Goal: Contribute content: Add original content to the website for others to see

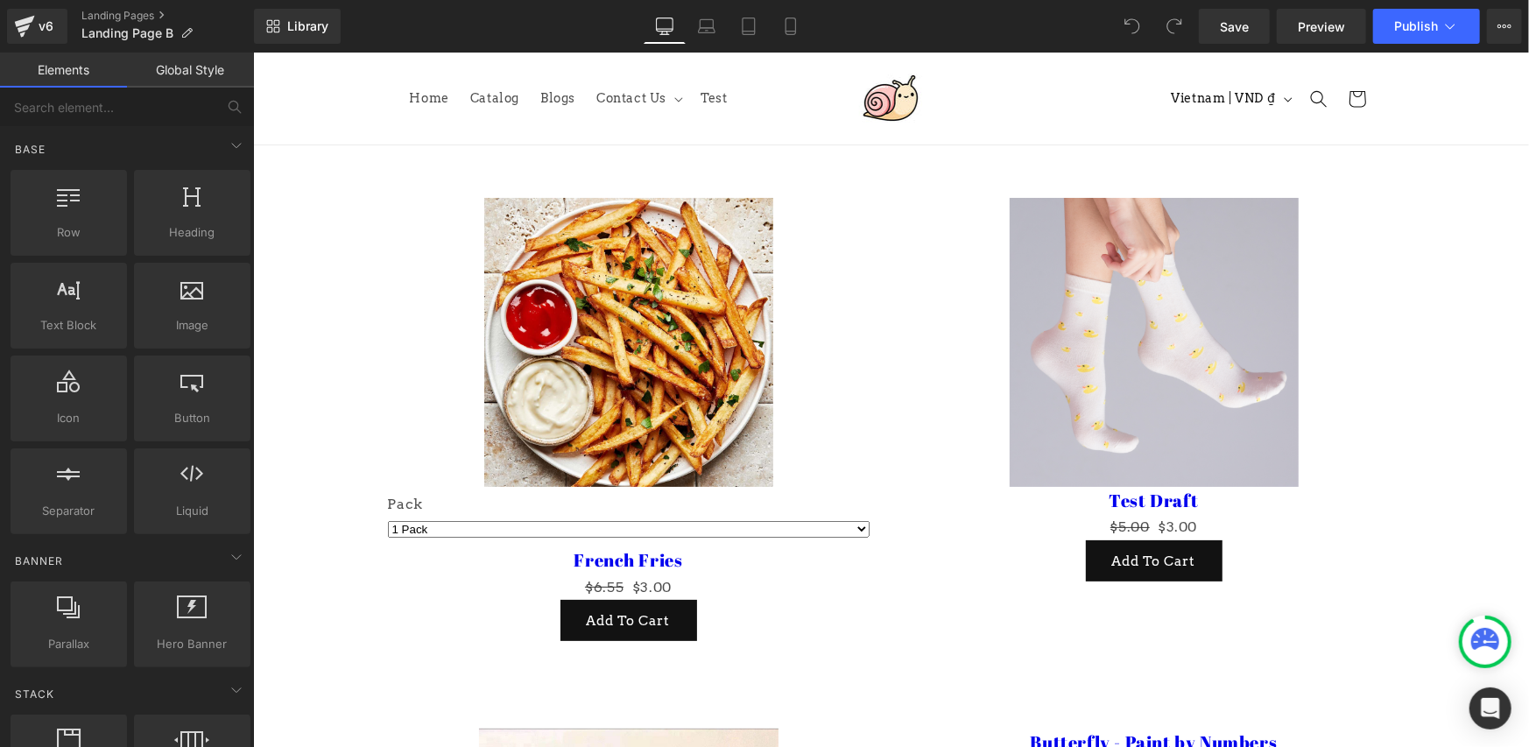
click at [891, 162] on div "Sale Off (P) Image Pack 1 Pack 3 Packs 5 Packs 0 (P) Variants French Fries (P) …" at bounding box center [890, 409] width 1051 height 531
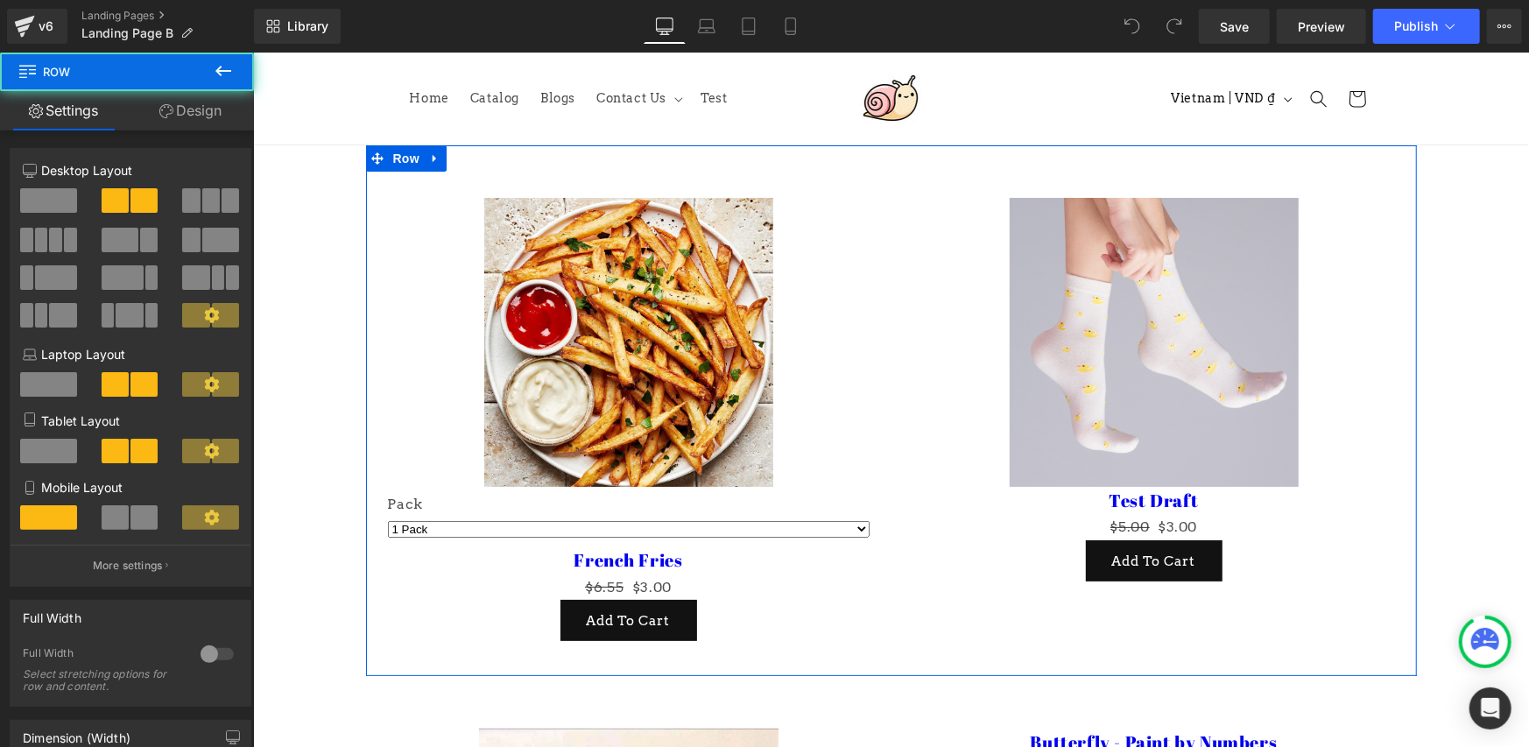
click at [890, 222] on div "Sale Off (P) Image Test Draft (P) Title $5.00 $3.00 (P) Price Add To Cart (P) C…" at bounding box center [1152, 389] width 525 height 436
click at [433, 162] on icon at bounding box center [434, 157] width 12 height 13
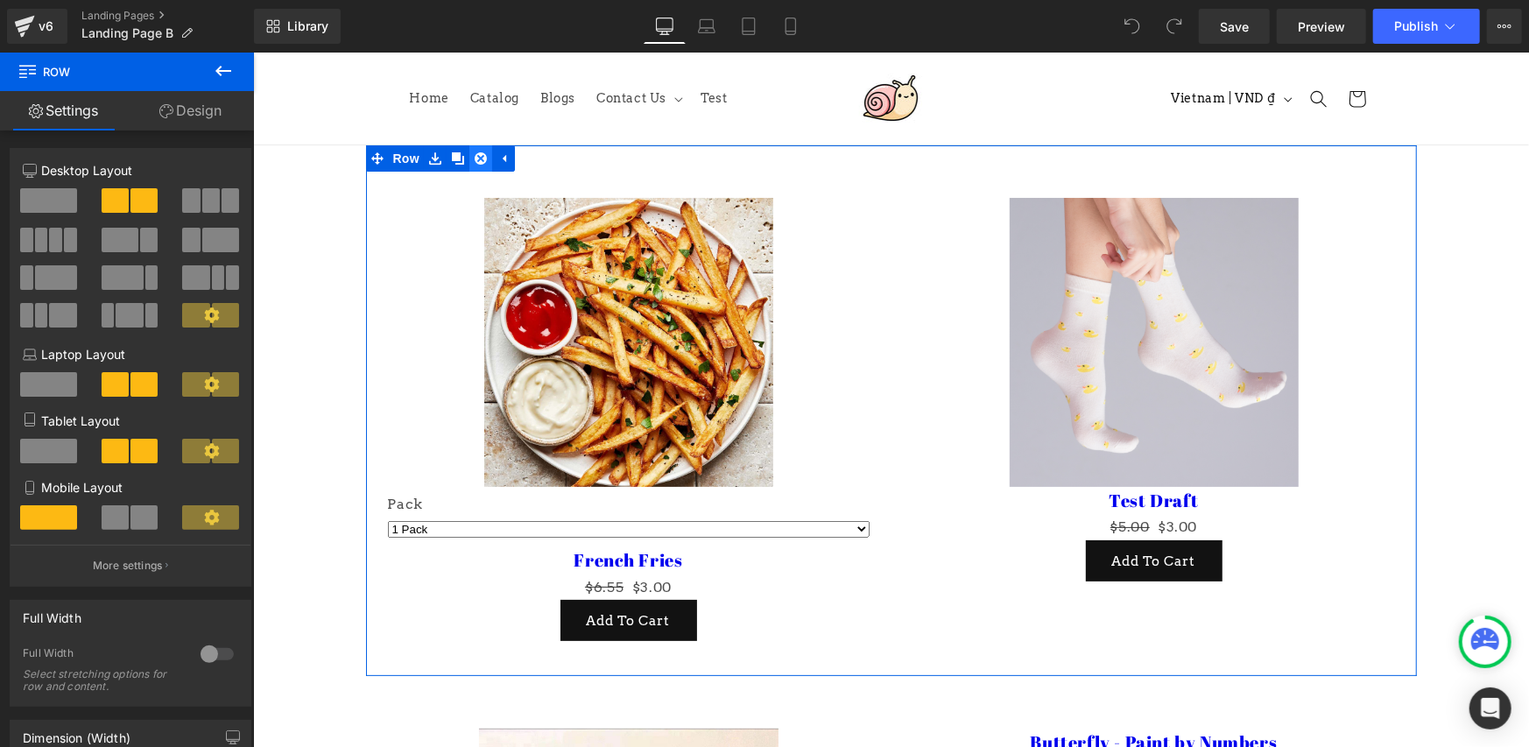
click at [474, 159] on icon at bounding box center [480, 157] width 12 height 12
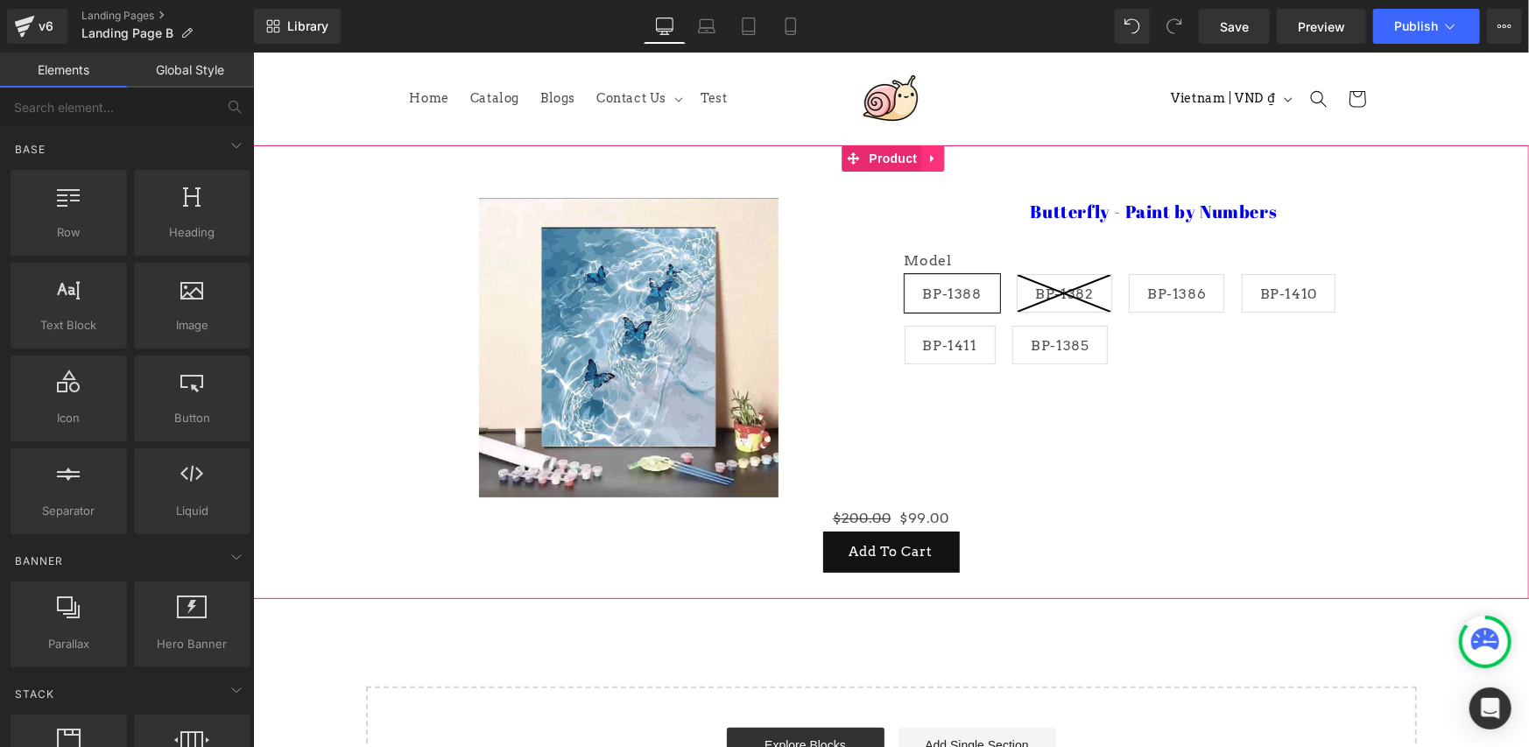
click at [934, 158] on icon at bounding box center [931, 157] width 12 height 13
click at [945, 159] on icon at bounding box center [943, 157] width 12 height 12
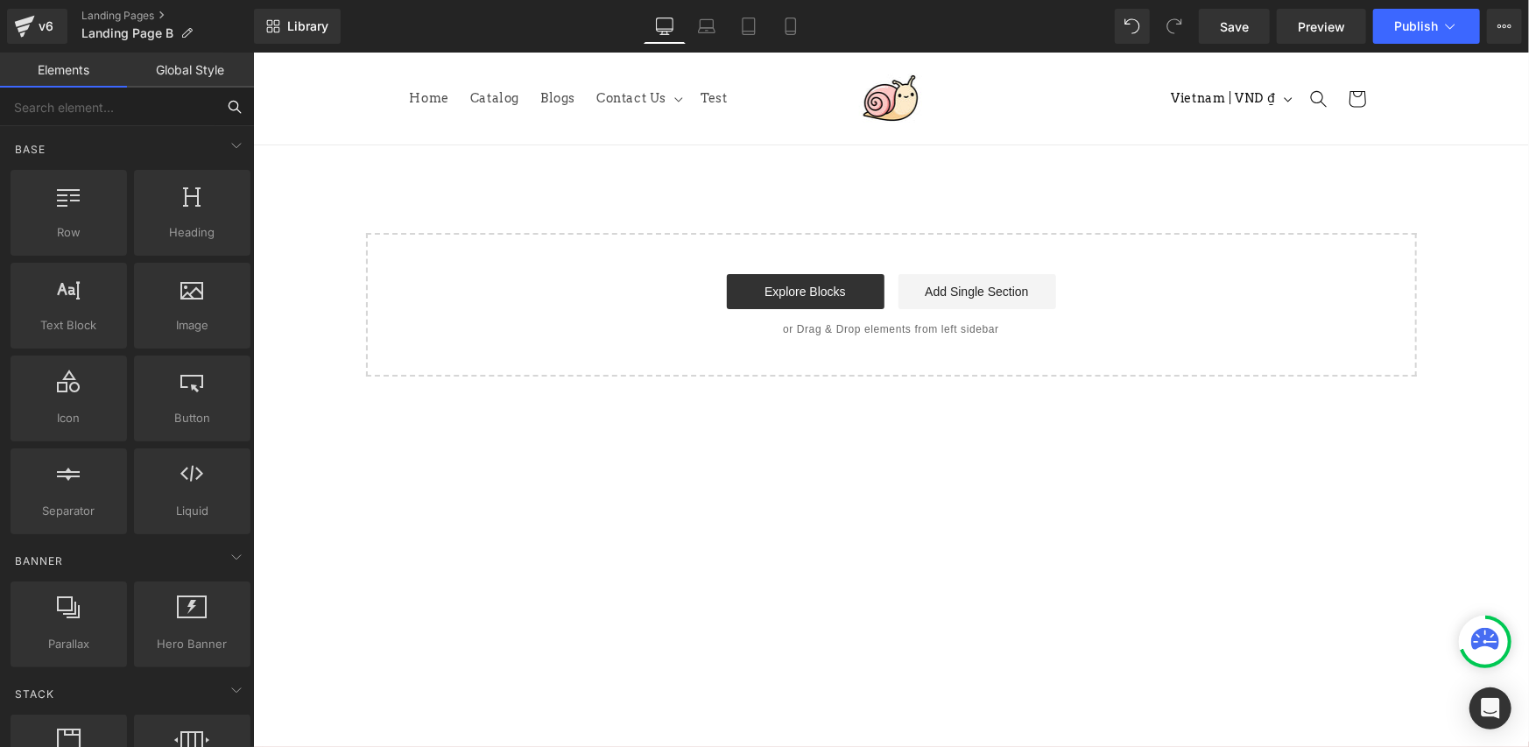
click at [175, 105] on input "text" at bounding box center [107, 107] width 215 height 39
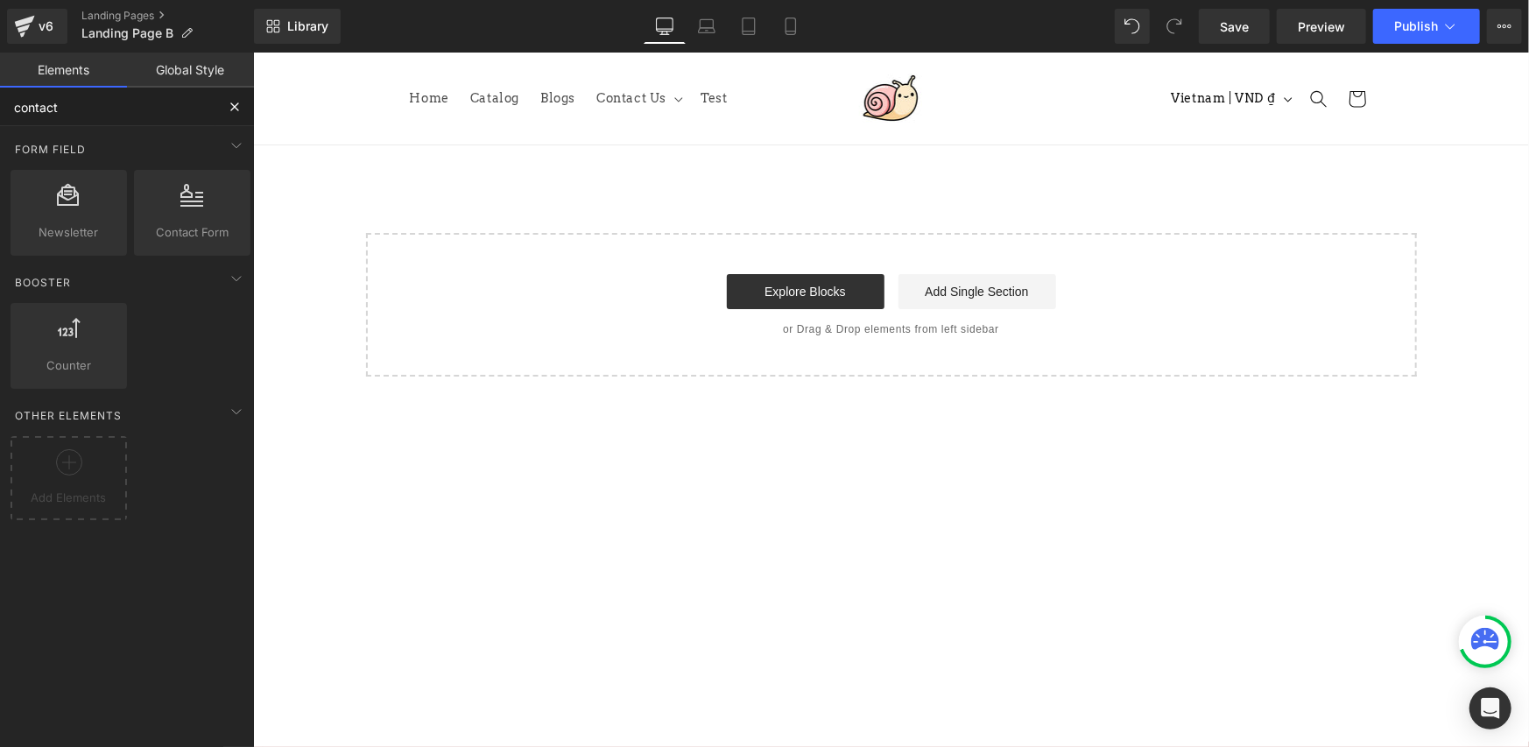
type input "contact"
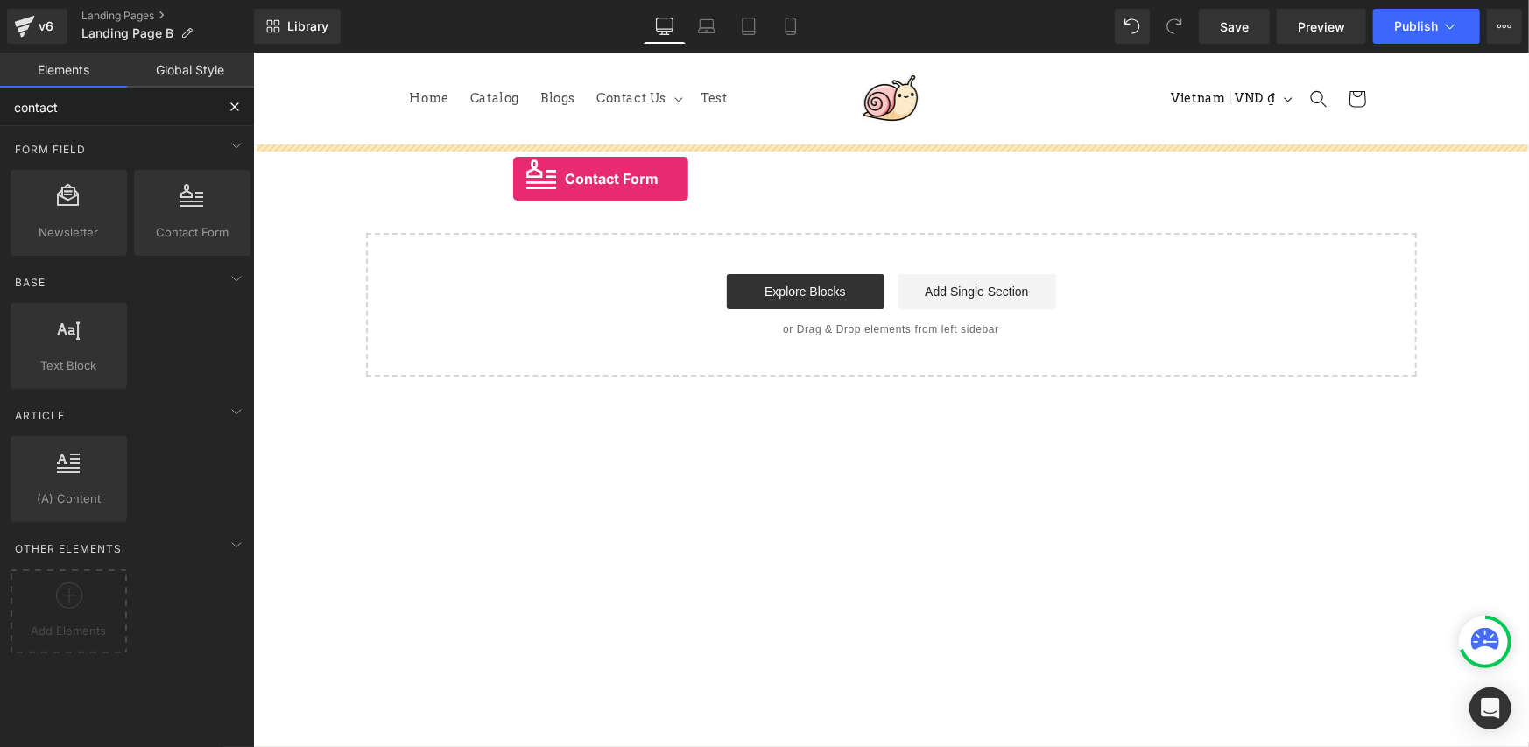
drag, startPoint x: 452, startPoint y: 277, endPoint x: 512, endPoint y: 178, distance: 115.9
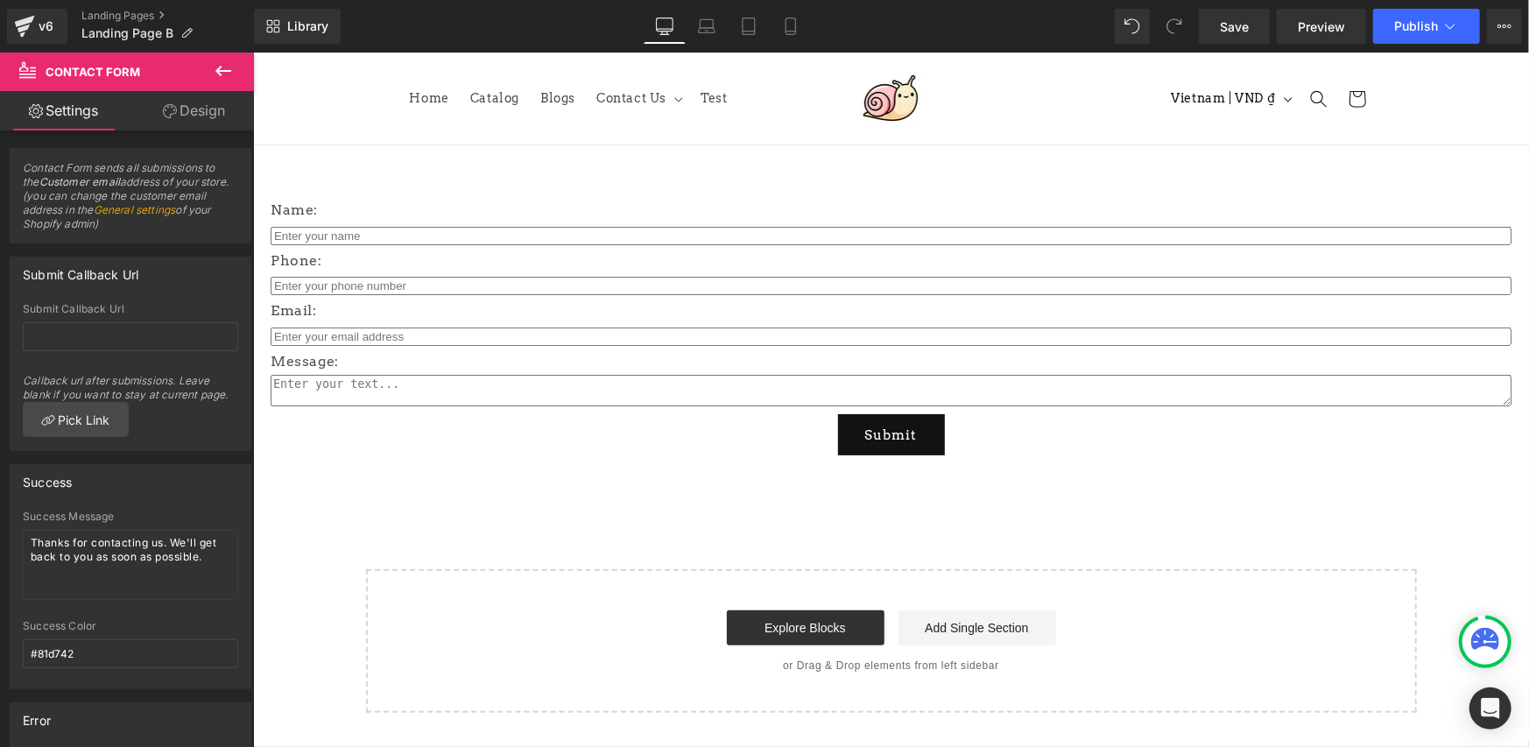
click at [222, 72] on icon at bounding box center [223, 70] width 21 height 21
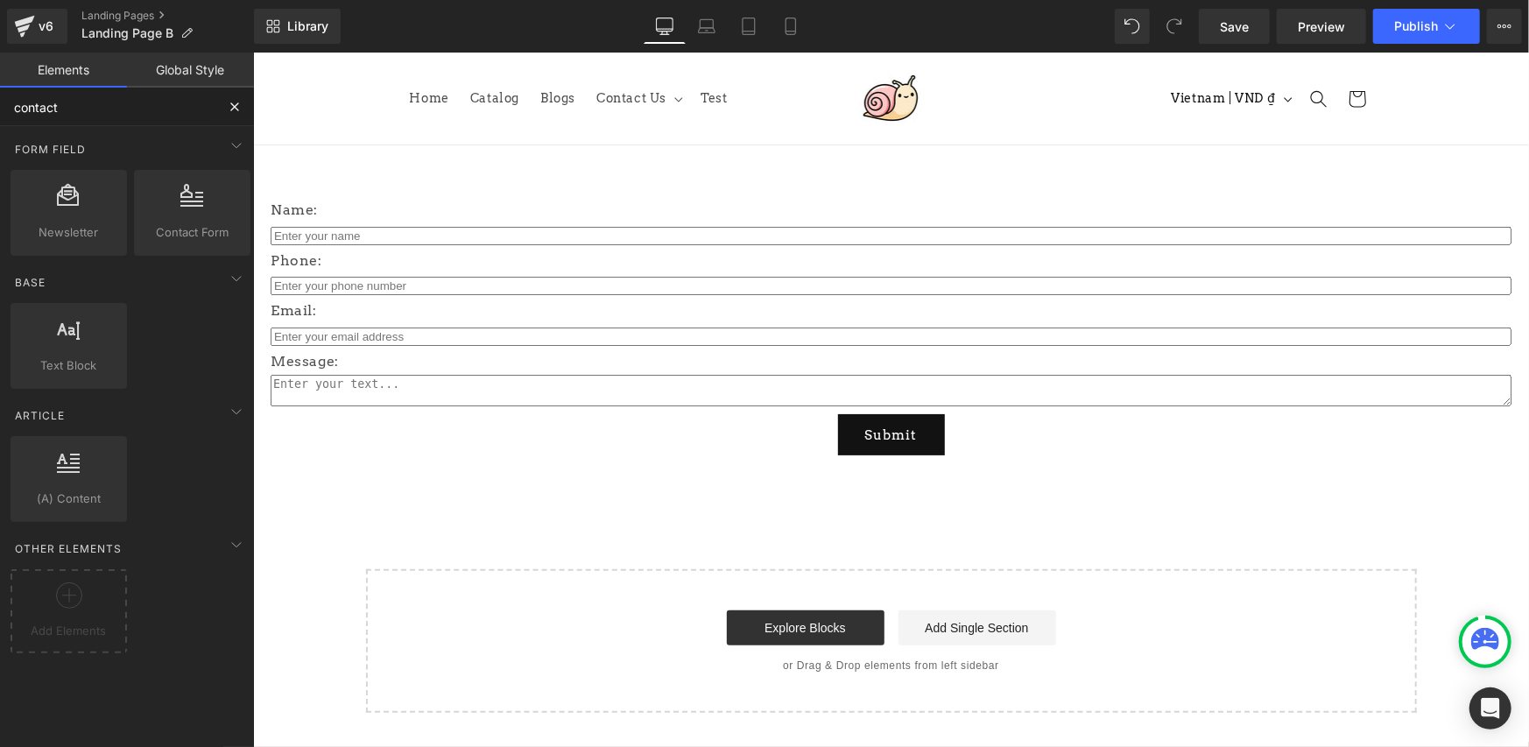
click at [188, 116] on input "contact" at bounding box center [107, 107] width 215 height 39
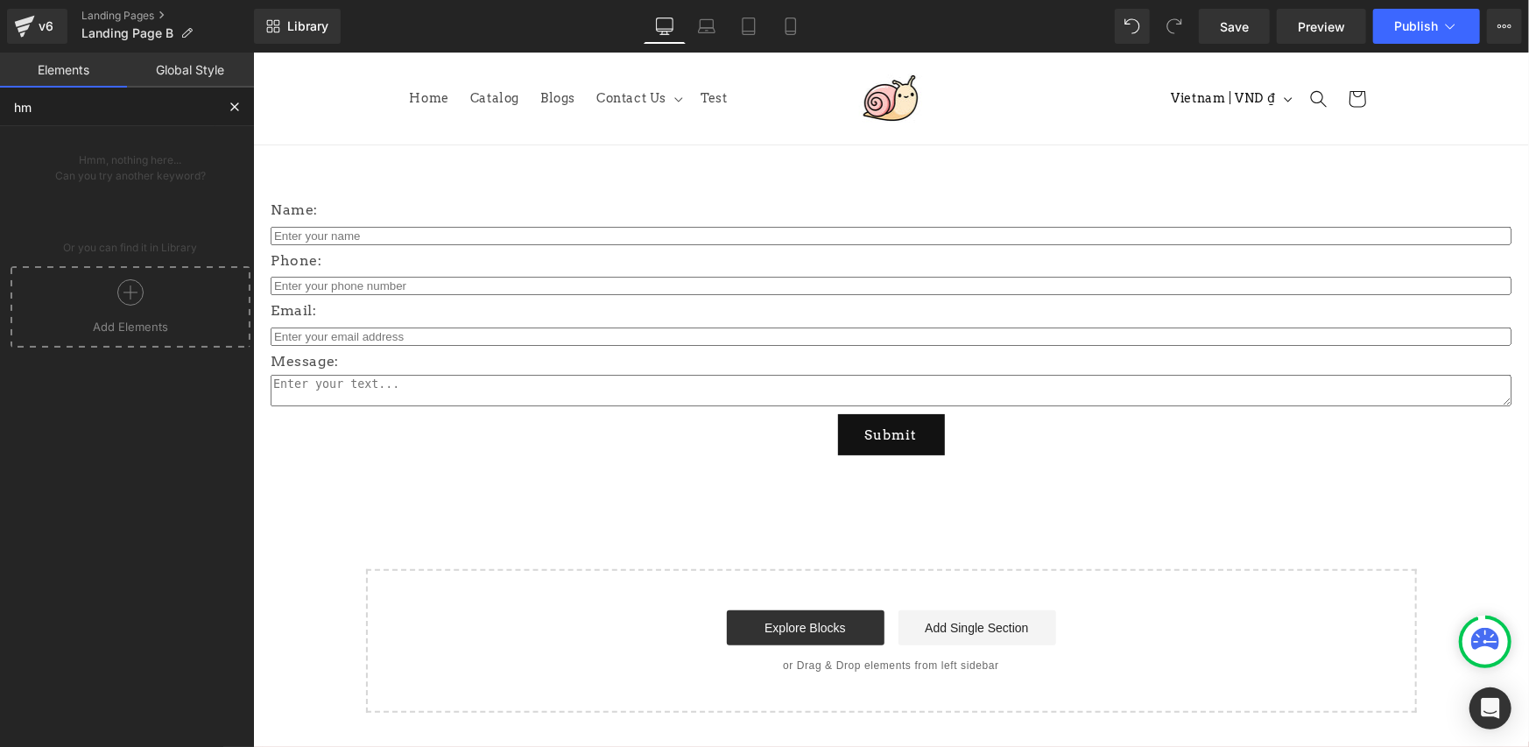
type input "hml"
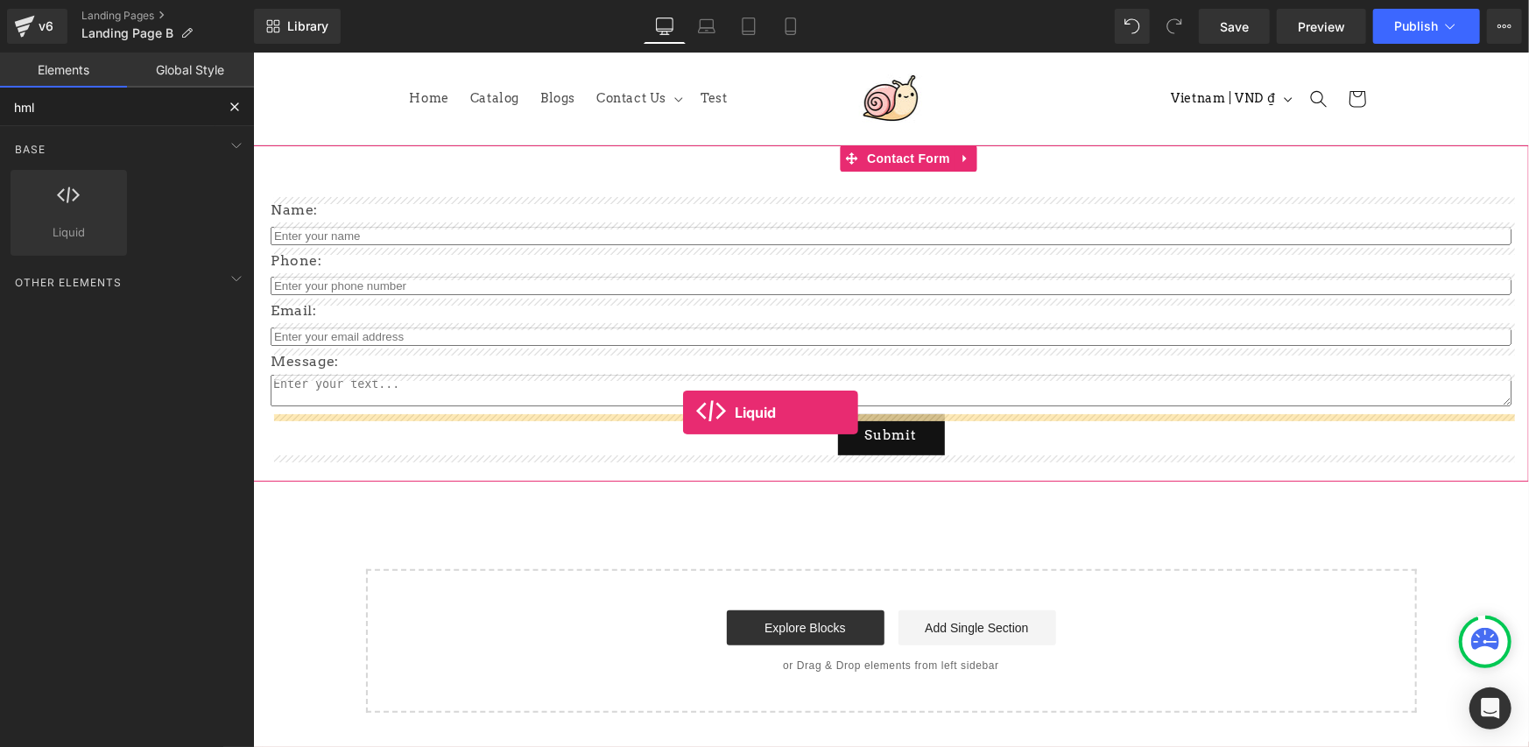
drag, startPoint x: 488, startPoint y: 338, endPoint x: 682, endPoint y: 411, distance: 207.8
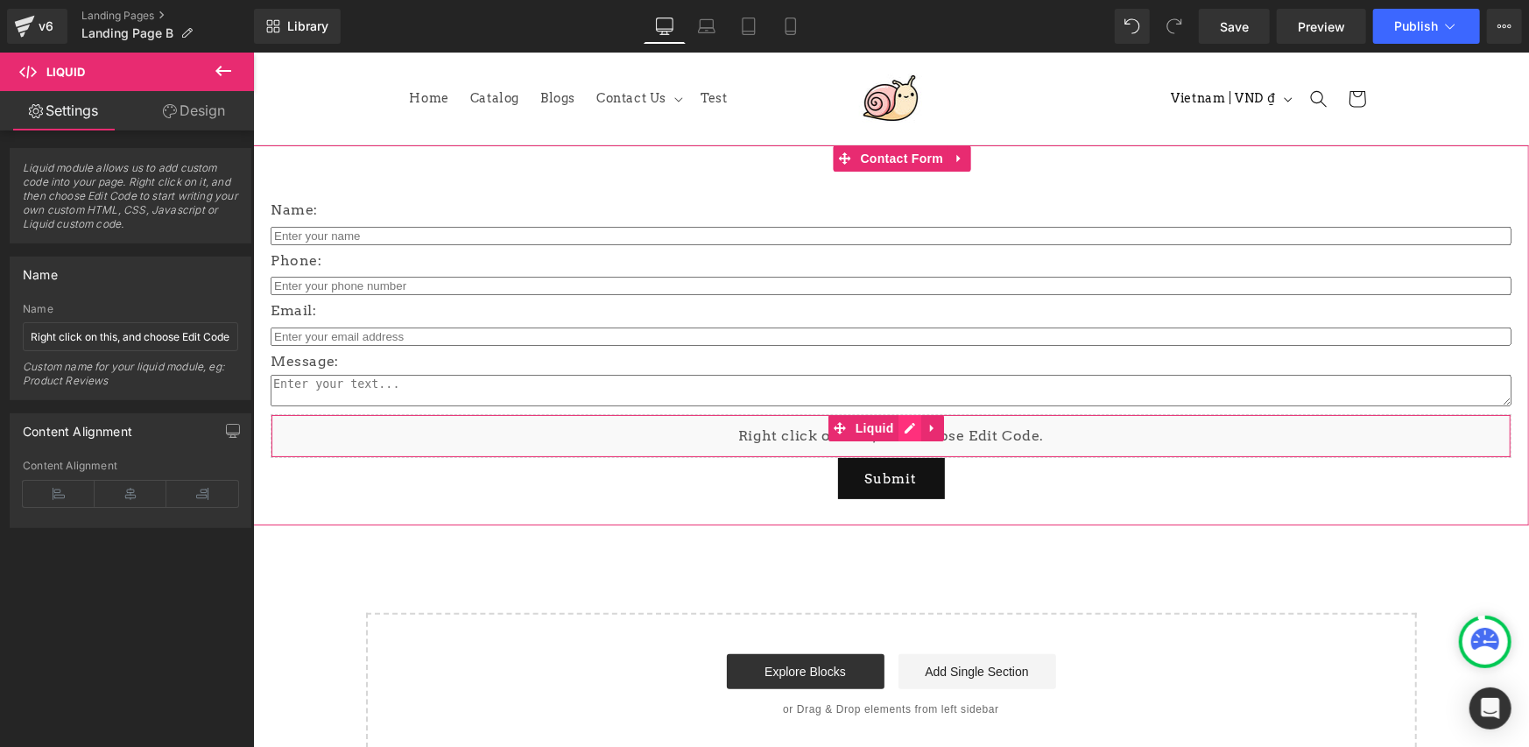
click at [912, 425] on div "Liquid" at bounding box center [890, 435] width 1241 height 44
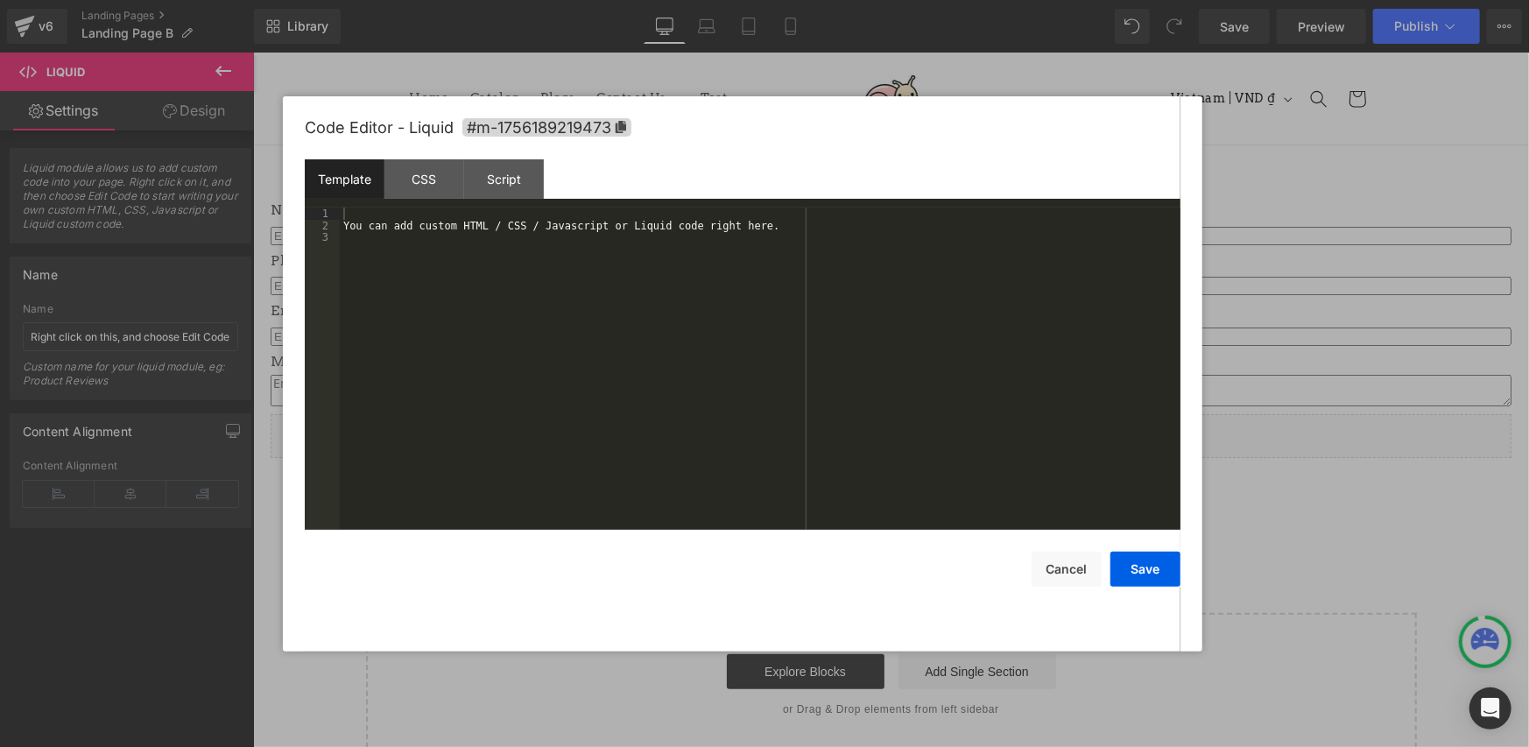
click at [587, 163] on div "You can add custom HTML / CSS / Javascript or Liquid code right here." at bounding box center [591, 157] width 10 height 11
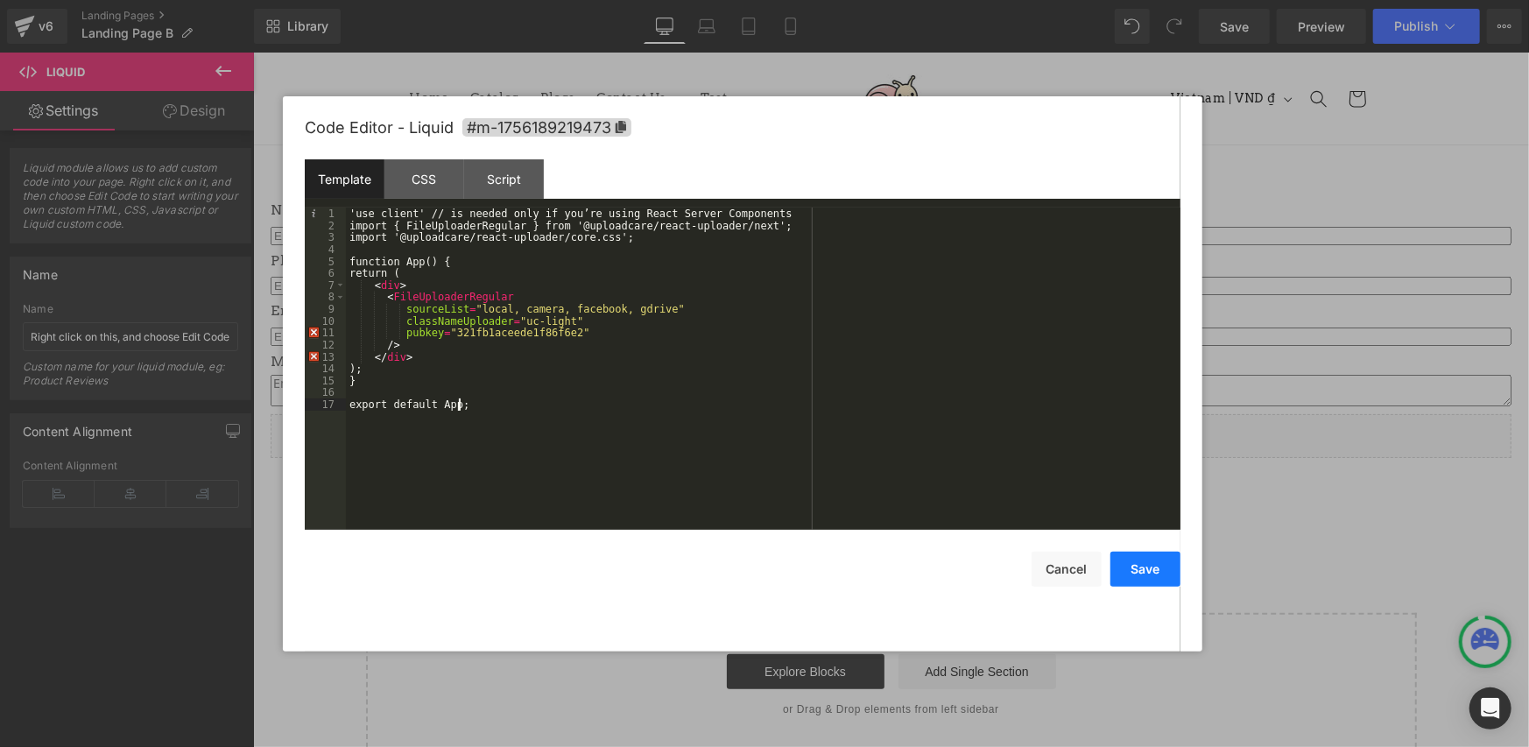
click at [0, 0] on button "Save" at bounding box center [0, 0] width 0 height 0
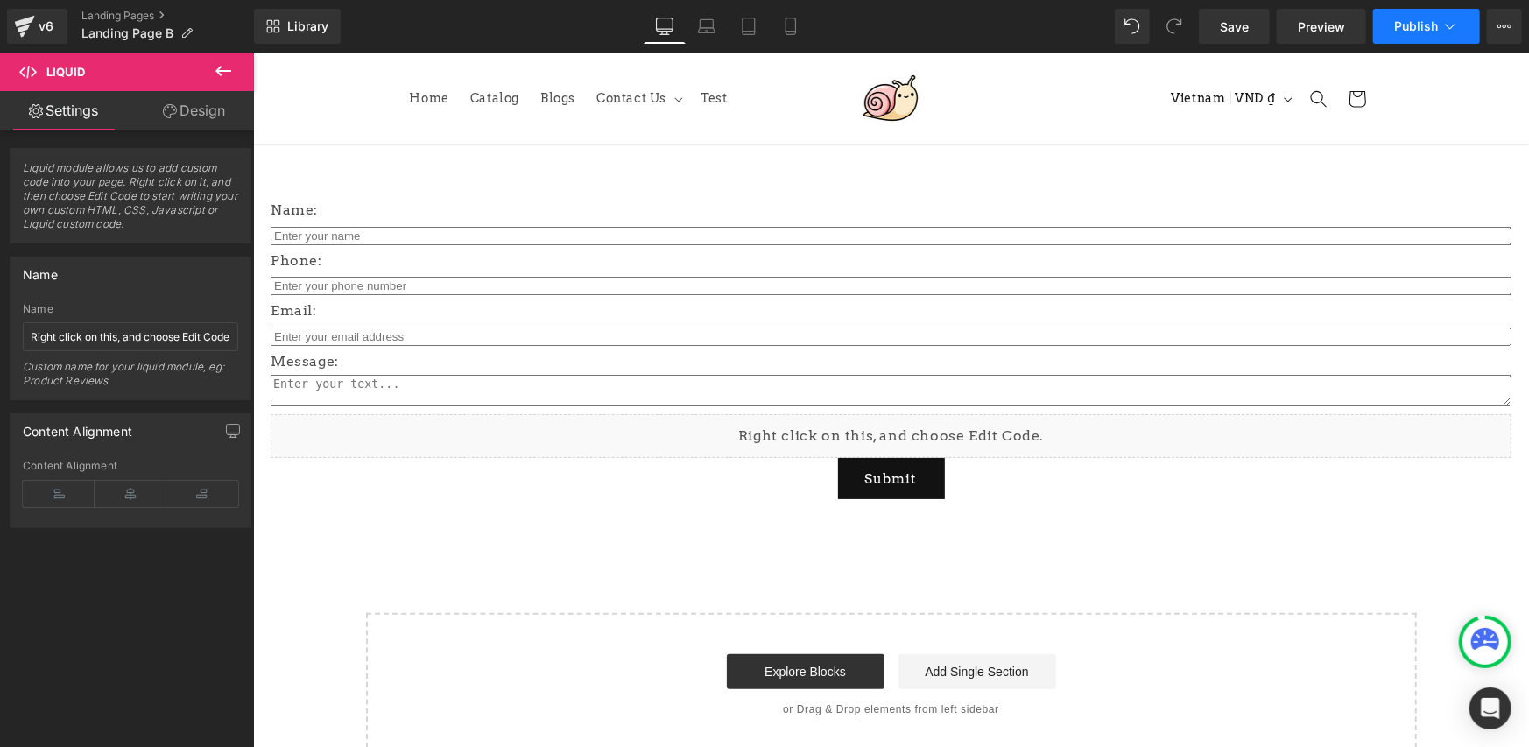
click at [1401, 29] on span "Publish" at bounding box center [1416, 26] width 44 height 14
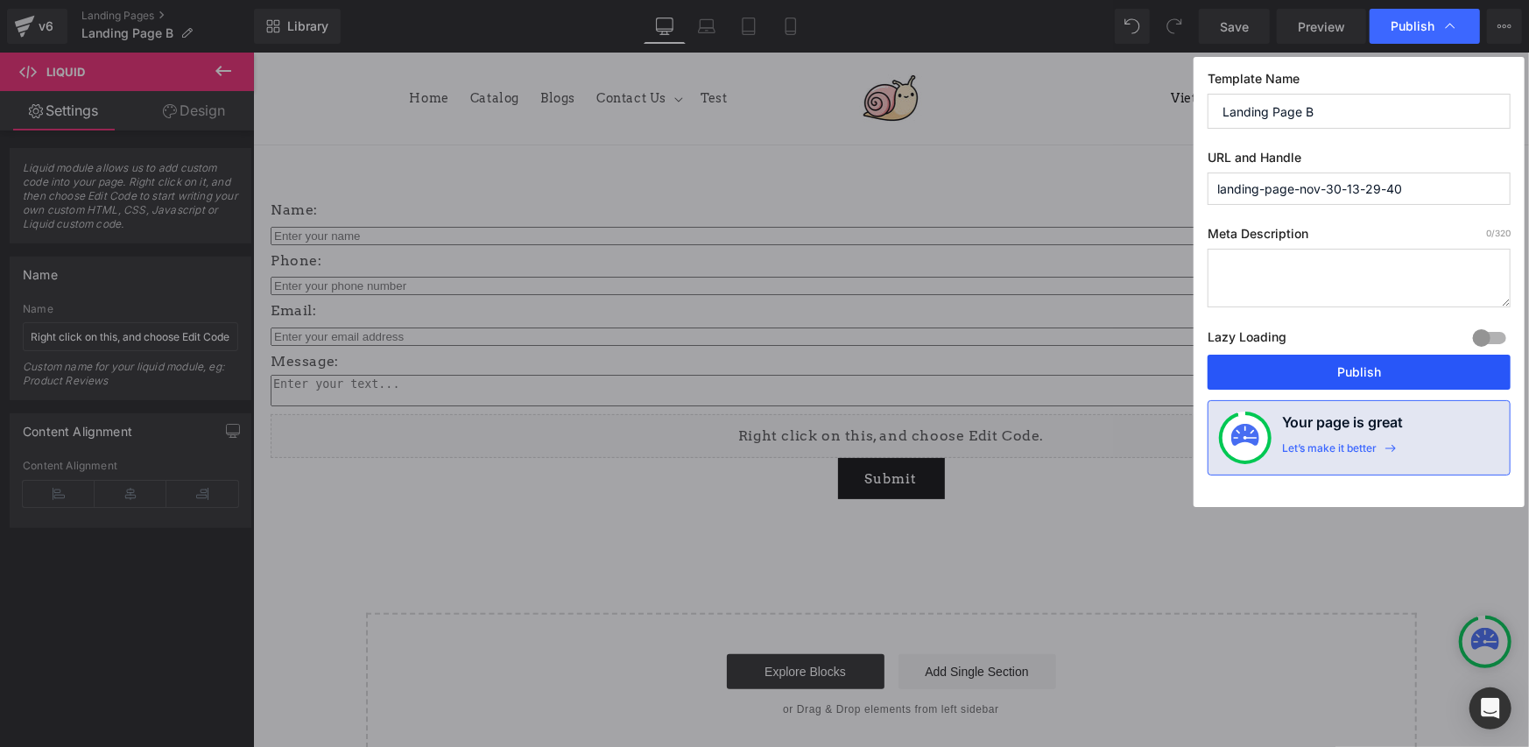
drag, startPoint x: 1313, startPoint y: 375, endPoint x: 1041, endPoint y: 340, distance: 274.5
click at [0, 0] on button "Publish" at bounding box center [0, 0] width 0 height 0
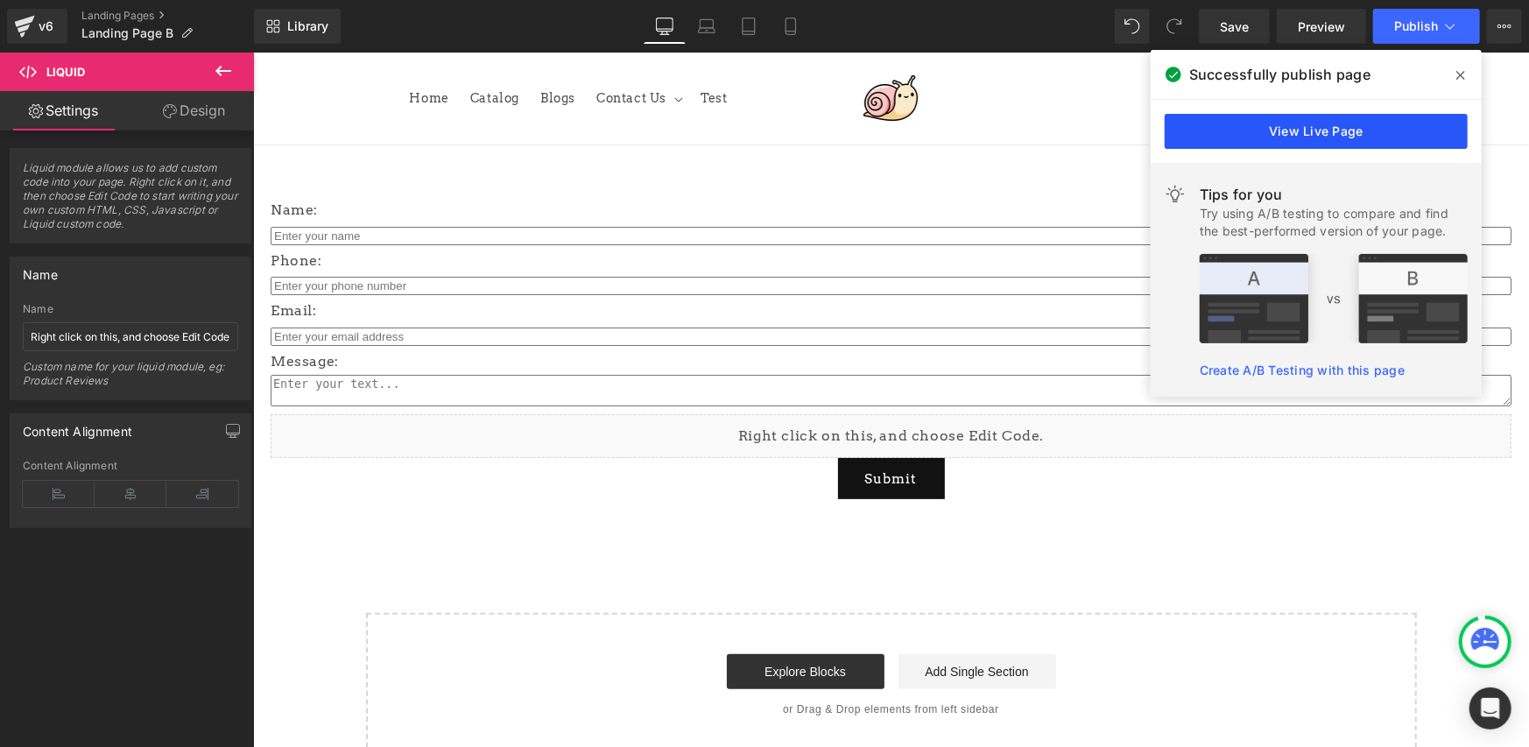
click at [1394, 131] on link "View Live Page" at bounding box center [1315, 131] width 303 height 35
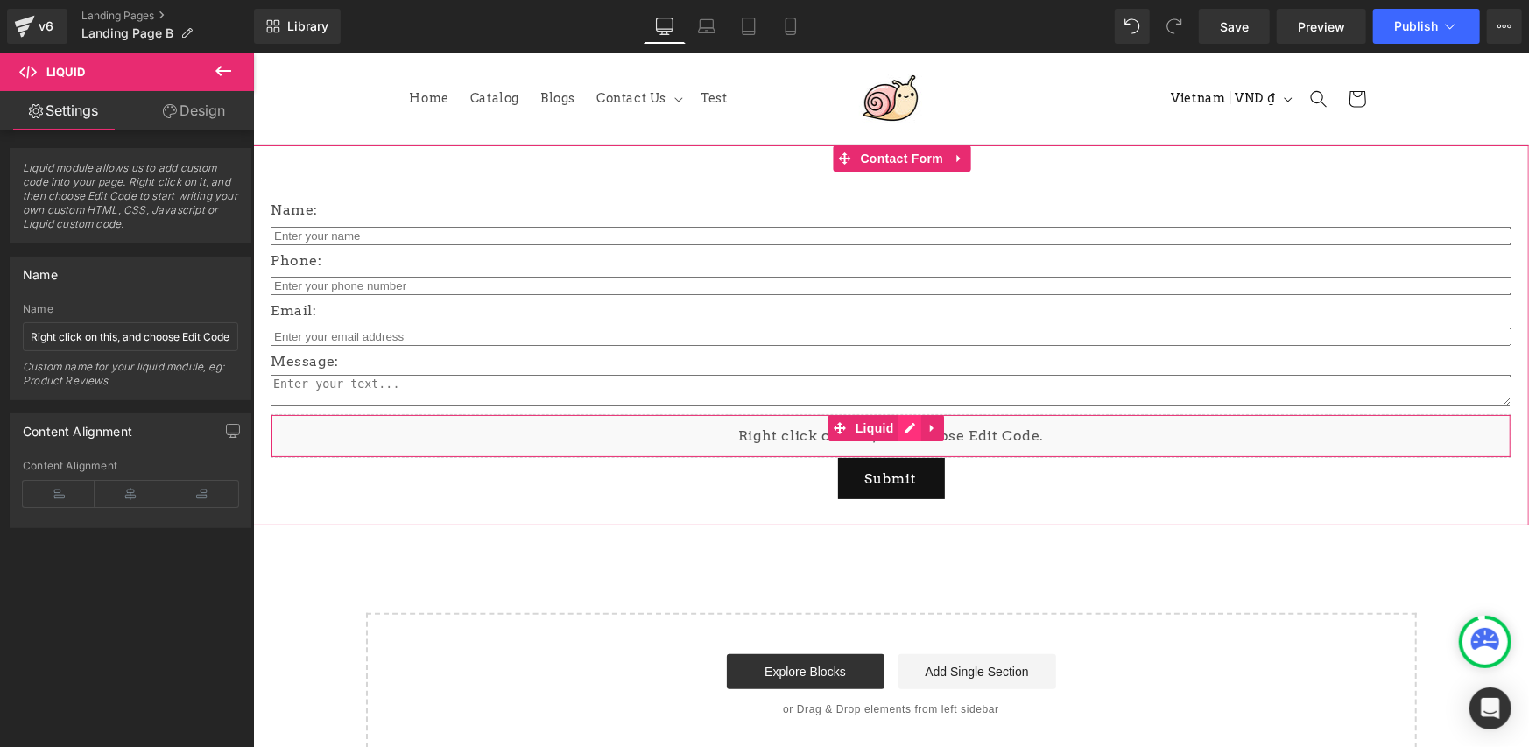
click at [904, 432] on div "Liquid" at bounding box center [890, 435] width 1241 height 44
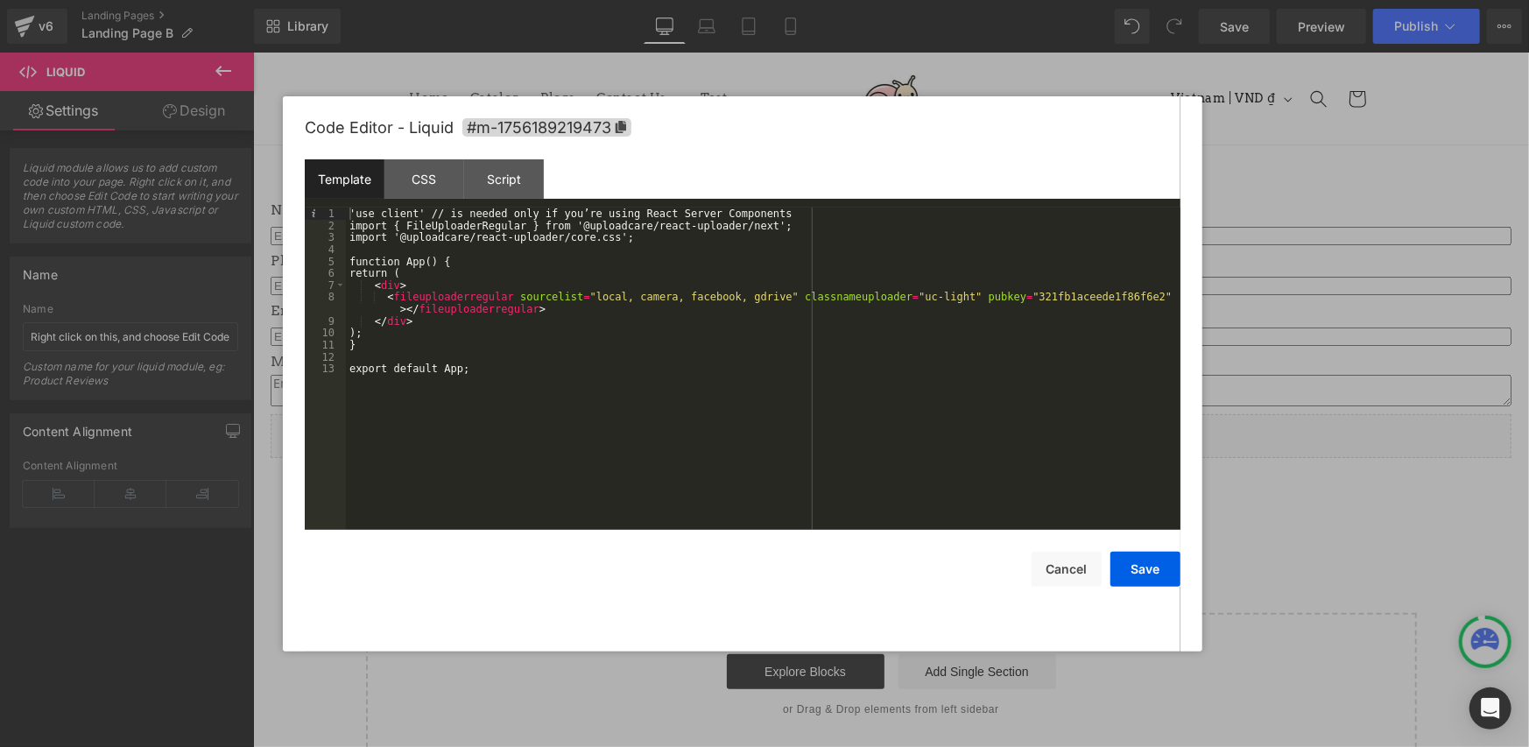
click at [0, 0] on div "'use client' // is needed only if you’re using React Server Components import {…" at bounding box center [0, 0] width 0 height 0
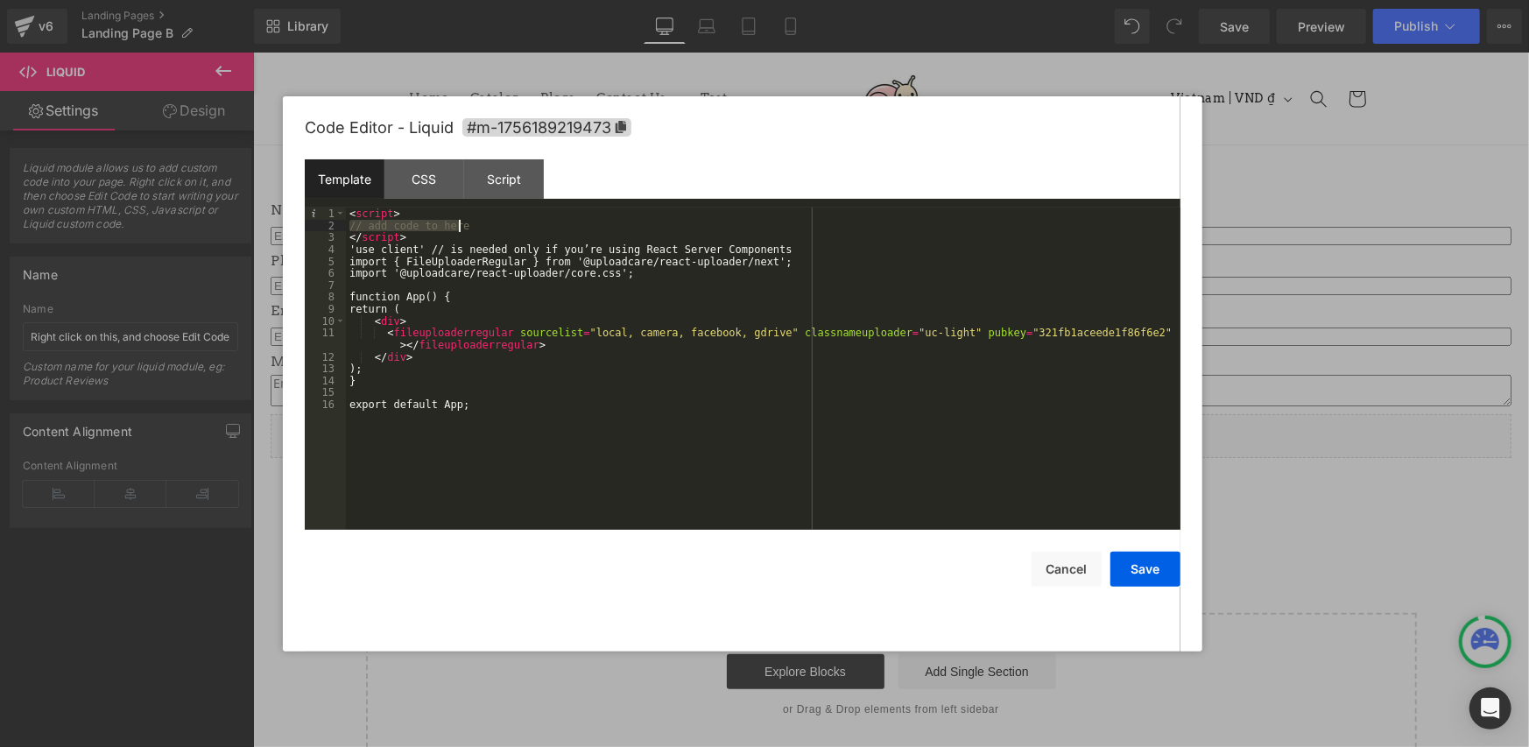
drag, startPoint x: 351, startPoint y: 229, endPoint x: 517, endPoint y: 229, distance: 166.4
click at [0, 0] on div "< script > // add code to here </ script > 'use client' // is needed only if yo…" at bounding box center [0, 0] width 0 height 0
drag, startPoint x: 402, startPoint y: 236, endPoint x: 319, endPoint y: 239, distance: 83.2
click at [319, 239] on pre "1 2 3 4 5 6 7 8 9 10 11 12 13 14 15 16 < script > </ script > 'use client' // i…" at bounding box center [743, 368] width 876 height 322
click at [0, 0] on div "< script > </ script > 'use client' // is needed only if you’re using React Ser…" at bounding box center [0, 0] width 0 height 0
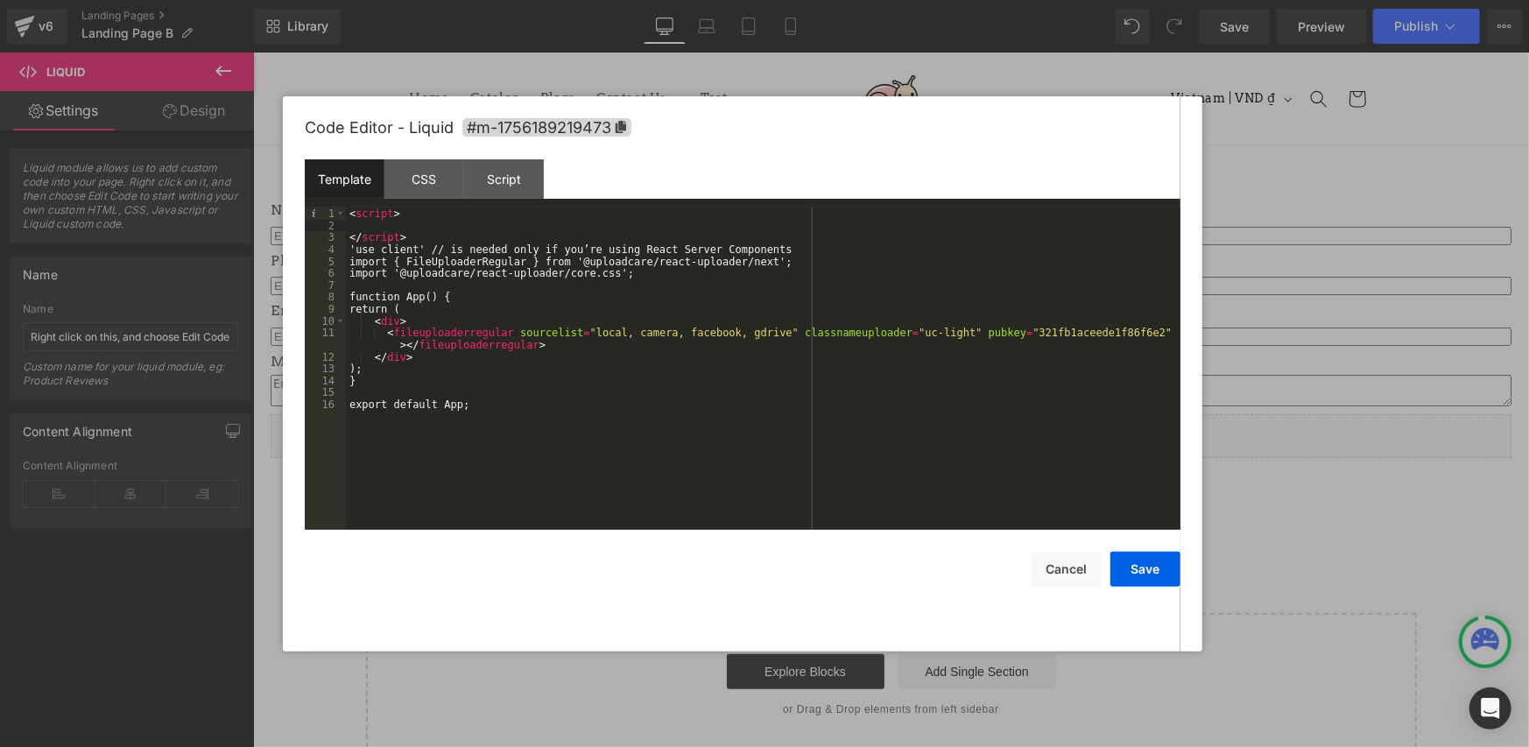
drag, startPoint x: 355, startPoint y: 223, endPoint x: 419, endPoint y: 243, distance: 66.8
click at [0, 0] on div "< script > </ script > 'use client' // is needed only if you’re using React Ser…" at bounding box center [0, 0] width 0 height 0
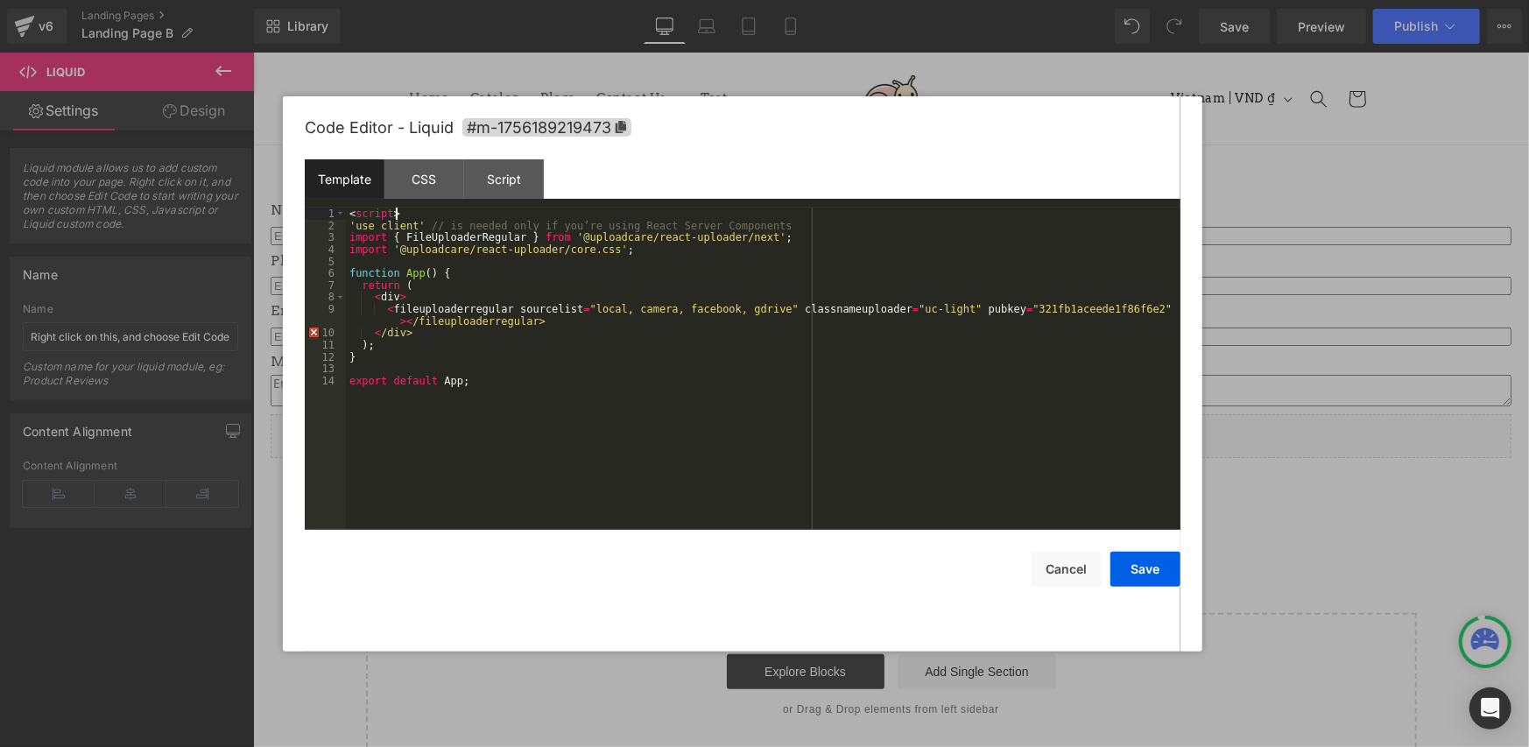
click at [0, 0] on div "< script > 'use client' // is needed only if you’re using React Server Componen…" at bounding box center [0, 0] width 0 height 0
click at [1155, 559] on button "Save" at bounding box center [1145, 569] width 70 height 35
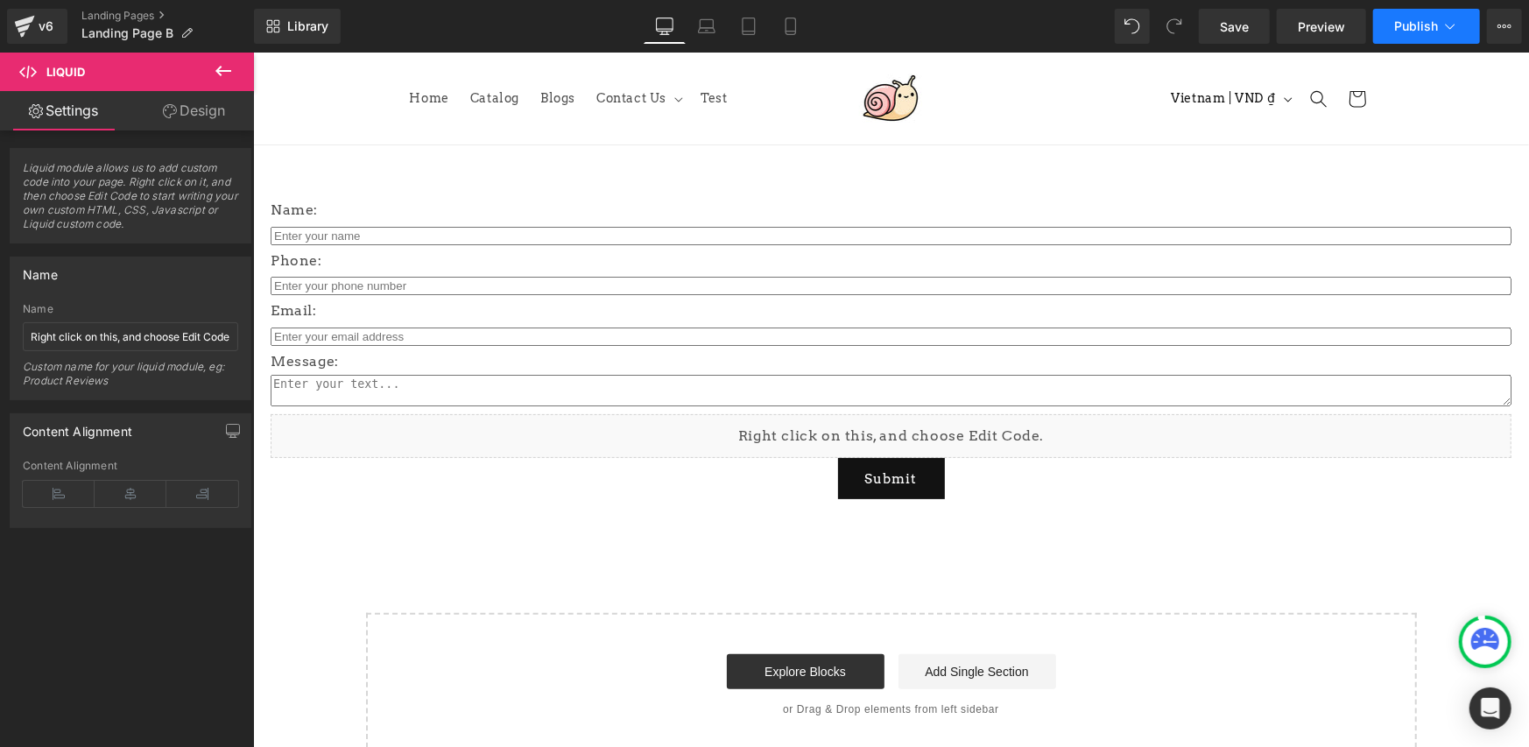
click at [1430, 19] on span "Publish" at bounding box center [1416, 26] width 44 height 14
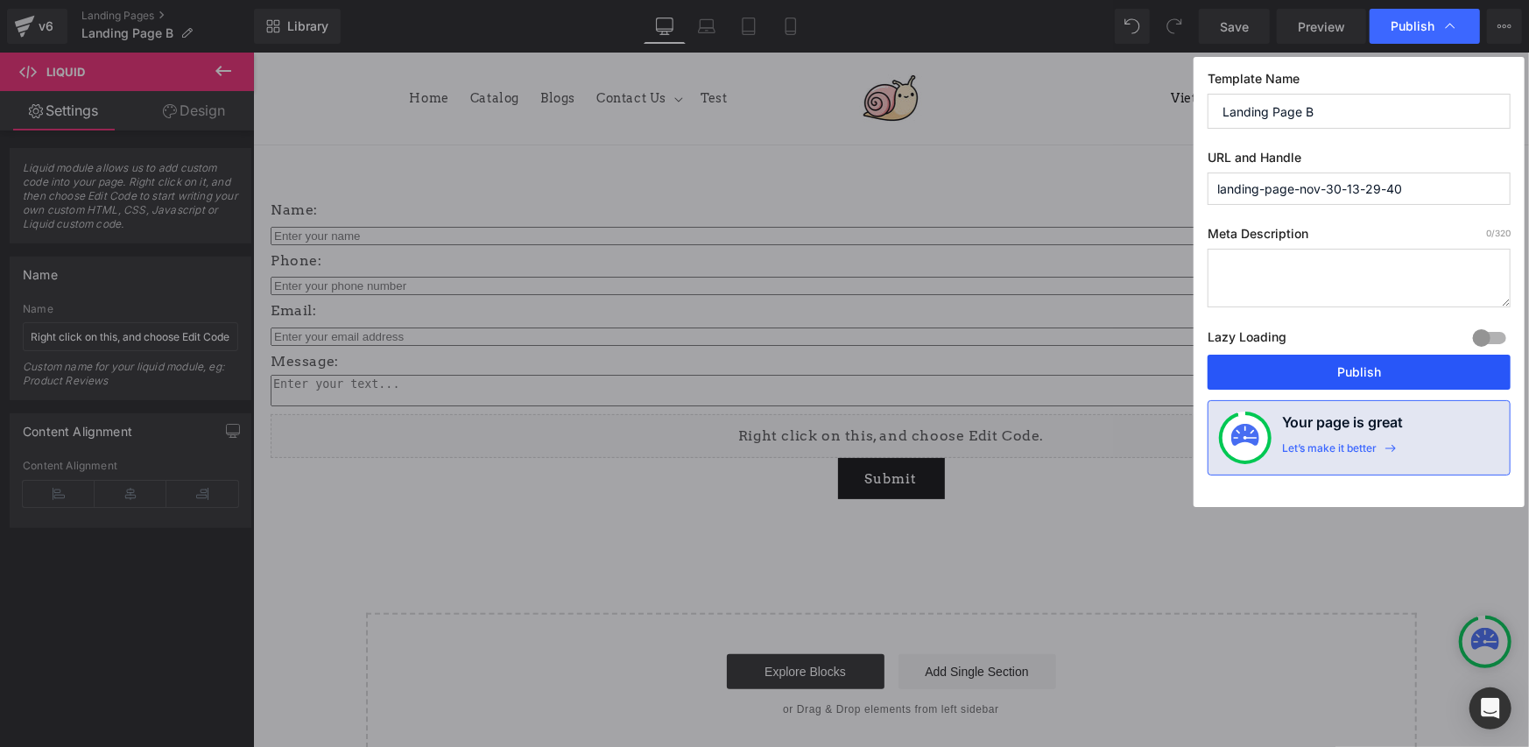
click at [1312, 361] on button "Publish" at bounding box center [1358, 372] width 303 height 35
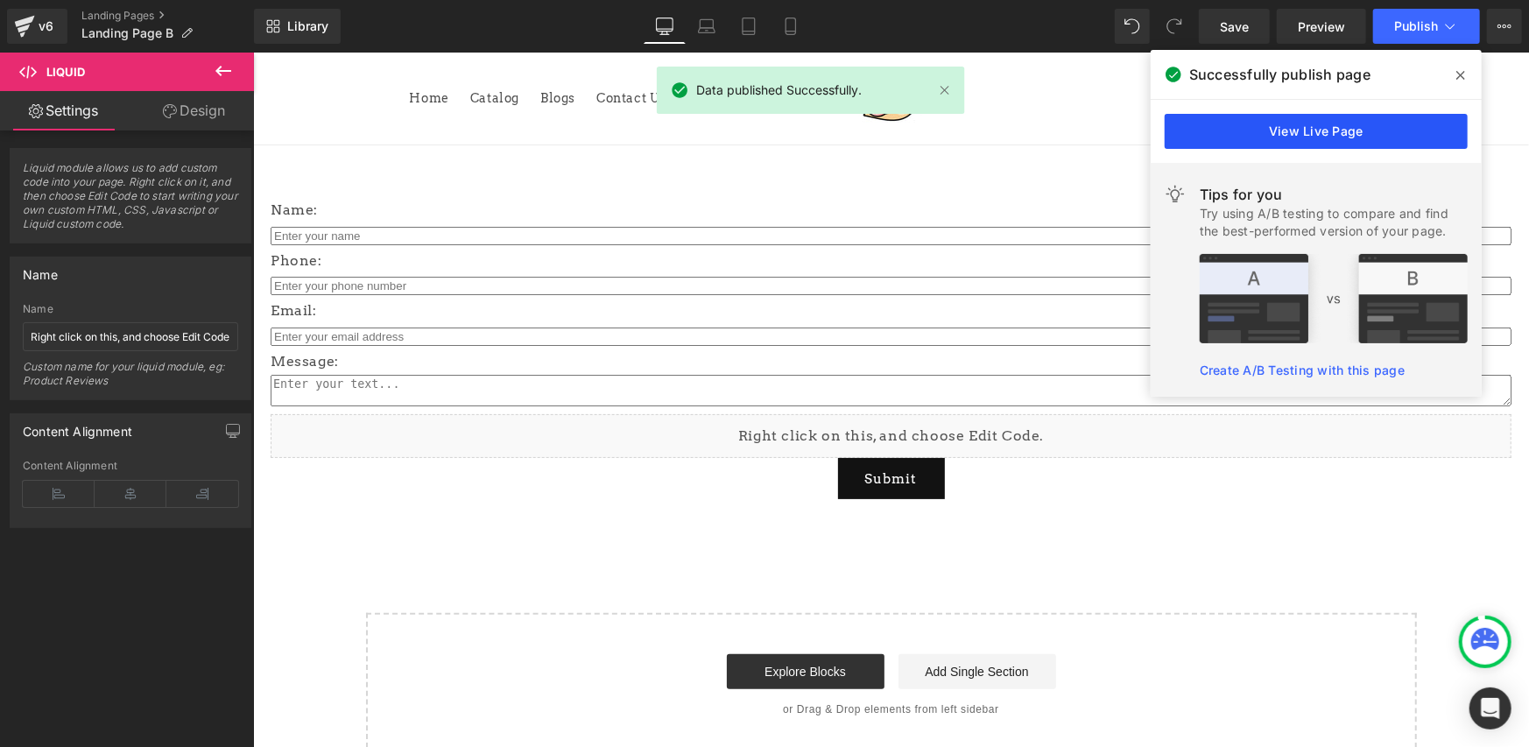
click at [1231, 143] on link "View Live Page" at bounding box center [1315, 131] width 303 height 35
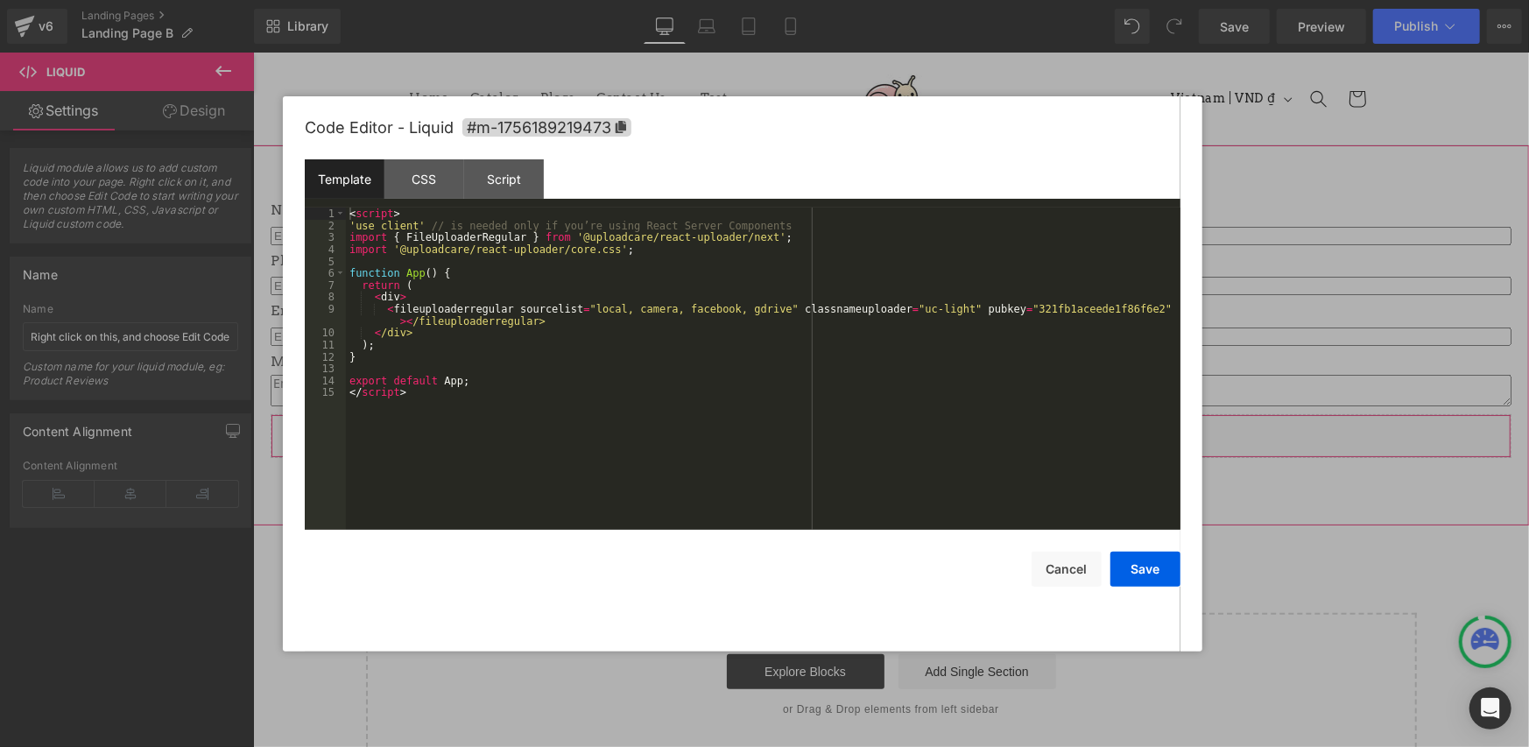
click at [914, 430] on div "Liquid" at bounding box center [890, 435] width 1241 height 44
click at [428, 269] on div "< script > 'use client' // is needed only if you’re using React Server Componen…" at bounding box center [763, 380] width 834 height 346
click at [427, 391] on div "< script > 'use client' // is needed only if you’re using React Server Componen…" at bounding box center [763, 380] width 834 height 346
click at [349, 228] on div "< script > 'use client' // is needed only if you’re using React Server Componen…" at bounding box center [763, 380] width 834 height 346
click at [354, 222] on div "< script > /'use client' / / is needed only if you’re using React Server Compon…" at bounding box center [763, 380] width 834 height 346
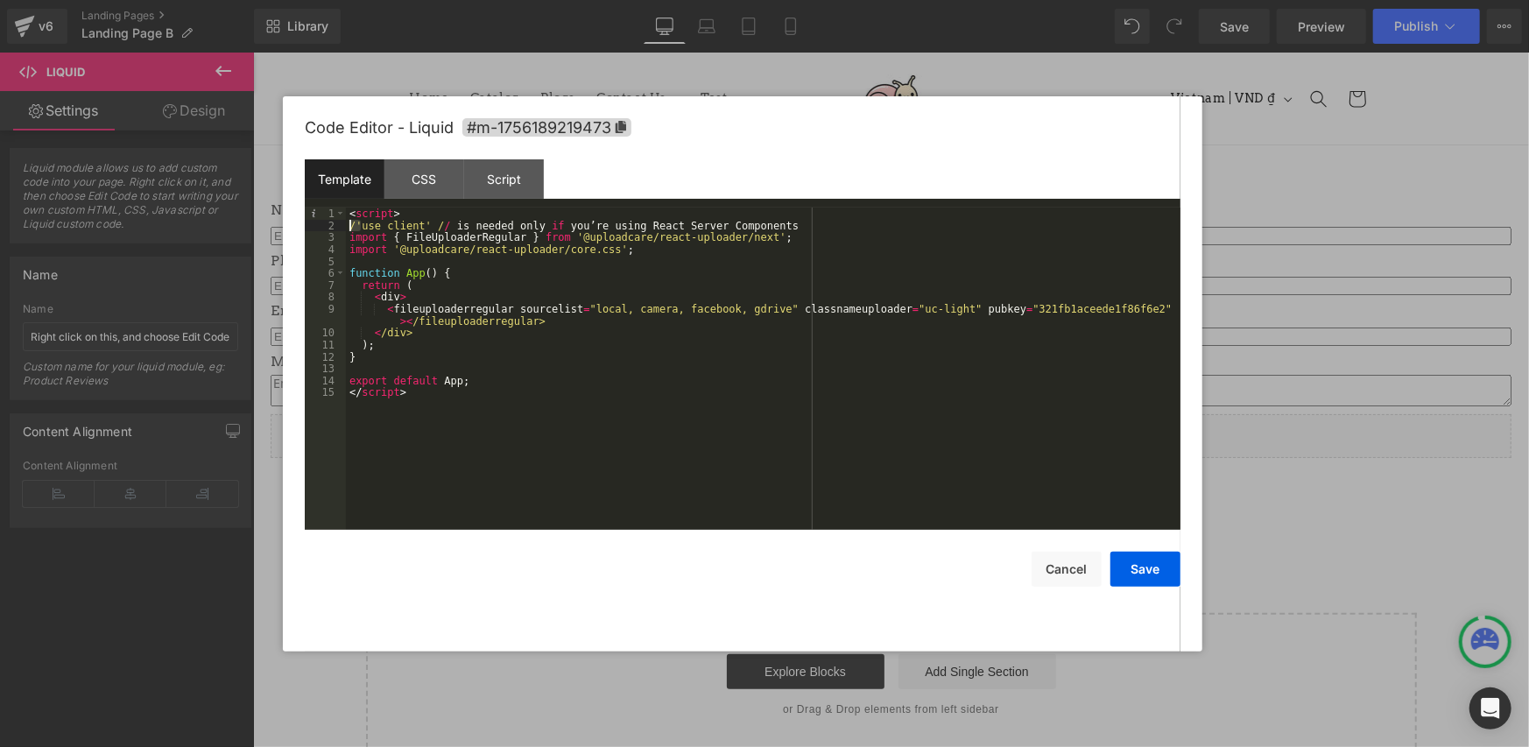
drag, startPoint x: 354, startPoint y: 222, endPoint x: 334, endPoint y: 223, distance: 20.2
click at [334, 223] on pre "1 2 3 4 5 6 7 8 9 10 11 12 13 14 15 < script > /'use client' / / is needed only…" at bounding box center [743, 368] width 876 height 322
click at [342, 236] on div "3" at bounding box center [325, 237] width 41 height 12
click at [355, 228] on div "< script > /'use client' / / is needed only if you’re using React Server Compon…" at bounding box center [763, 368] width 834 height 322
drag, startPoint x: 355, startPoint y: 229, endPoint x: 342, endPoint y: 229, distance: 13.1
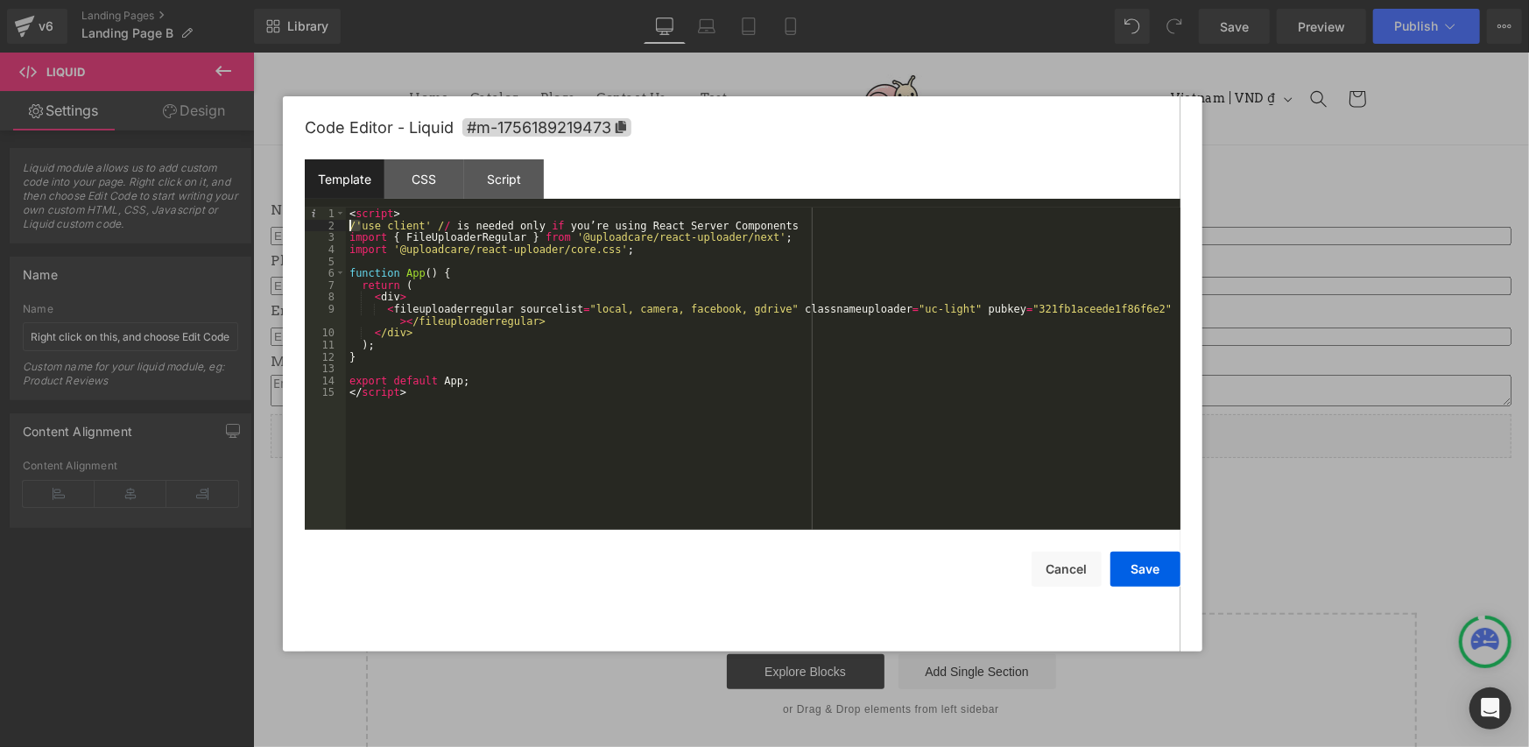
click at [342, 229] on pre "1 2 3 4 5 6 7 8 9 10 11 12 13 14 15 < script > /'use client' / / is needed only…" at bounding box center [743, 368] width 876 height 322
click at [348, 227] on div "< script > /'use client' / / is needed only if you’re using React Server Compon…" at bounding box center [763, 368] width 834 height 322
click at [355, 227] on div "< script > /'use client' / / is needed only if you’re using React Server Compon…" at bounding box center [763, 380] width 834 height 346
click at [1128, 562] on button "Save" at bounding box center [1145, 569] width 70 height 35
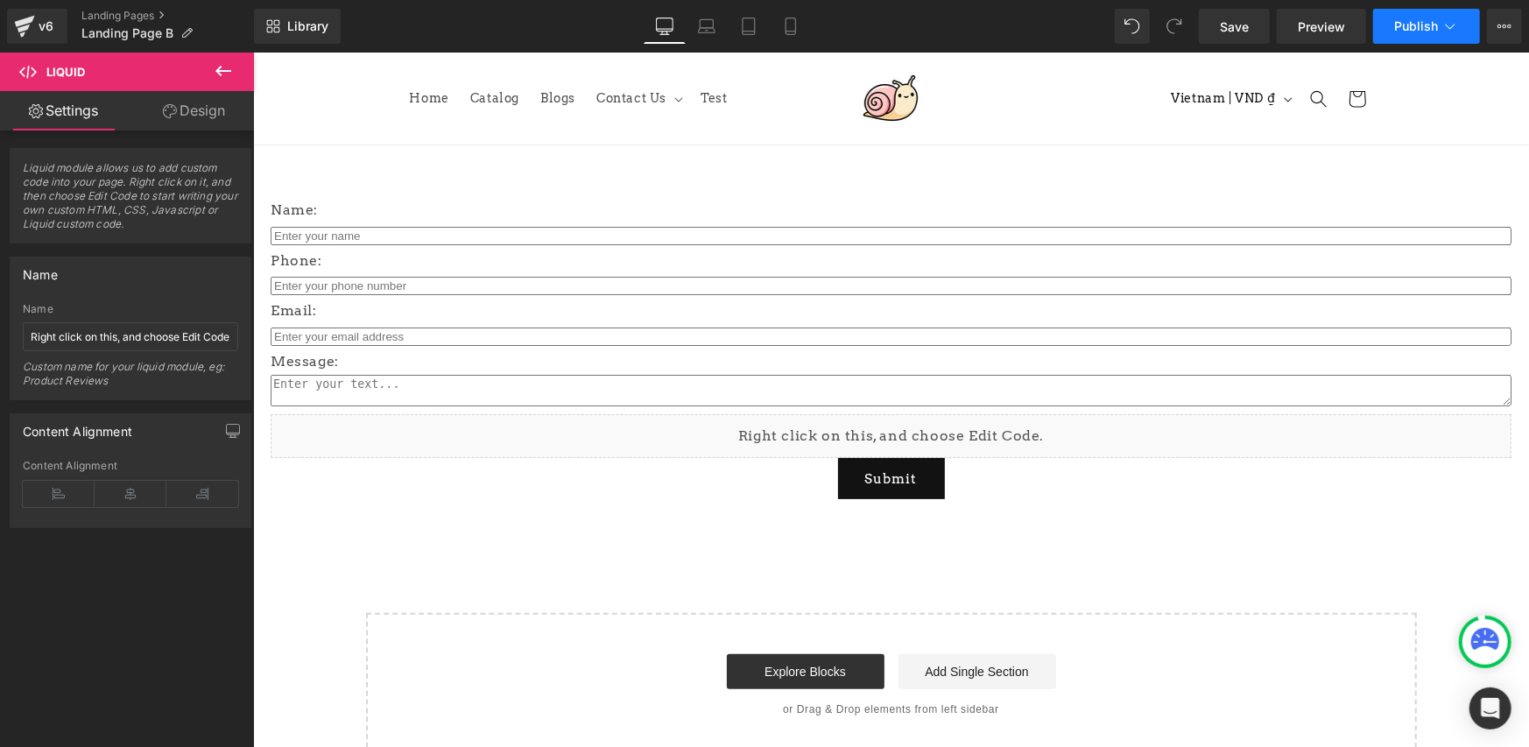
click at [1416, 33] on button "Publish" at bounding box center [1426, 26] width 107 height 35
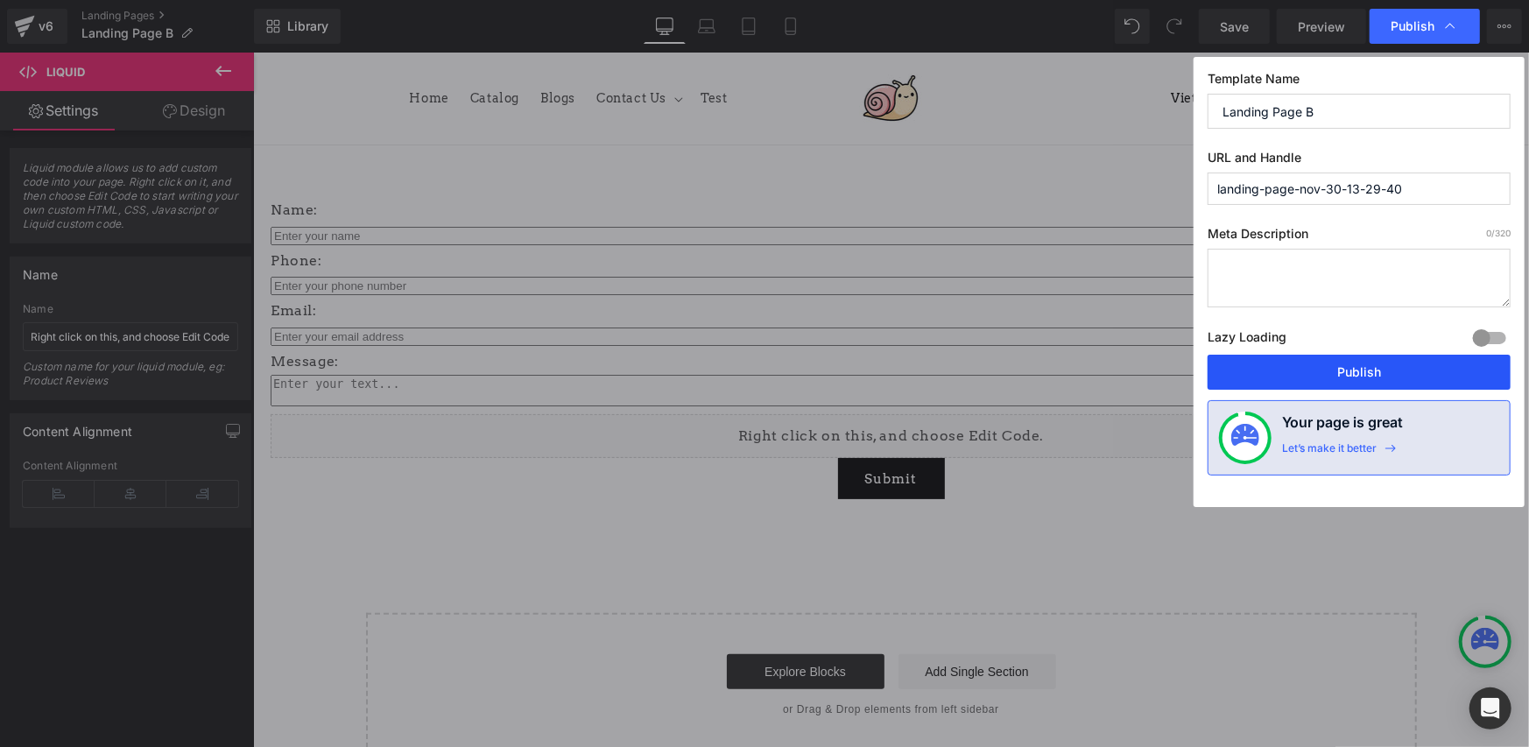
click at [1293, 369] on button "Publish" at bounding box center [1358, 372] width 303 height 35
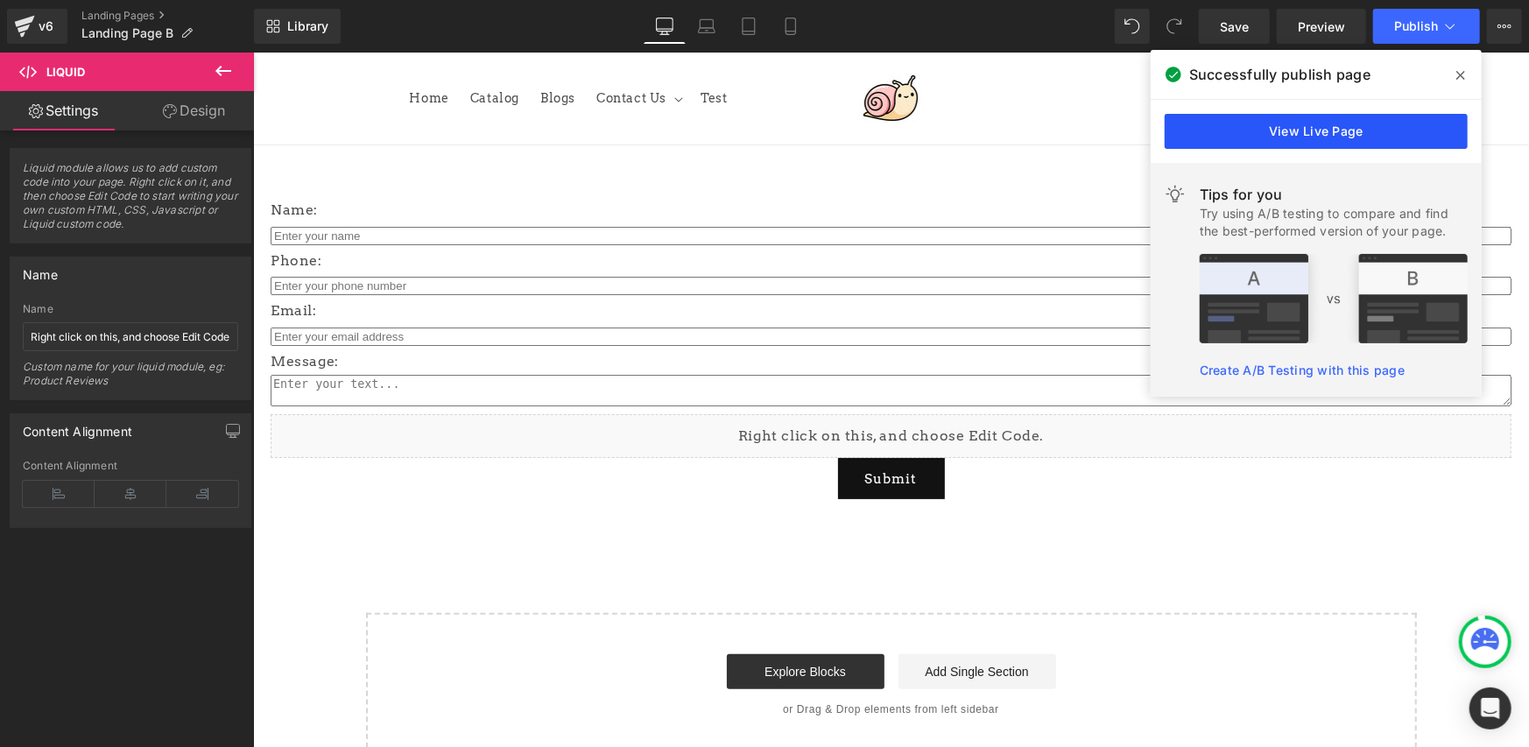
click at [1226, 129] on link "View Live Page" at bounding box center [1315, 131] width 303 height 35
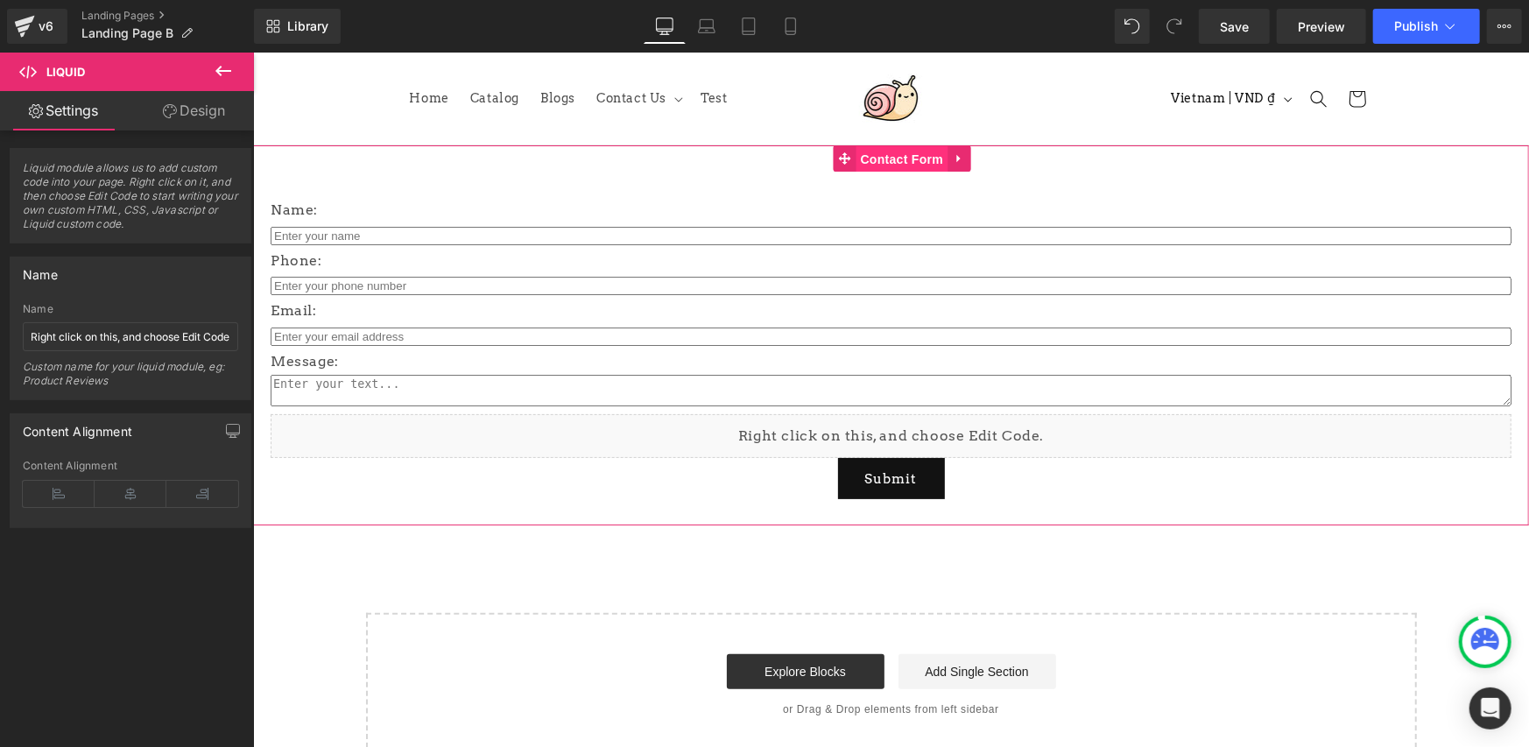
click at [898, 161] on span "Contact Form" at bounding box center [901, 158] width 92 height 26
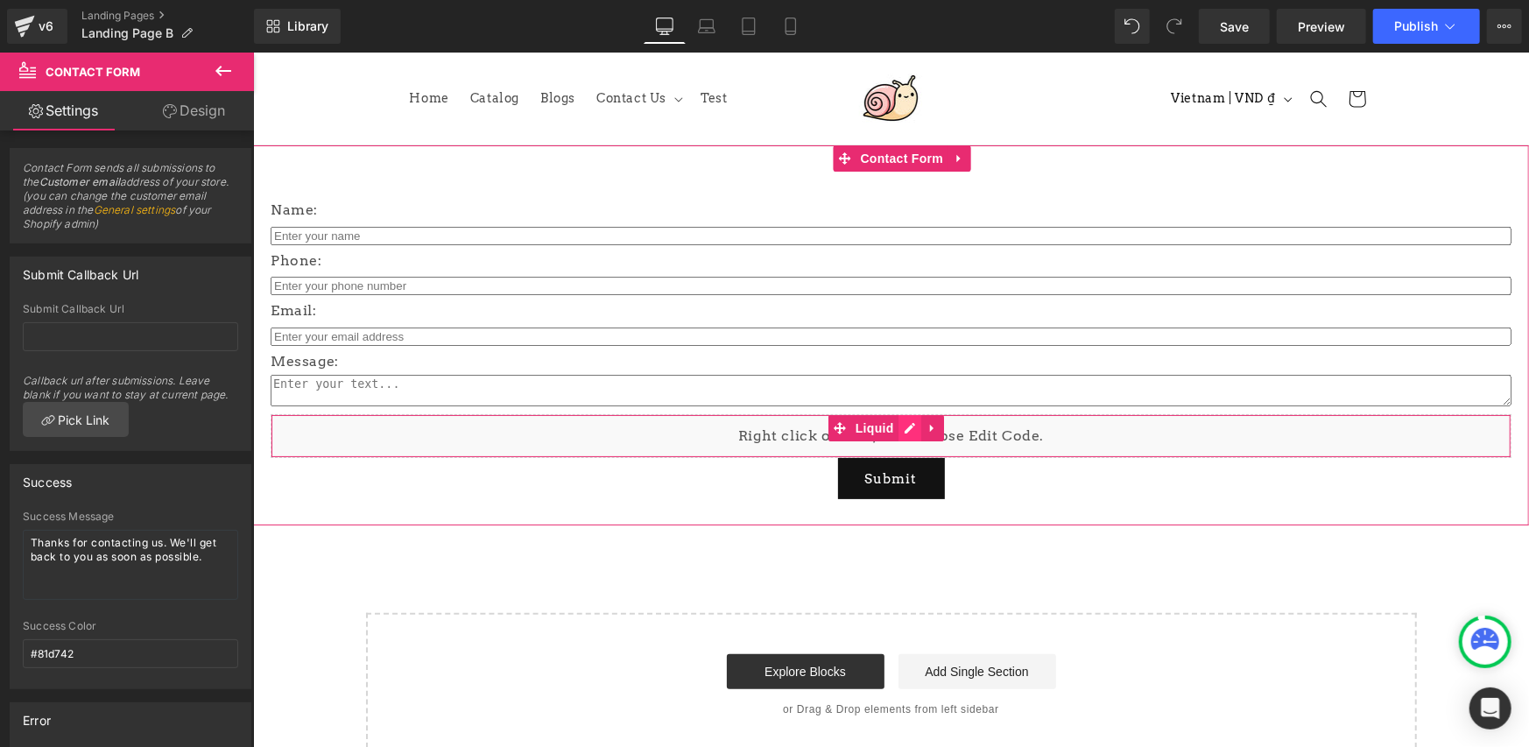
click at [918, 429] on div "Liquid" at bounding box center [890, 435] width 1241 height 44
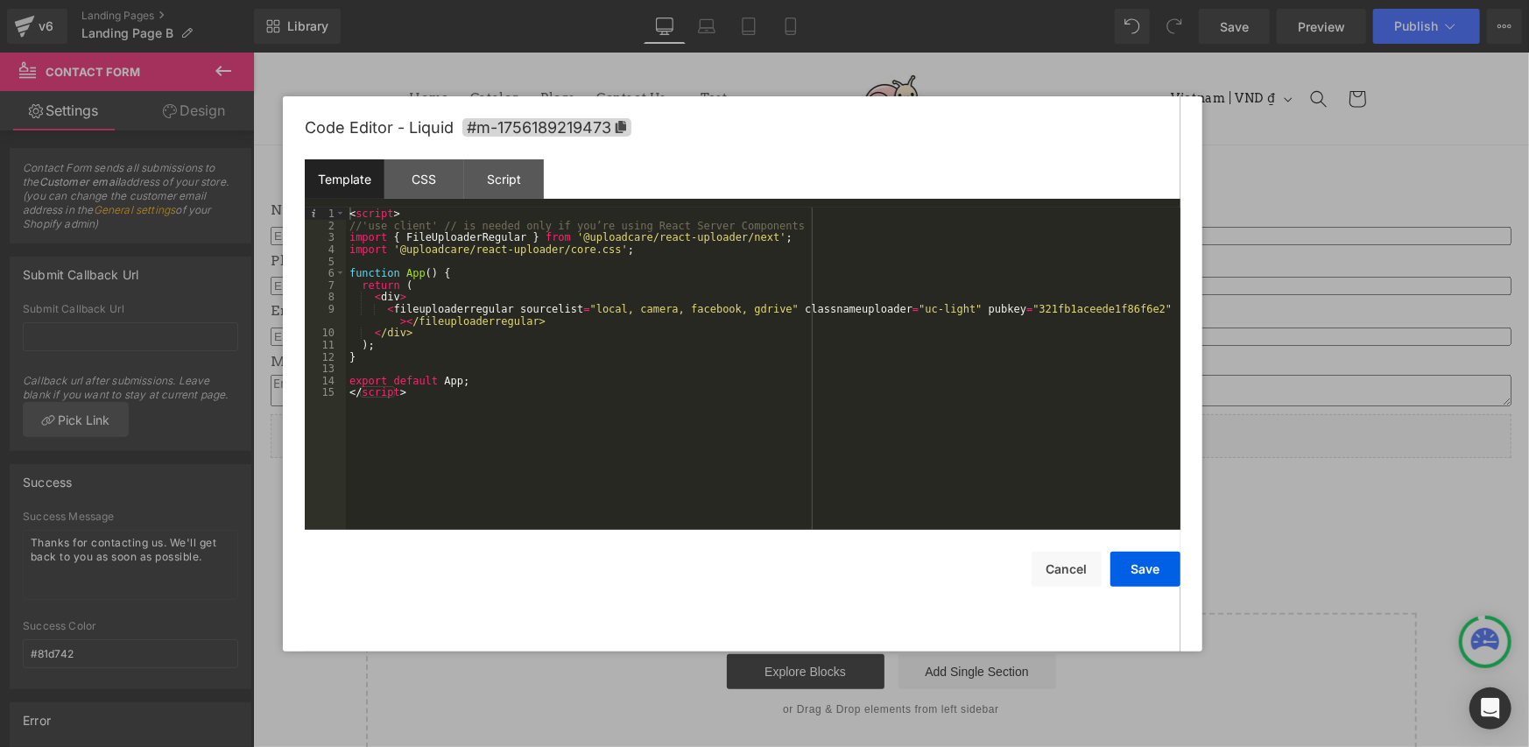
click at [361, 222] on div "< script > //'use client' // is needed only if you’re using React Server Compon…" at bounding box center [763, 380] width 834 height 346
click at [427, 432] on div "< script > //'use client' // is needed only if you’re using React Server Compon…" at bounding box center [763, 380] width 834 height 346
click at [362, 225] on div "< script > //'use client' // is needed only if you’re using React Server Compon…" at bounding box center [763, 380] width 834 height 346
click at [447, 343] on div "< script > //'use client' // is needed only if you’re using React Server Compon…" at bounding box center [763, 380] width 834 height 346
click at [1134, 568] on button "Save" at bounding box center [1145, 569] width 70 height 35
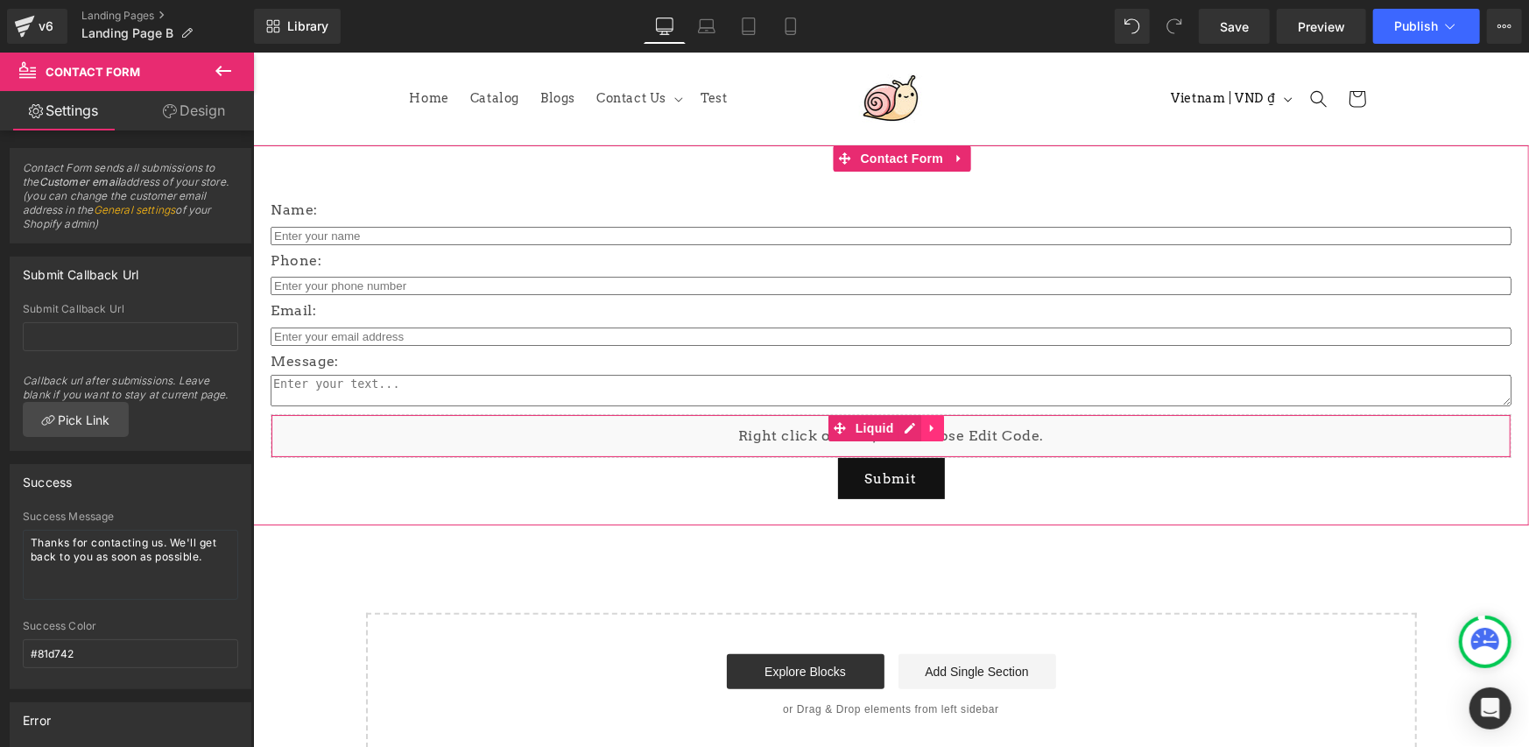
click at [937, 431] on icon at bounding box center [931, 427] width 12 height 13
click at [919, 428] on icon at bounding box center [920, 427] width 12 height 12
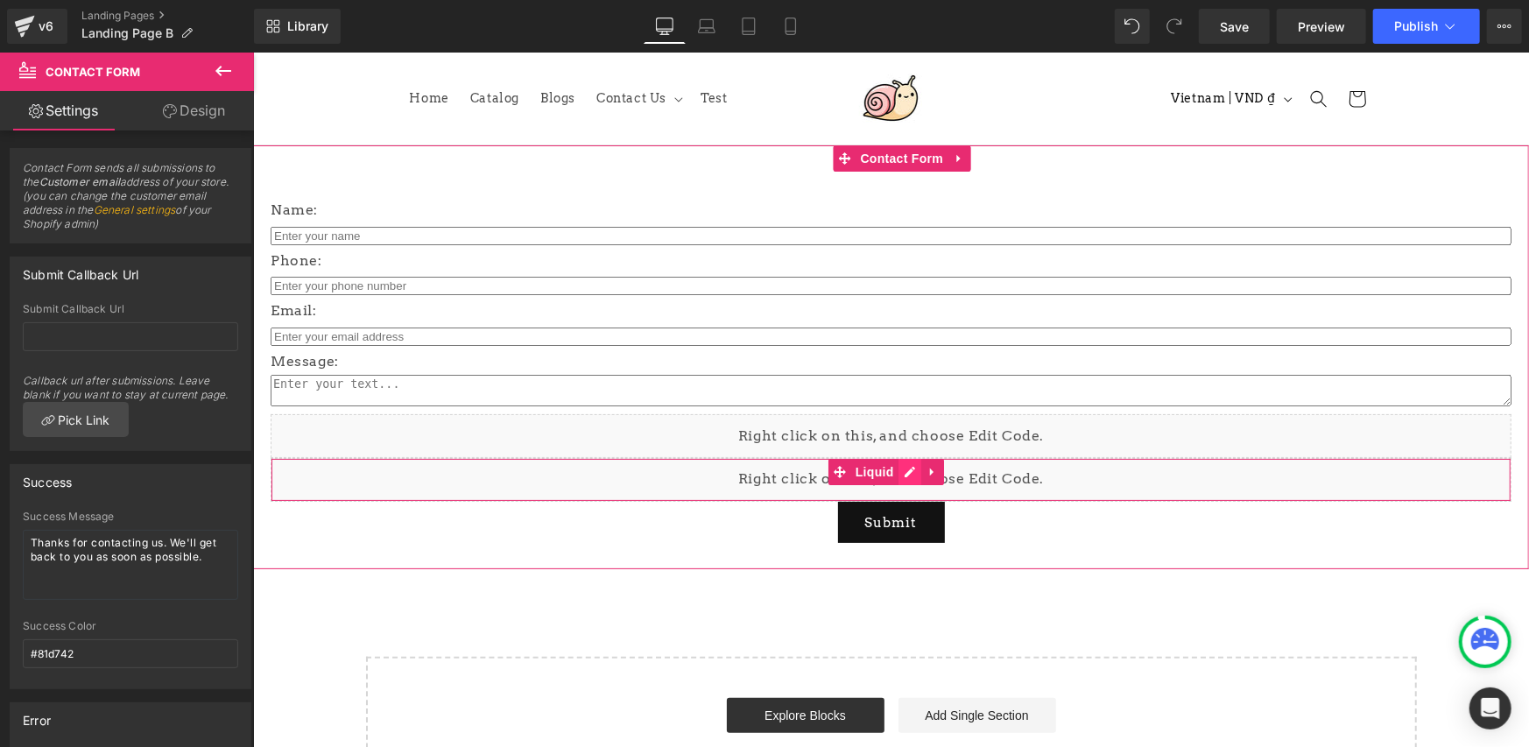
click at [900, 473] on div "Liquid" at bounding box center [890, 479] width 1241 height 44
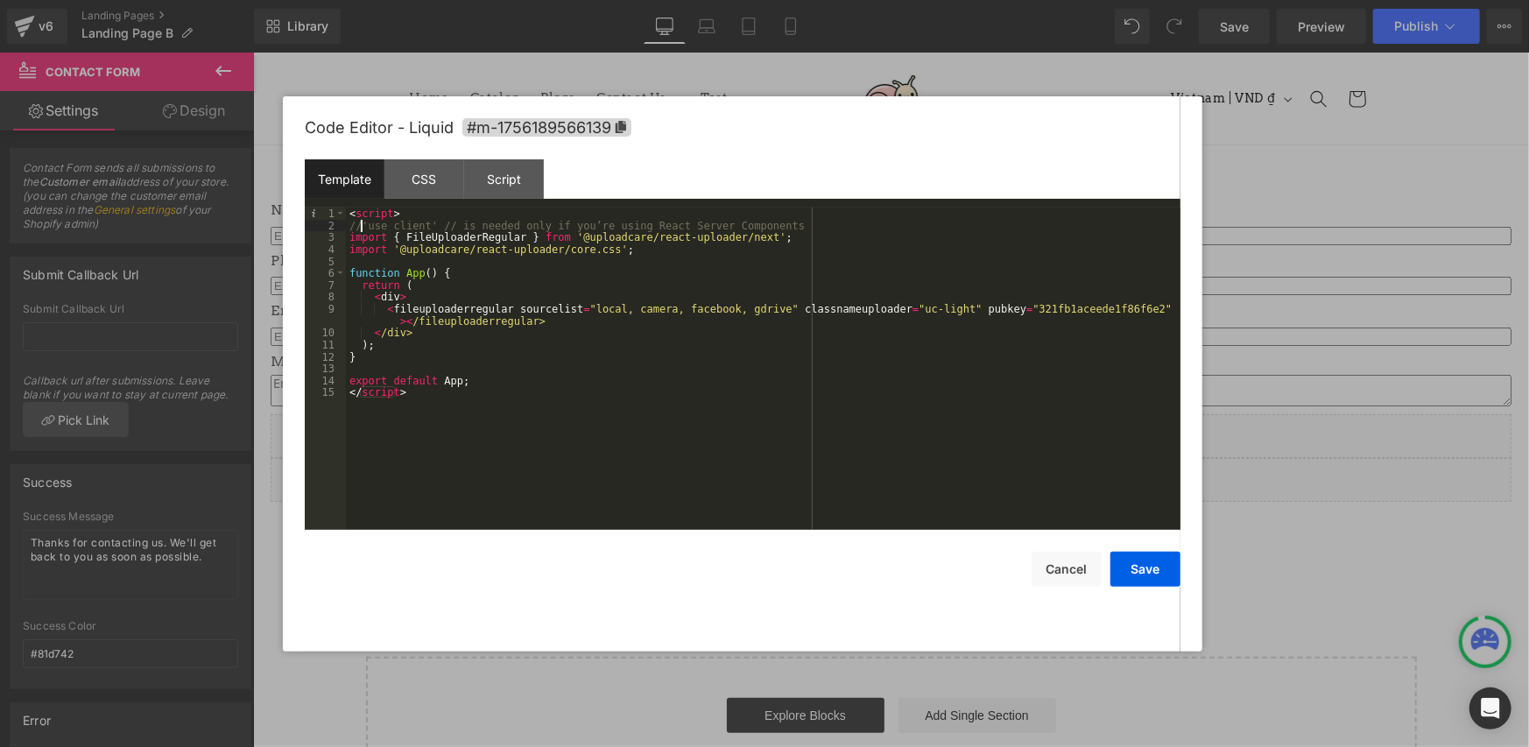
click at [363, 223] on div "< script > //'use client' // is needed only if you’re using React Server Compon…" at bounding box center [763, 380] width 834 height 346
click at [1130, 562] on button "Save" at bounding box center [1145, 569] width 70 height 35
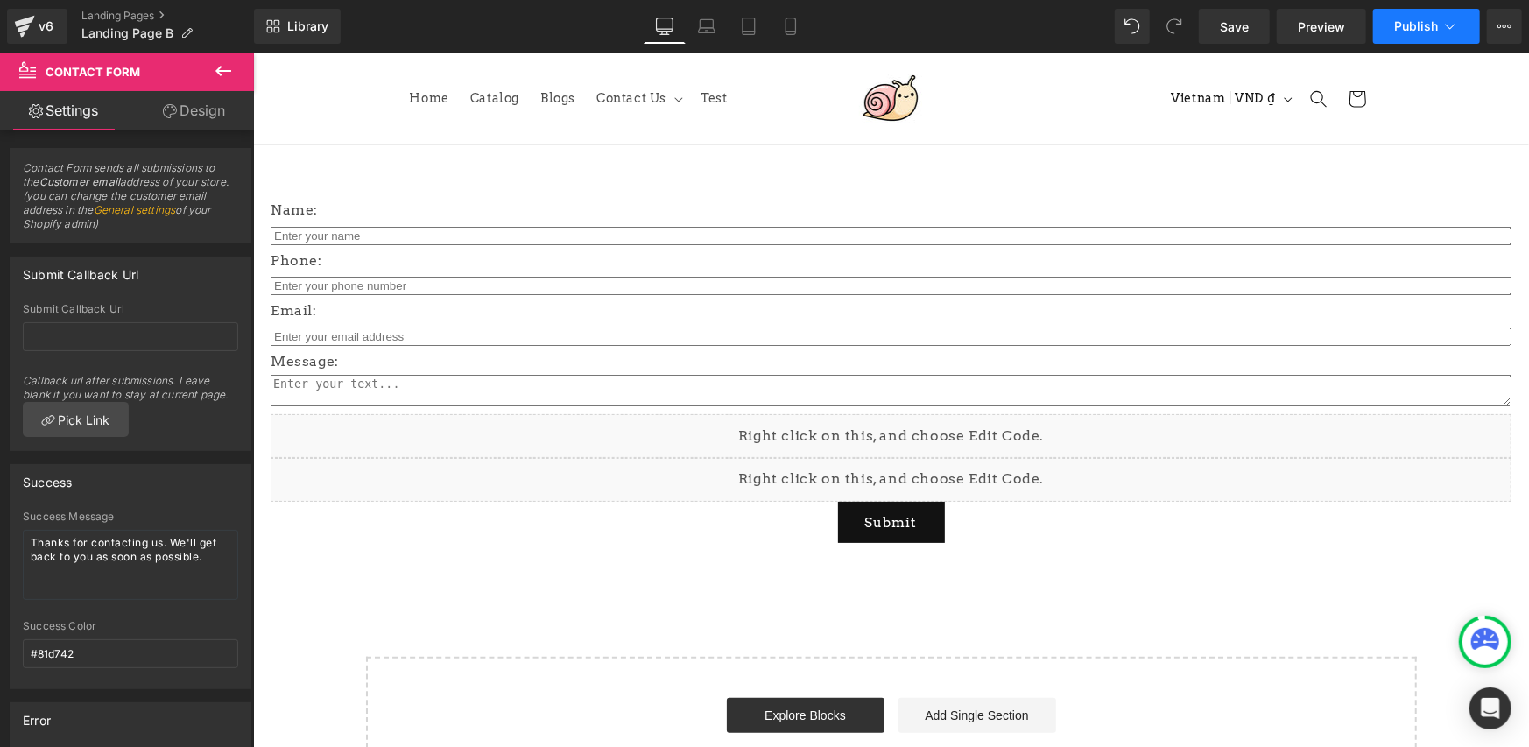
click at [1409, 34] on button "Publish" at bounding box center [1426, 26] width 107 height 35
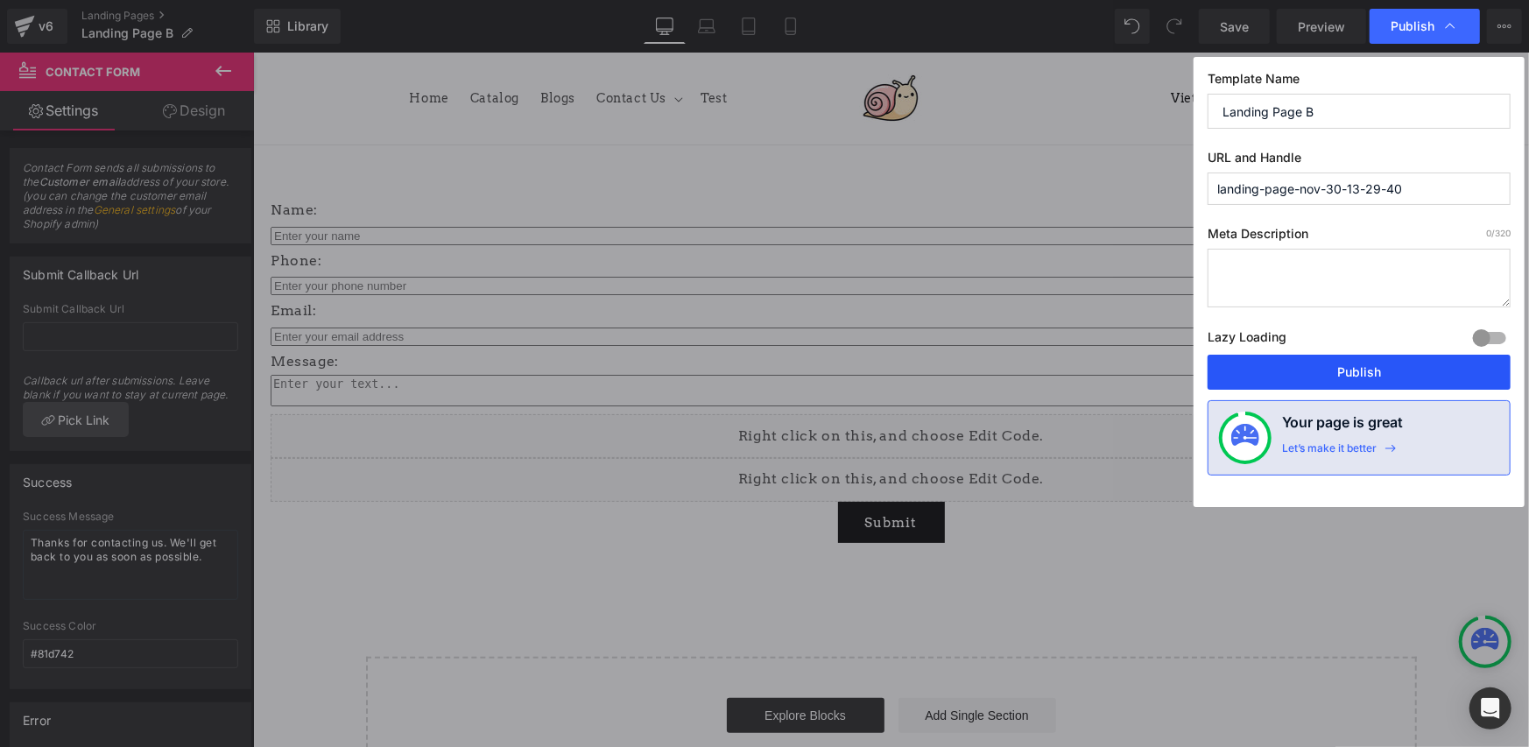
click at [1313, 370] on button "Publish" at bounding box center [1358, 372] width 303 height 35
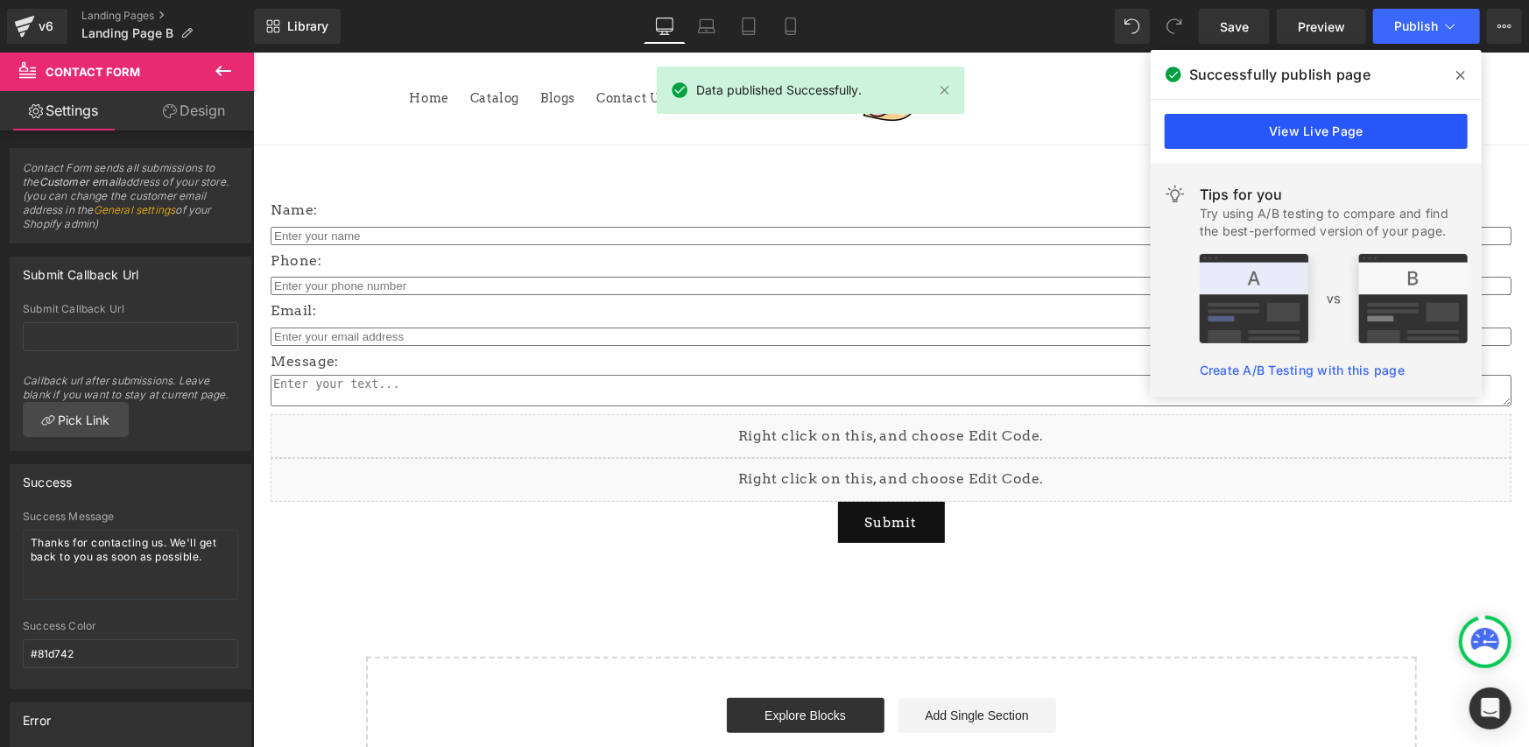
click at [1392, 120] on link "View Live Page" at bounding box center [1315, 131] width 303 height 35
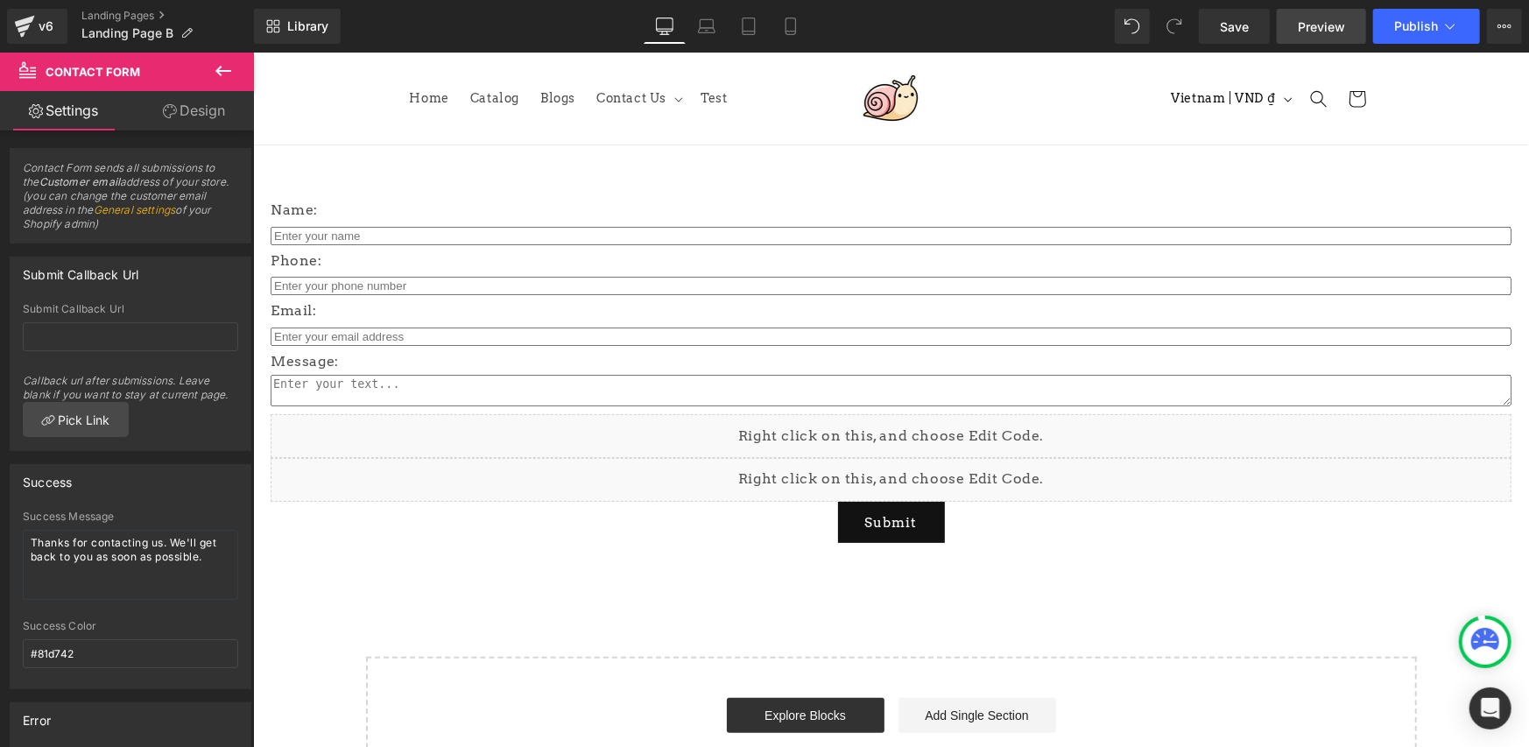
click at [1320, 27] on span "Preview" at bounding box center [1321, 27] width 47 height 18
click at [872, 428] on div "Liquid" at bounding box center [890, 435] width 1241 height 44
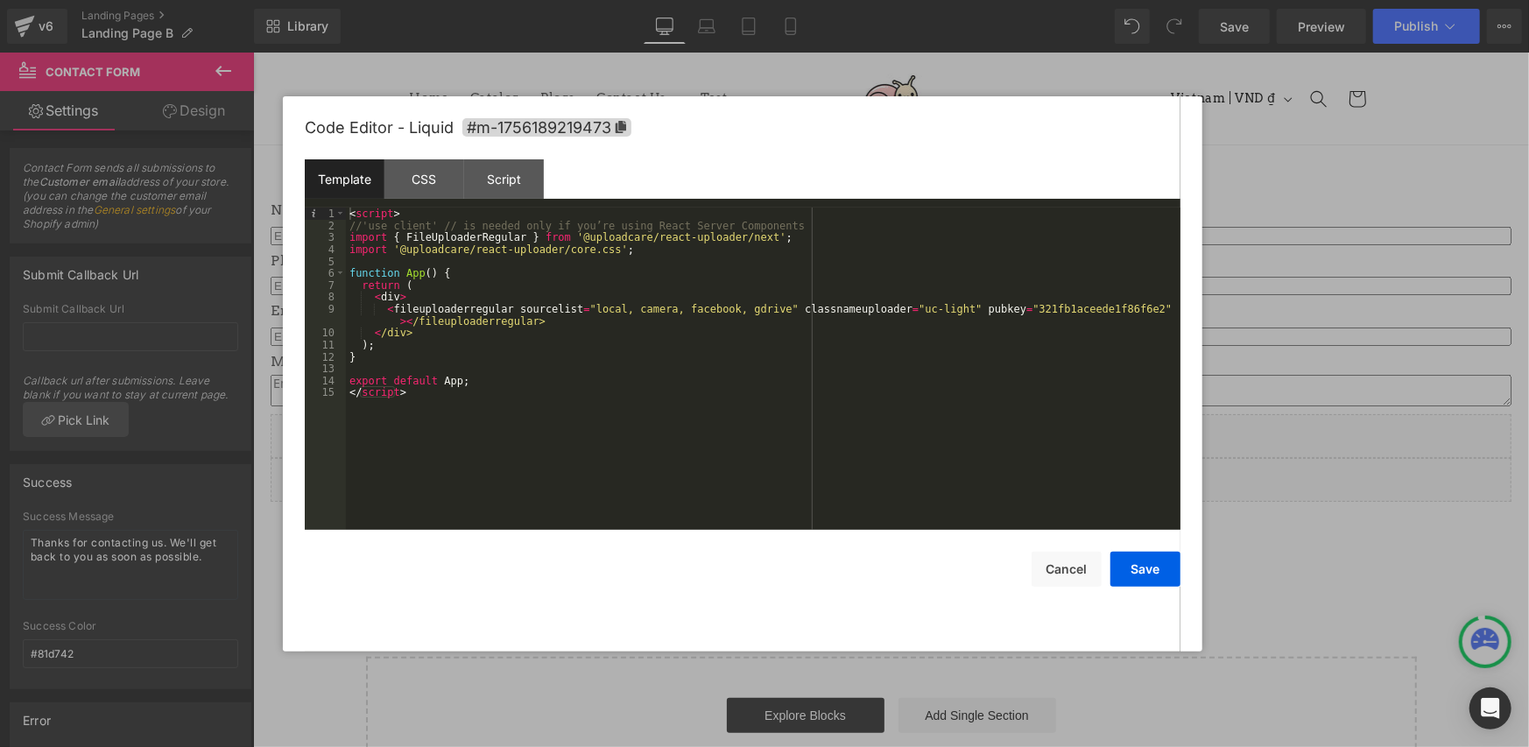
click at [455, 250] on div "< script > //'use client' // is needed only if you’re using React Server Compon…" at bounding box center [763, 380] width 834 height 346
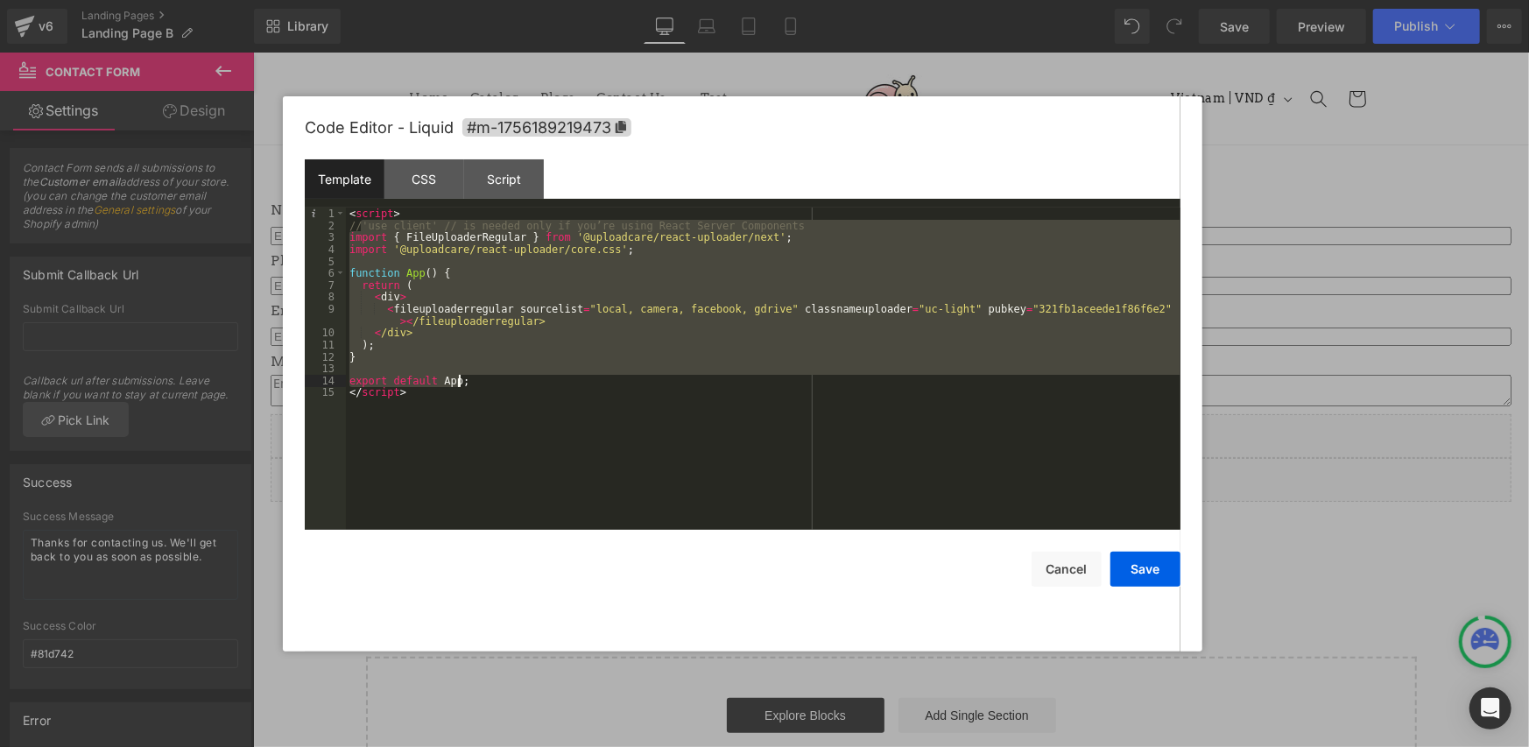
drag, startPoint x: 362, startPoint y: 227, endPoint x: 468, endPoint y: 377, distance: 184.6
click at [468, 377] on div "< script > //'use client' // is needed only if you’re using React Server Compon…" at bounding box center [763, 380] width 834 height 346
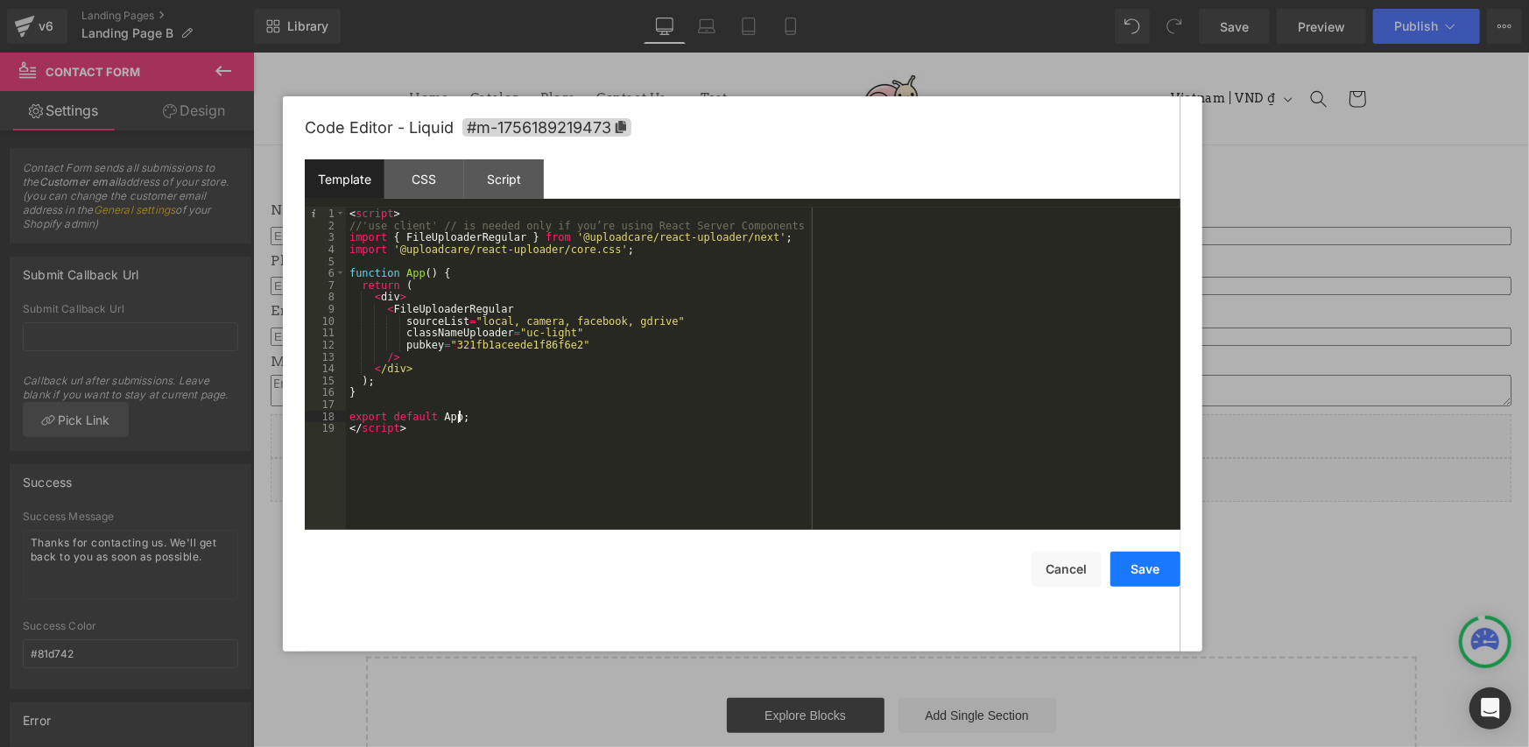
click at [1155, 575] on button "Save" at bounding box center [1145, 569] width 70 height 35
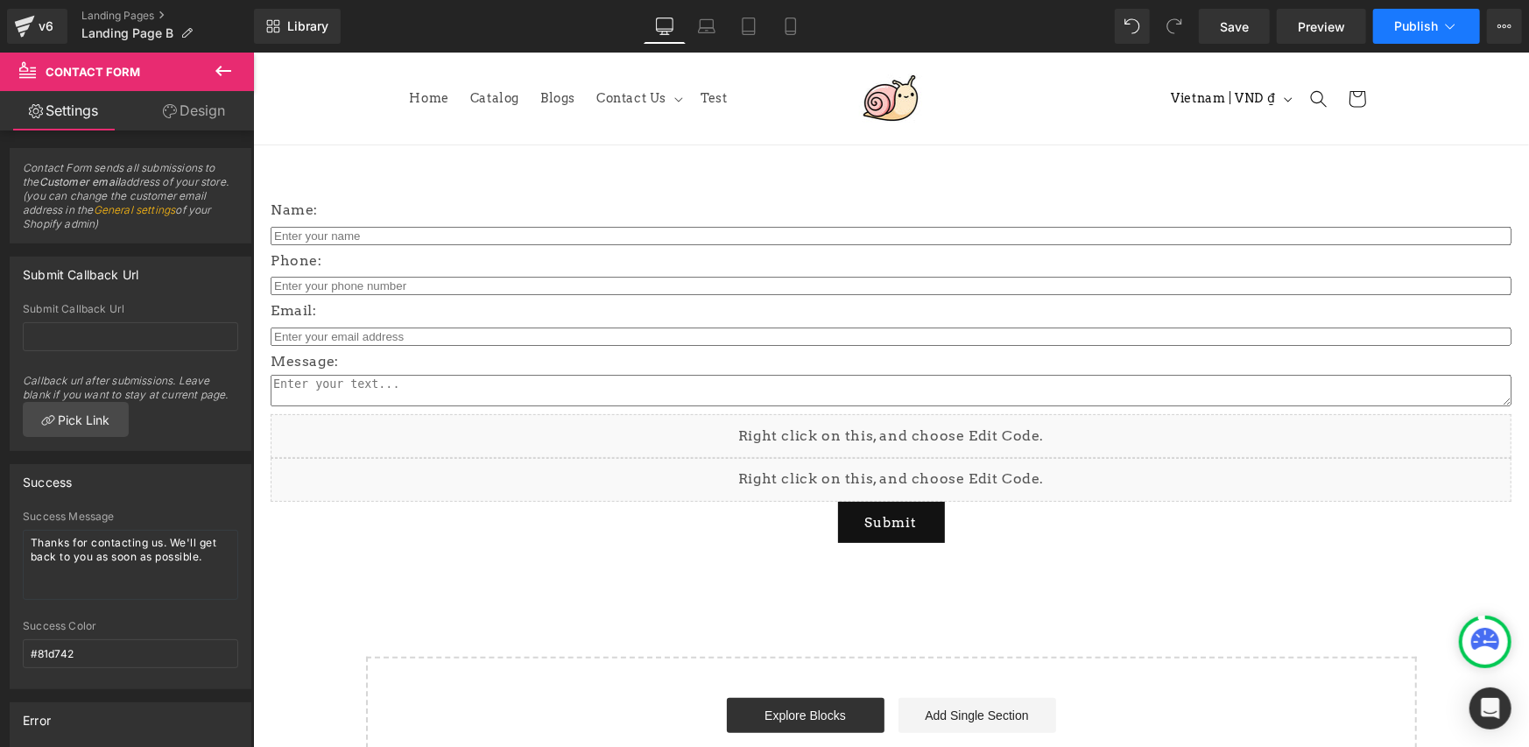
click at [1404, 36] on button "Publish" at bounding box center [1426, 26] width 107 height 35
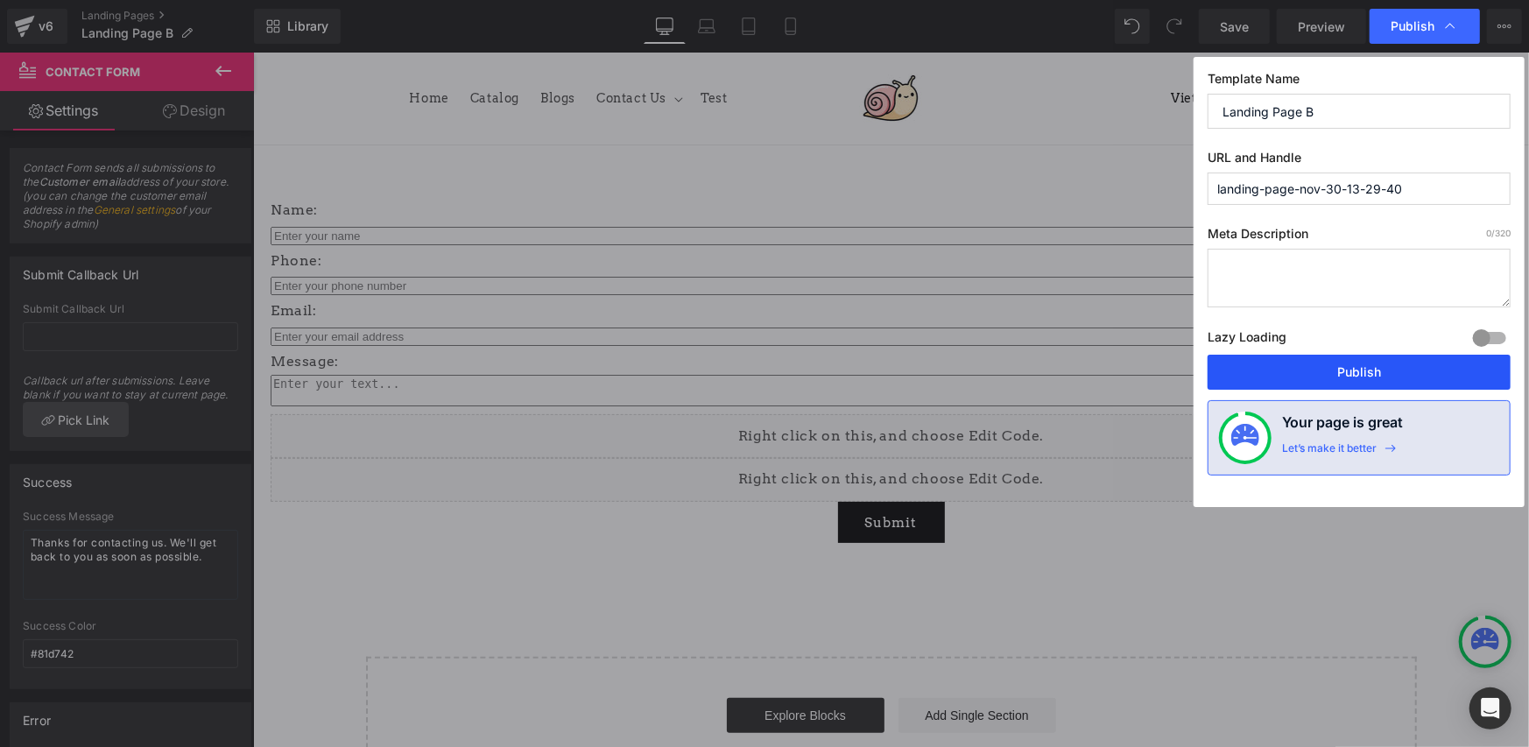
drag, startPoint x: 1345, startPoint y: 376, endPoint x: 640, endPoint y: 319, distance: 707.1
click at [1345, 376] on button "Publish" at bounding box center [1358, 372] width 303 height 35
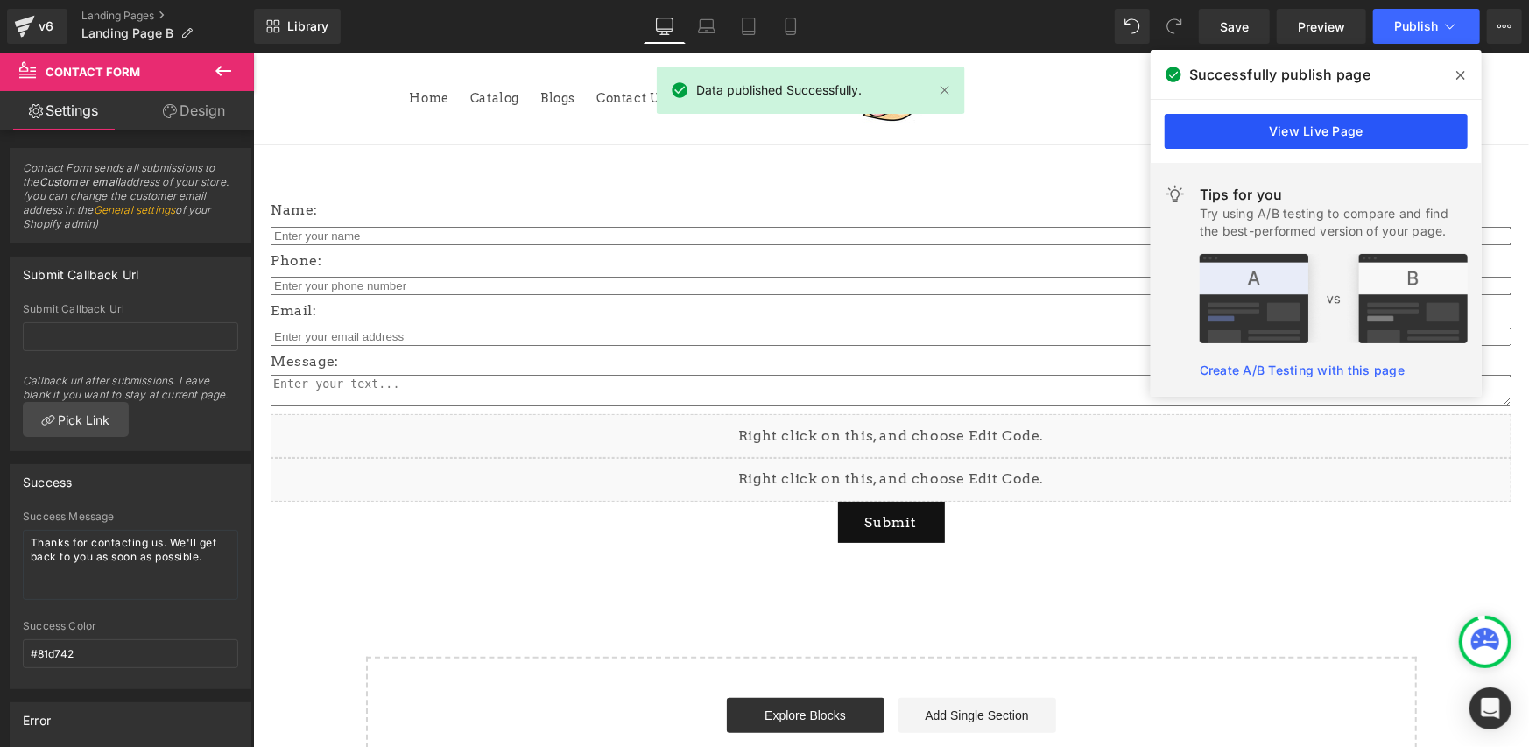
click at [1215, 128] on link "View Live Page" at bounding box center [1315, 131] width 303 height 35
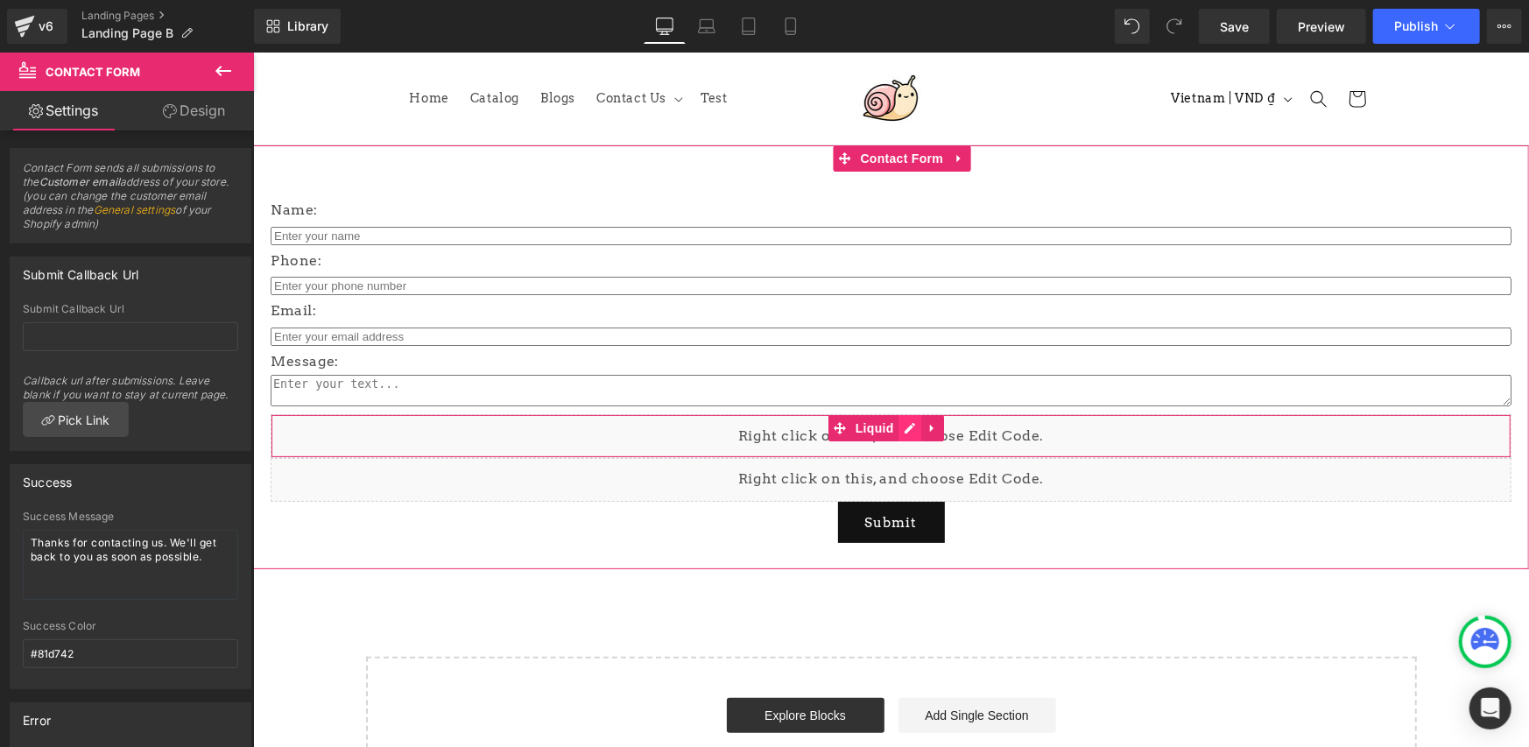
click at [915, 433] on div "Liquid" at bounding box center [890, 435] width 1241 height 44
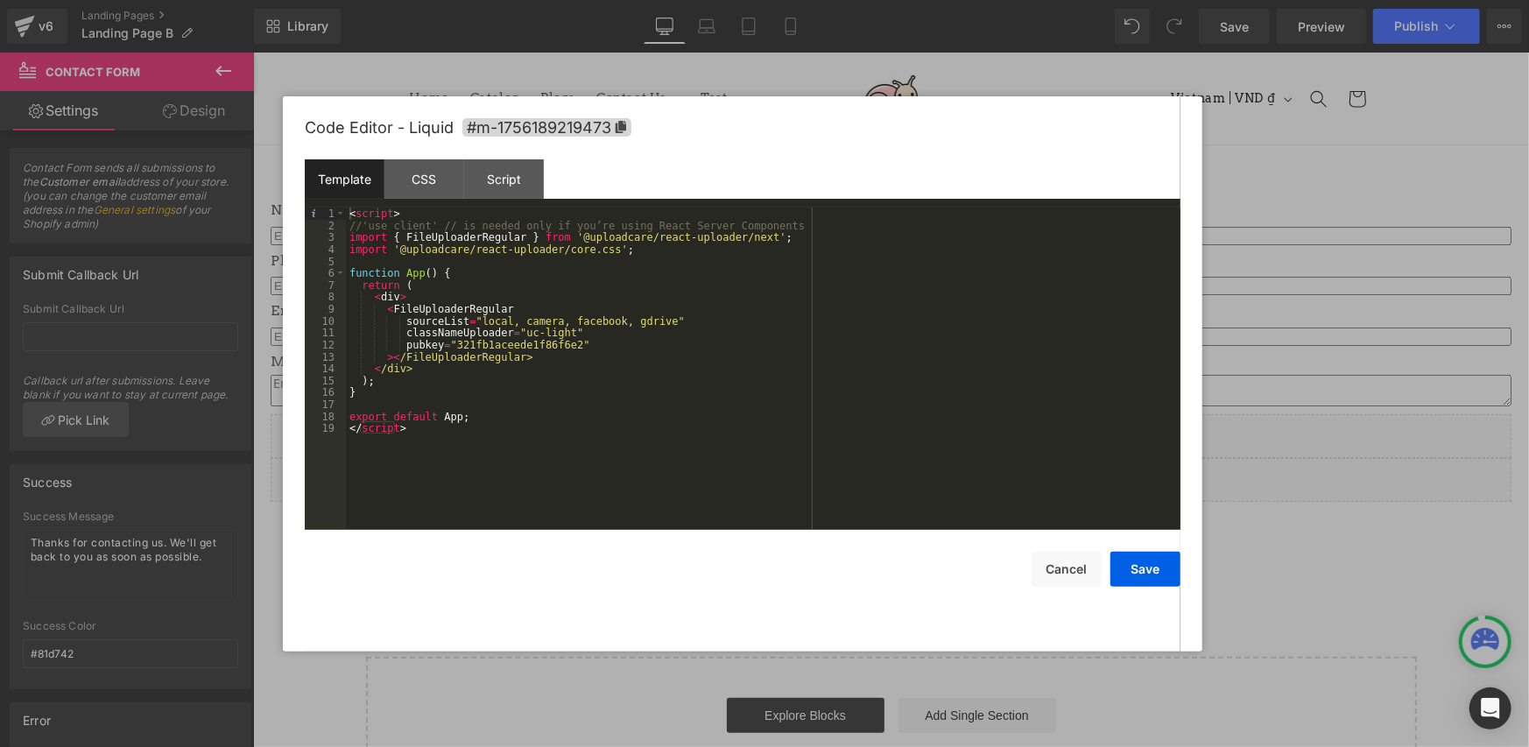
click at [1265, 143] on div at bounding box center [764, 373] width 1529 height 747
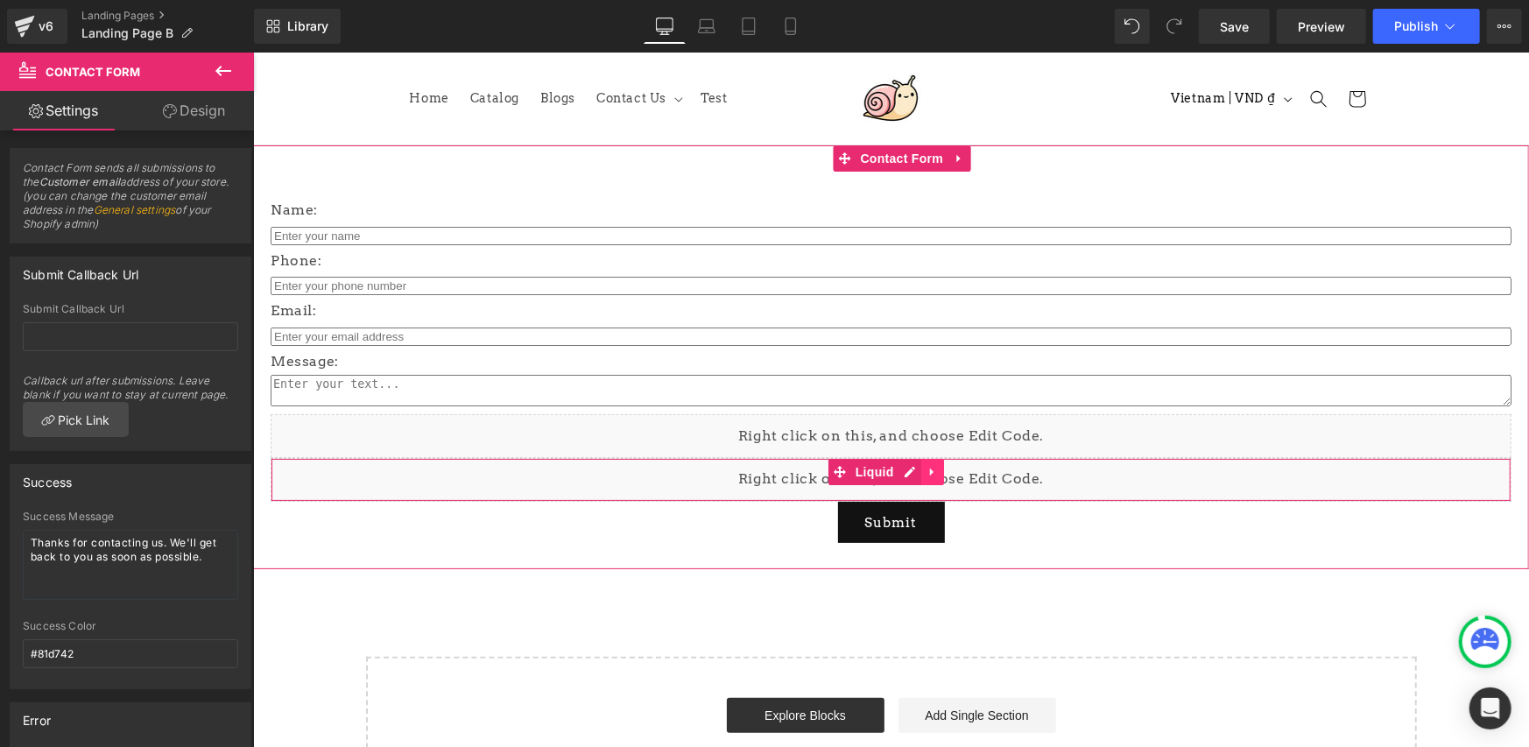
click at [935, 467] on icon at bounding box center [931, 471] width 12 height 13
click at [937, 472] on icon at bounding box center [943, 471] width 12 height 12
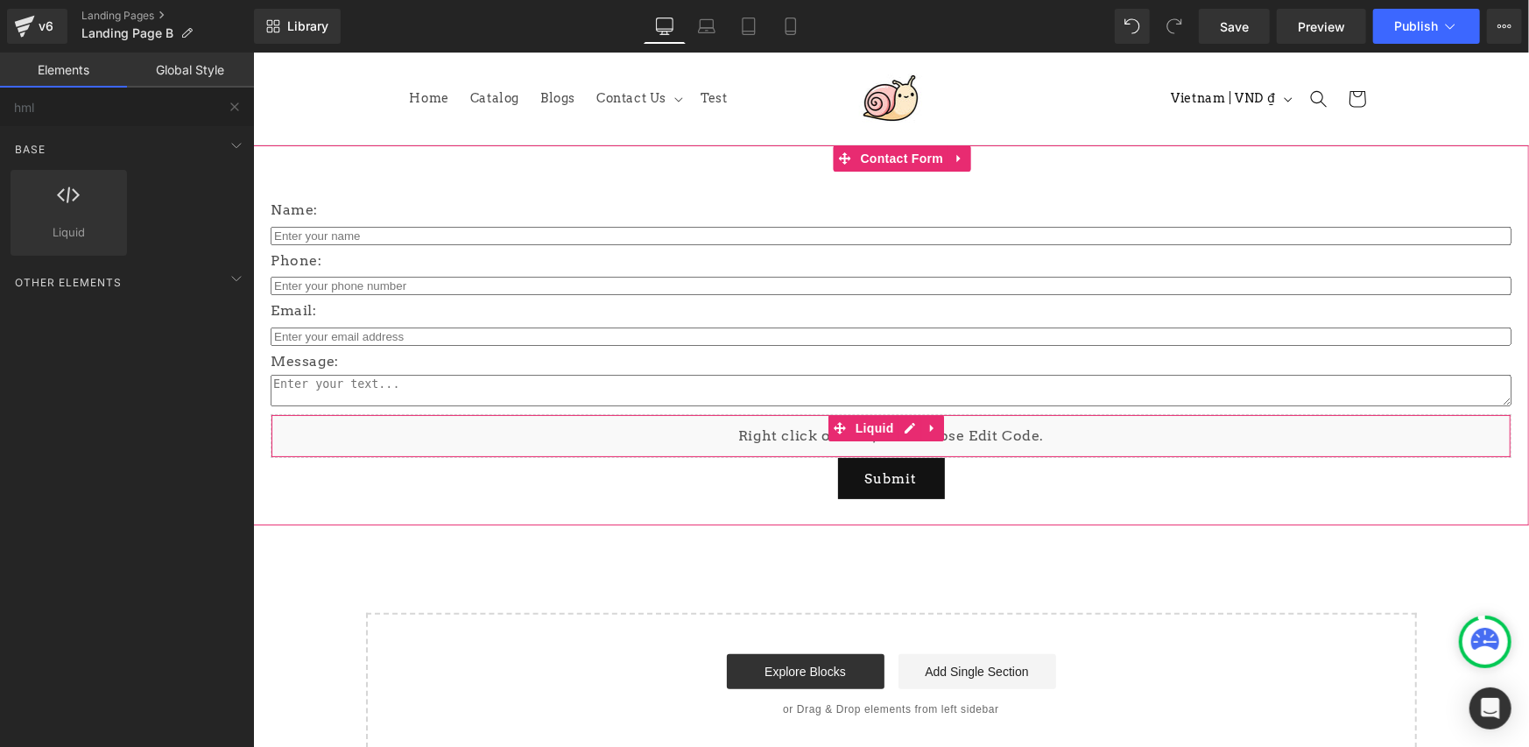
click at [908, 430] on div "Liquid" at bounding box center [890, 435] width 1241 height 44
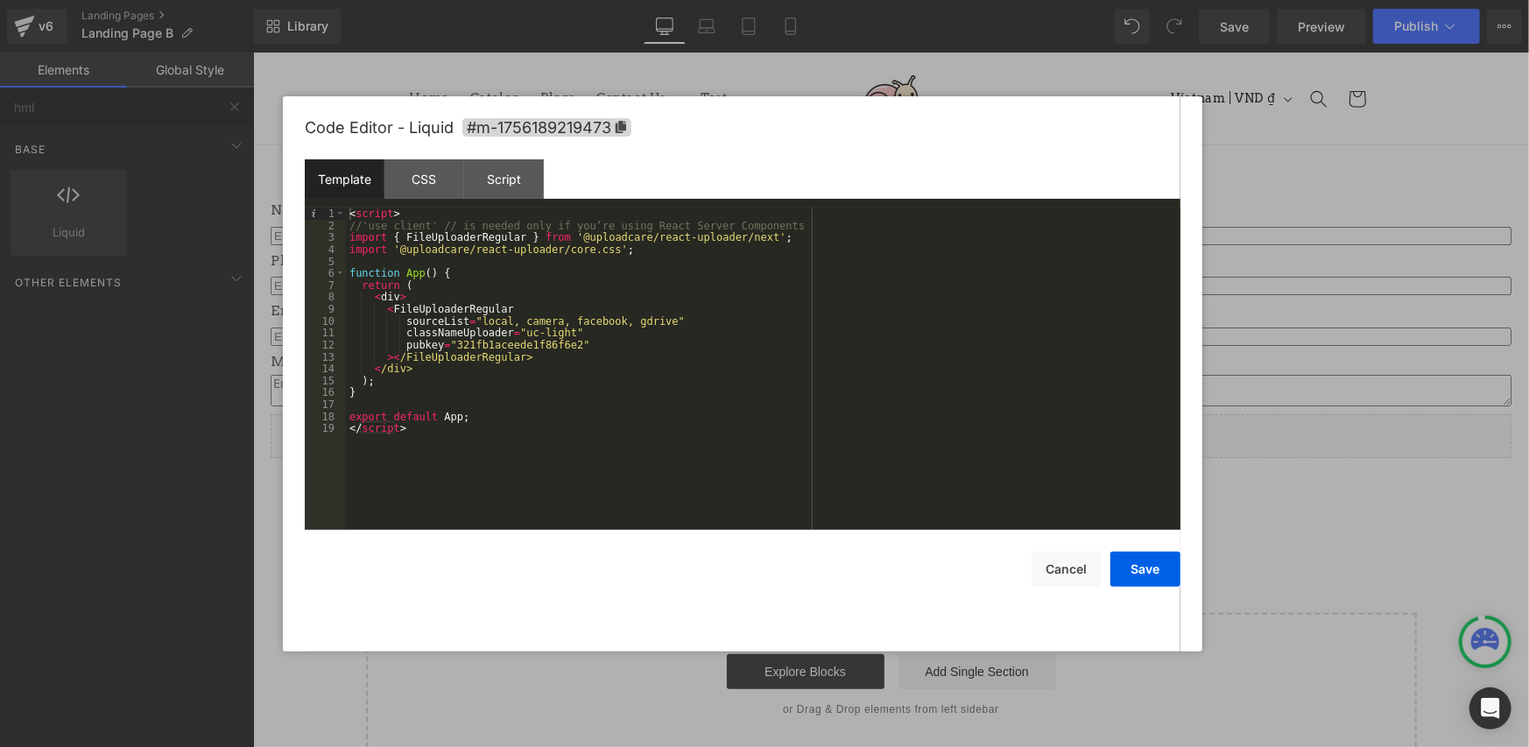
click at [363, 300] on div "< script > //'use client' // is needed only if you’re using React Server Compon…" at bounding box center [763, 380] width 834 height 346
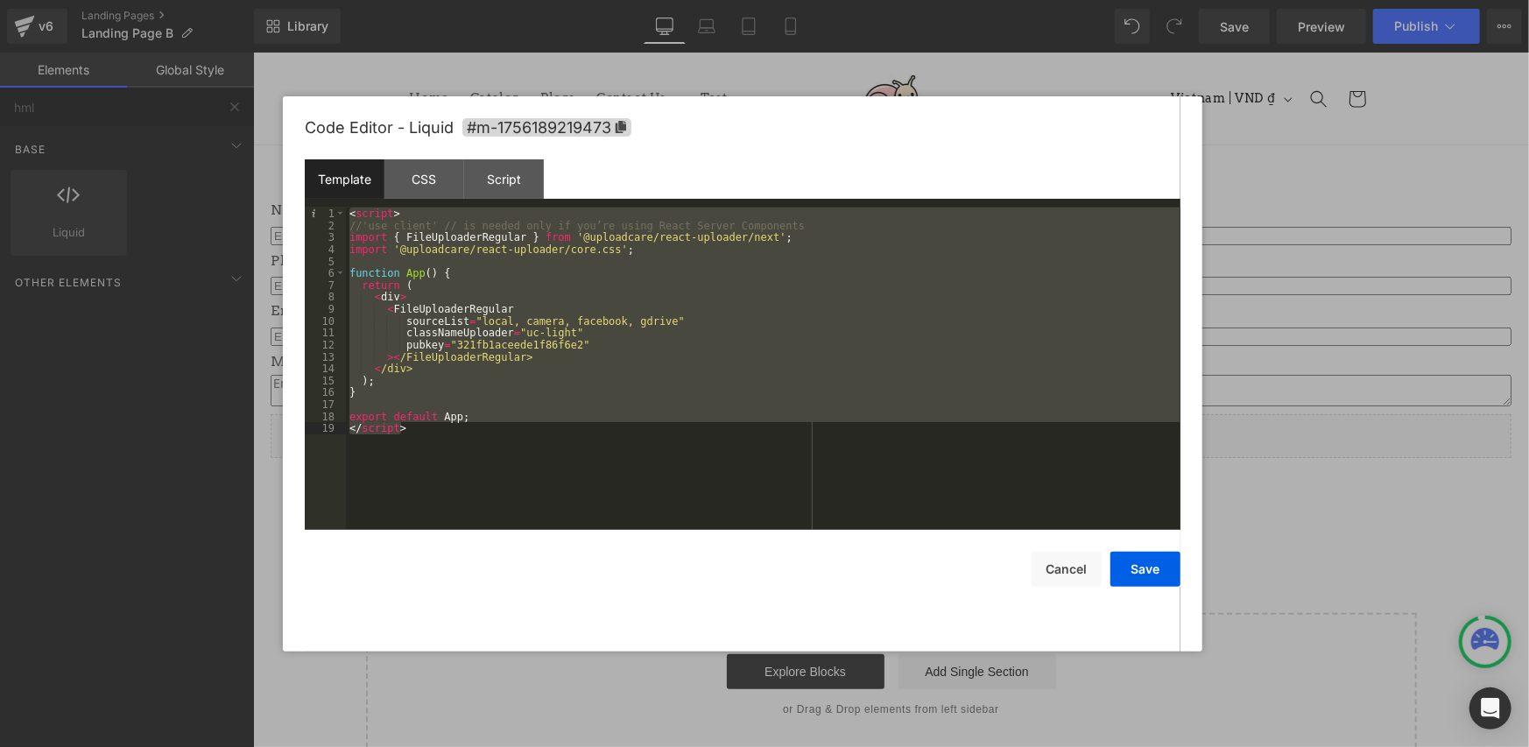
click at [688, 293] on div "< script > //'use client' // is needed only if you’re using React Server Compon…" at bounding box center [763, 368] width 834 height 322
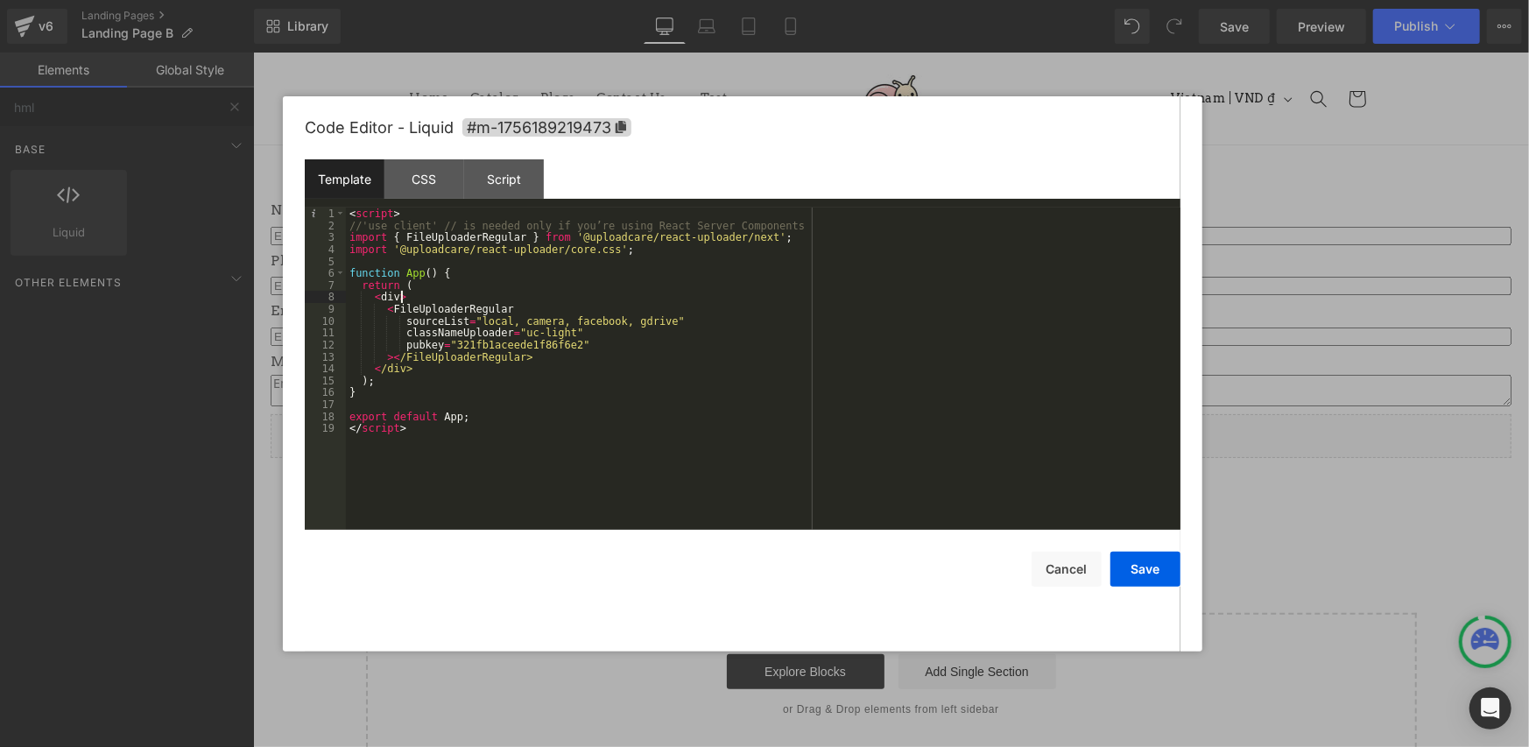
click at [657, 313] on div "< script > //'use client' // is needed only if you’re using React Server Compon…" at bounding box center [763, 380] width 834 height 346
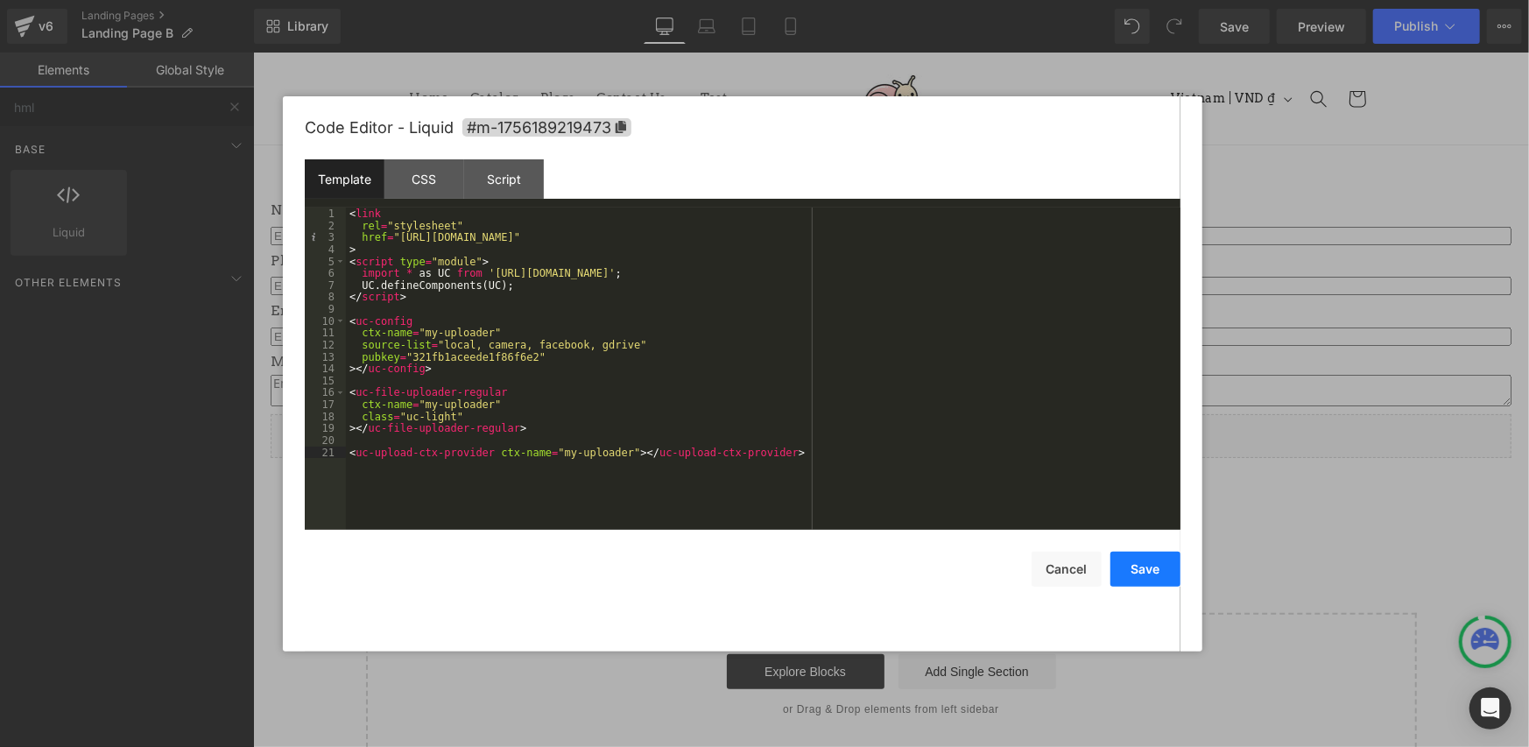
click at [1138, 568] on button "Save" at bounding box center [1145, 569] width 70 height 35
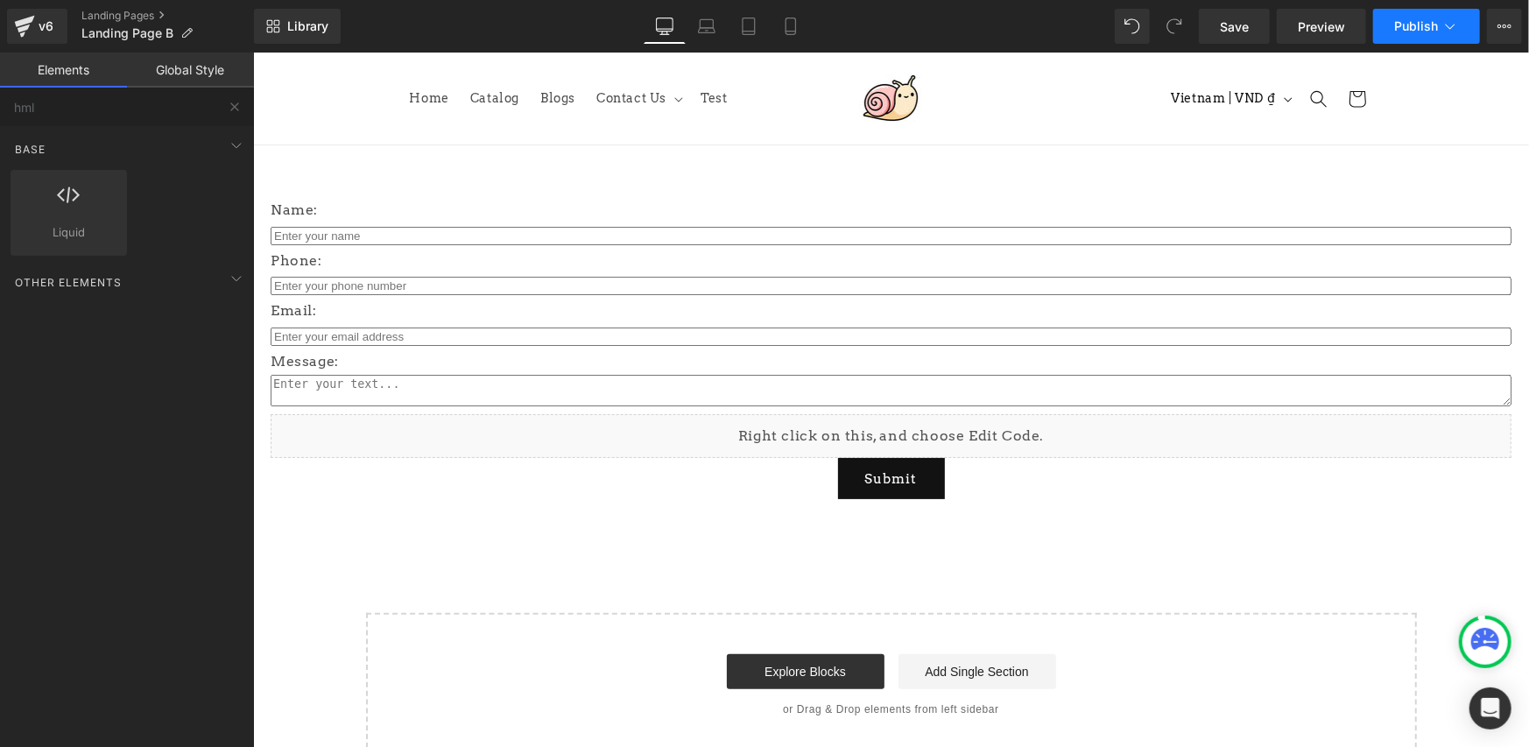
click at [1422, 11] on button "Publish" at bounding box center [1426, 26] width 107 height 35
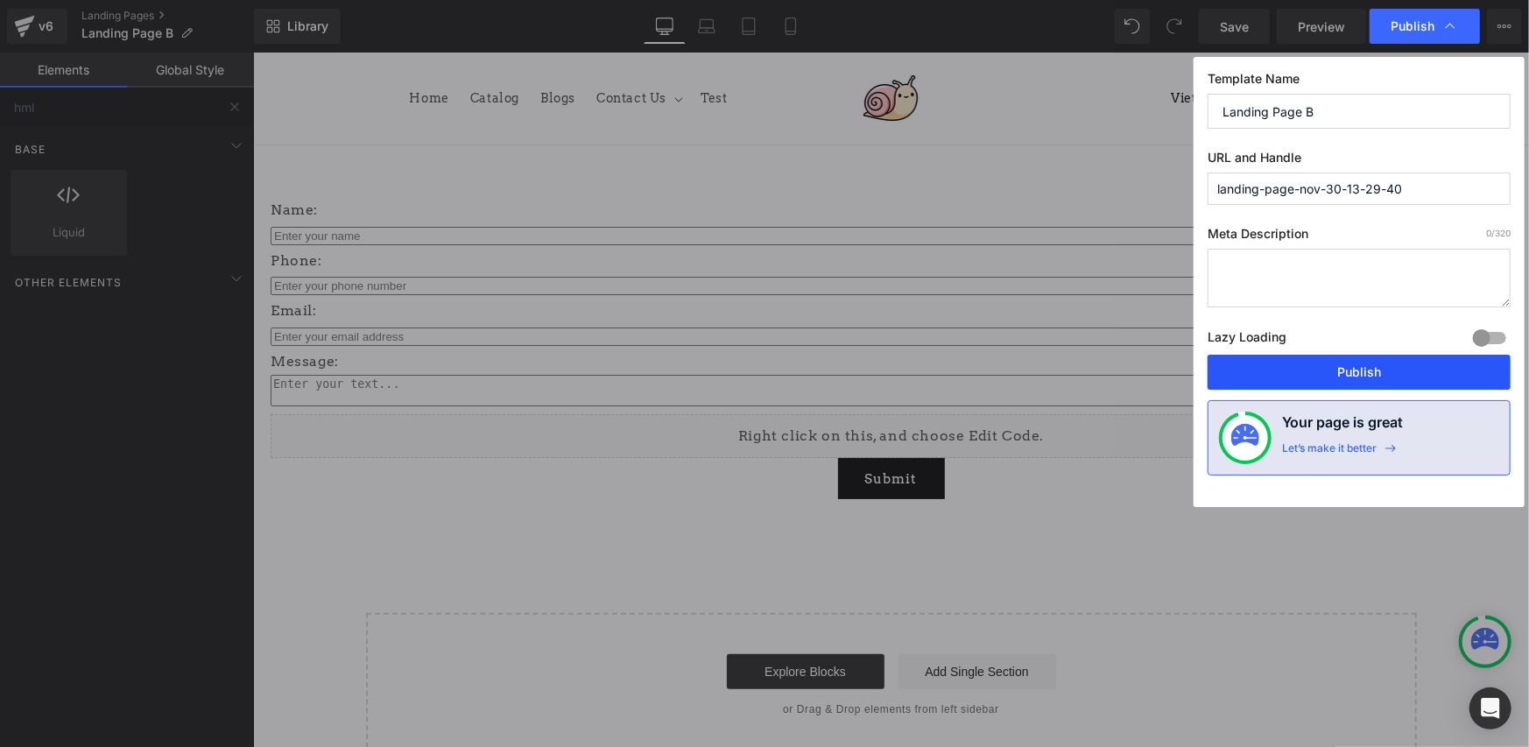
drag, startPoint x: 1333, startPoint y: 366, endPoint x: 1059, endPoint y: 331, distance: 275.4
click at [1333, 366] on button "Publish" at bounding box center [1358, 372] width 303 height 35
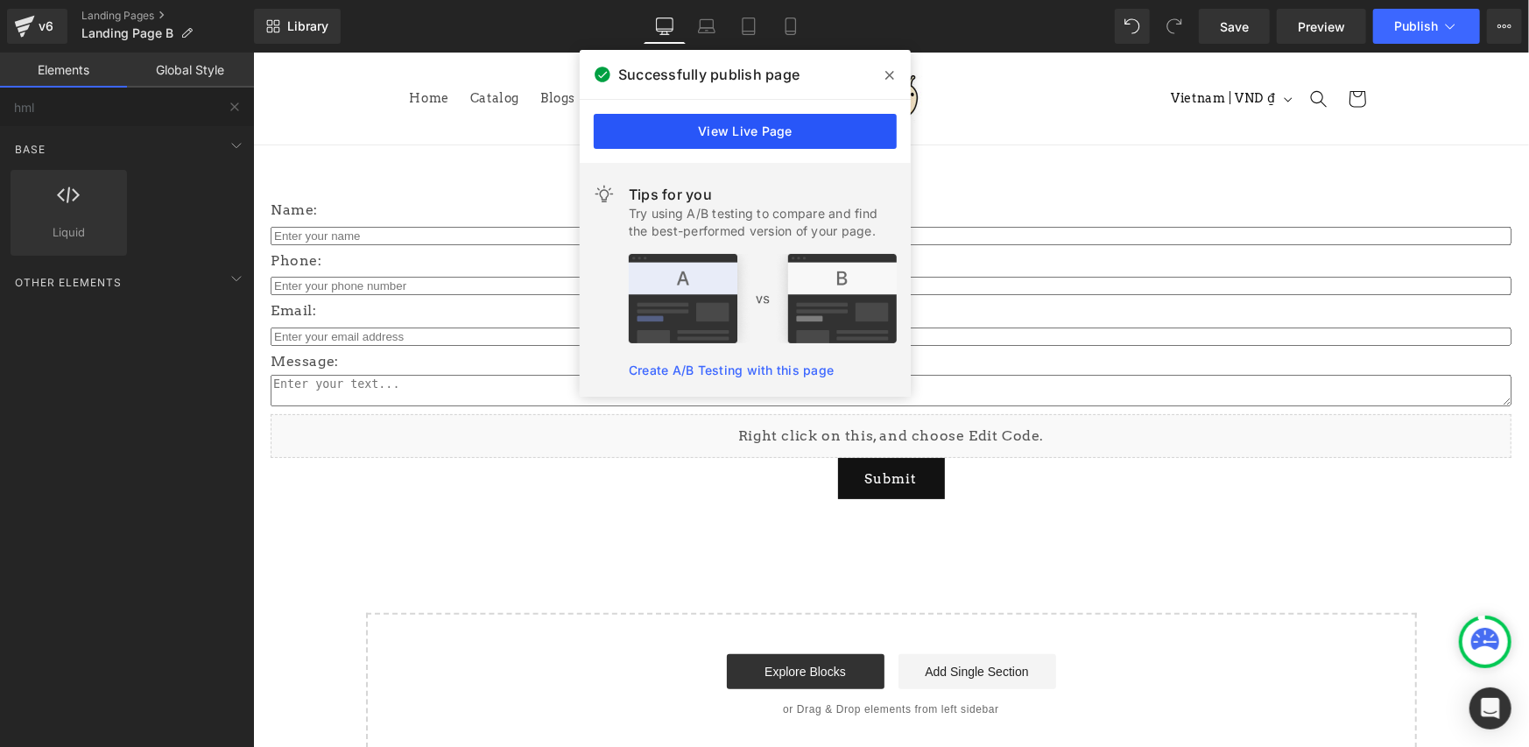
click at [773, 124] on link "View Live Page" at bounding box center [745, 131] width 303 height 35
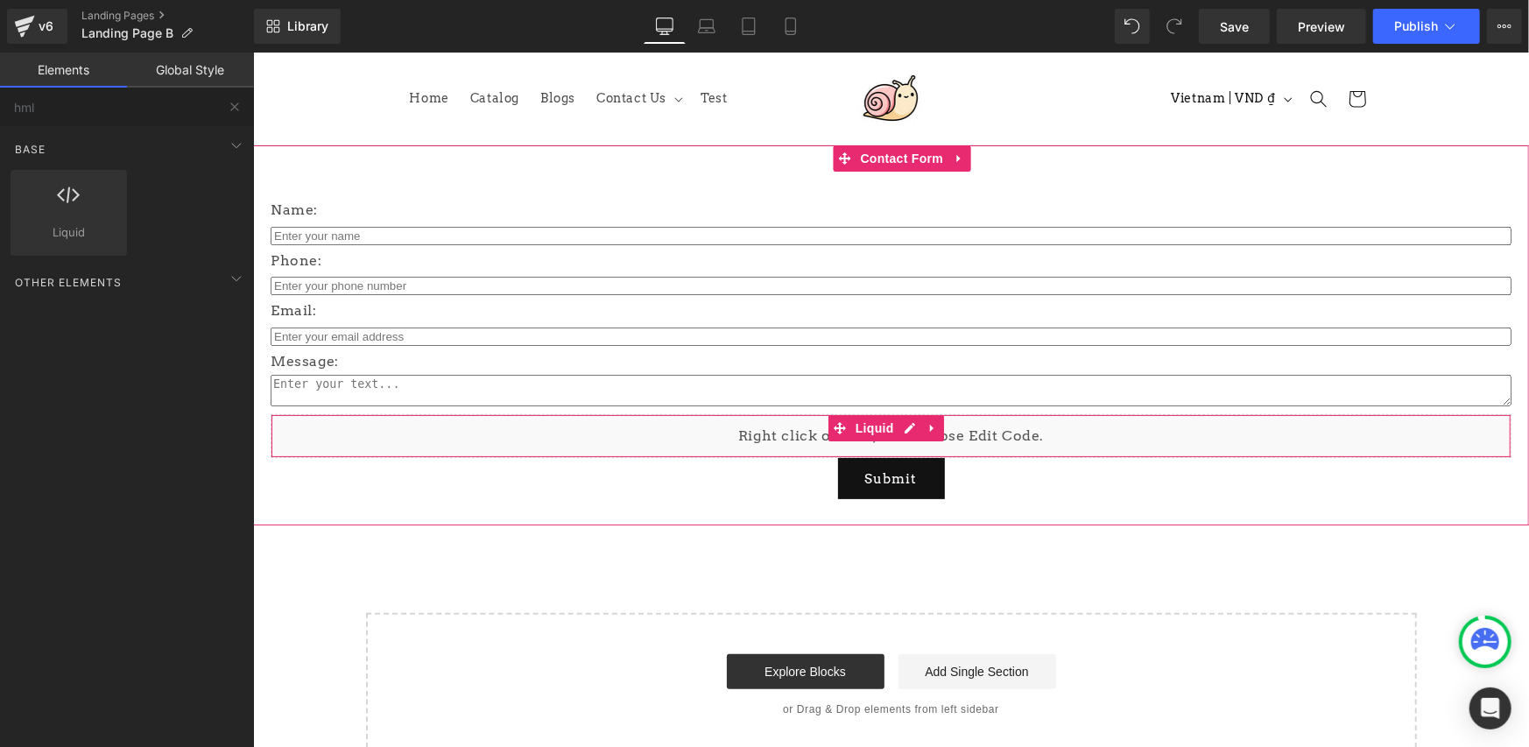
click at [925, 428] on icon at bounding box center [931, 427] width 12 height 13
click at [939, 427] on icon at bounding box center [943, 427] width 12 height 12
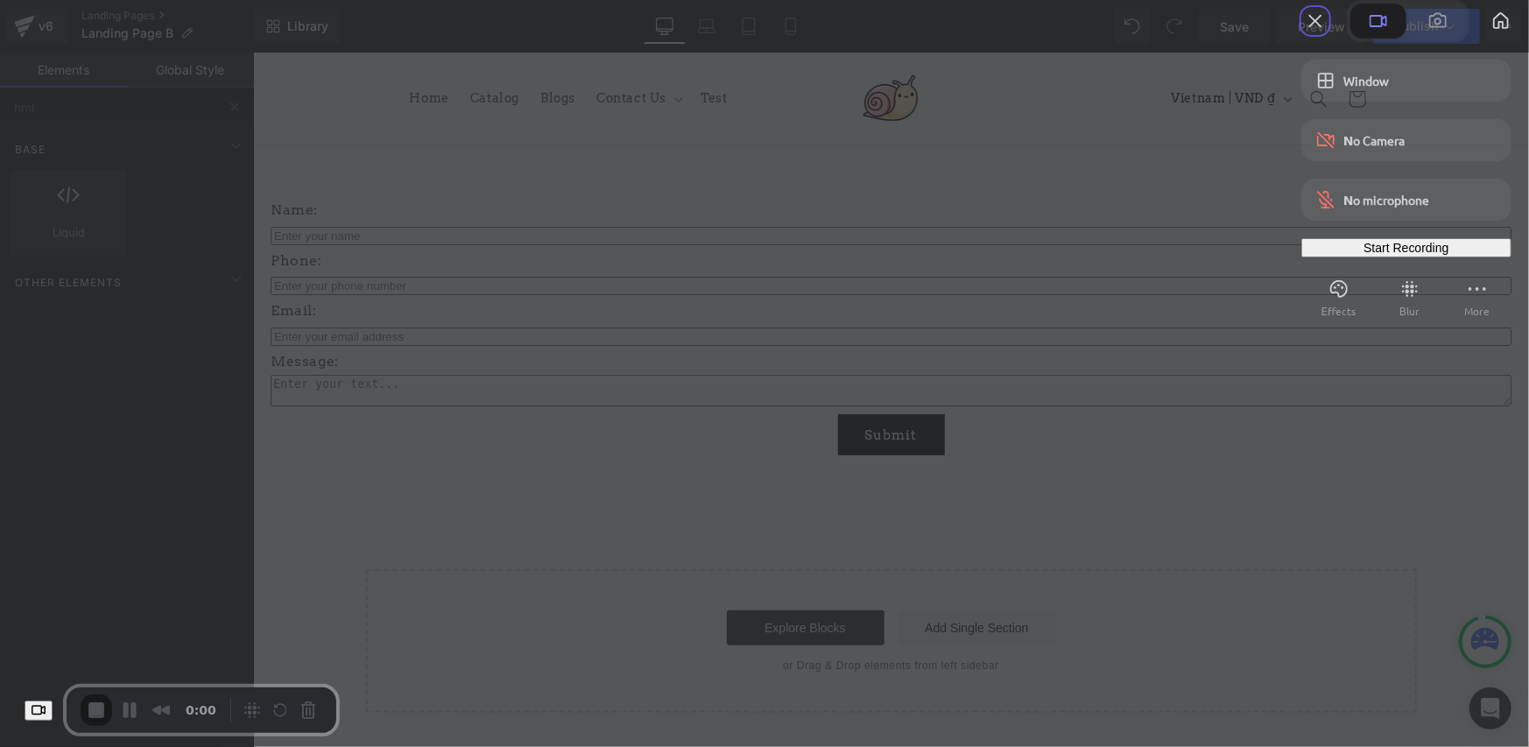
click at [1366, 255] on span "Start Recording" at bounding box center [1405, 248] width 85 height 14
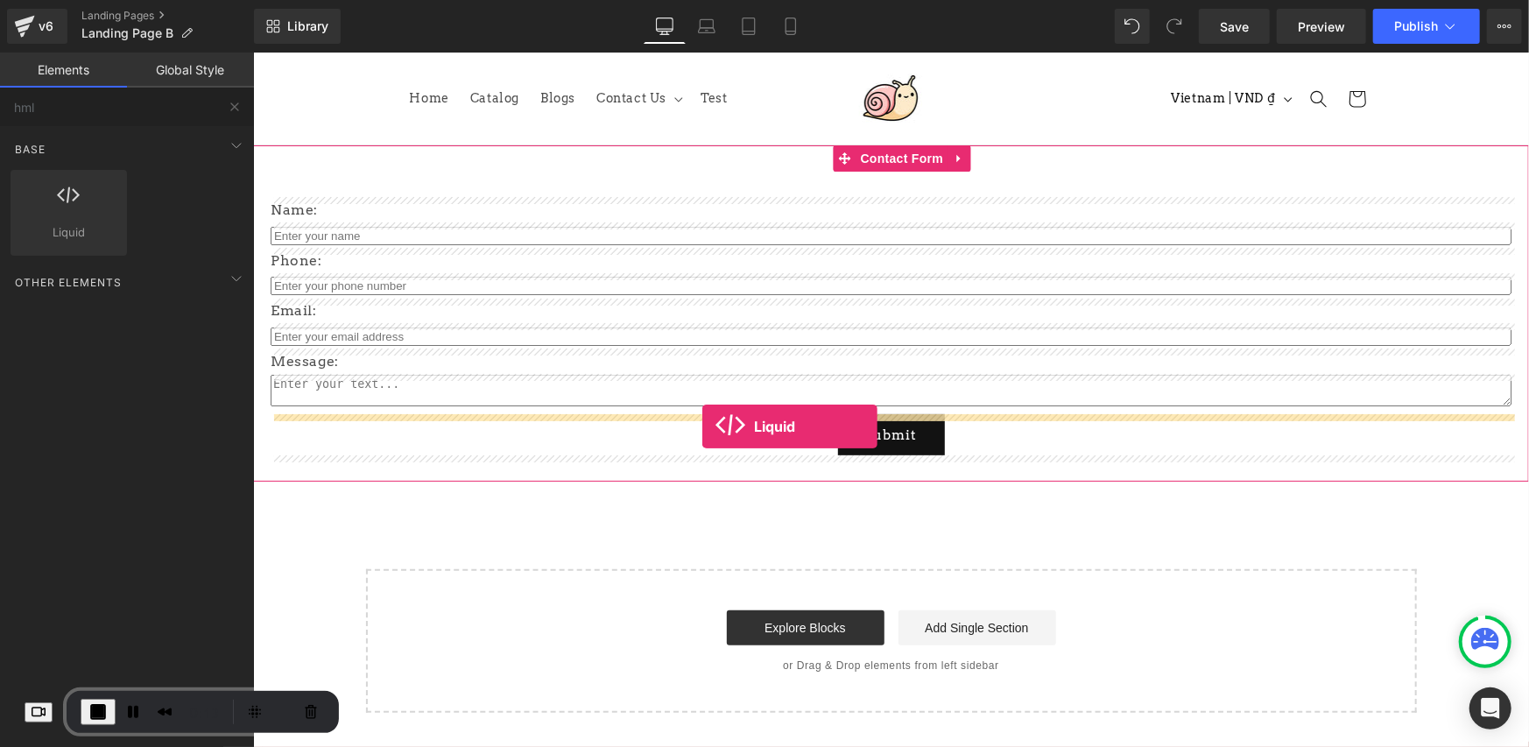
drag, startPoint x: 330, startPoint y: 264, endPoint x: 701, endPoint y: 426, distance: 404.7
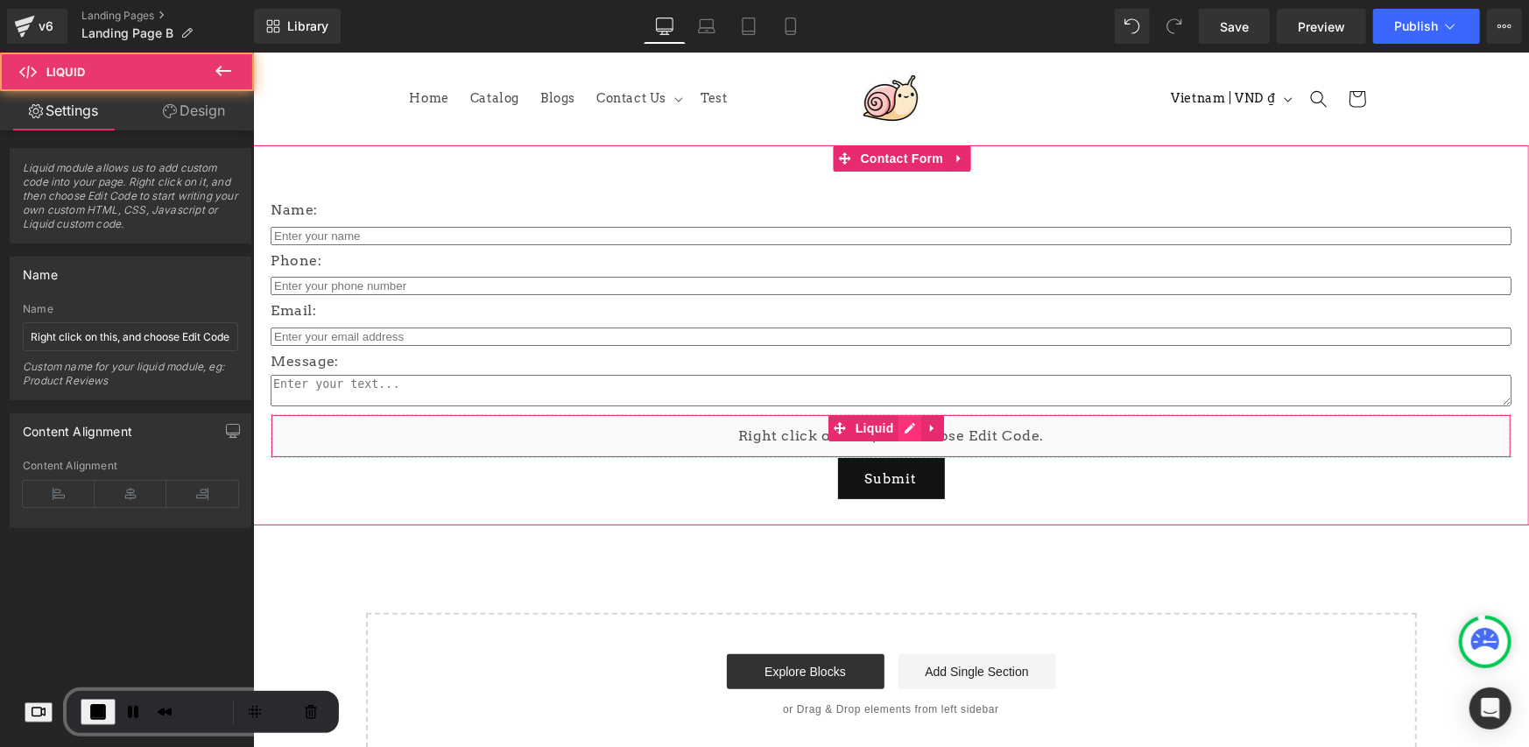
click at [910, 427] on div "Liquid" at bounding box center [890, 435] width 1241 height 44
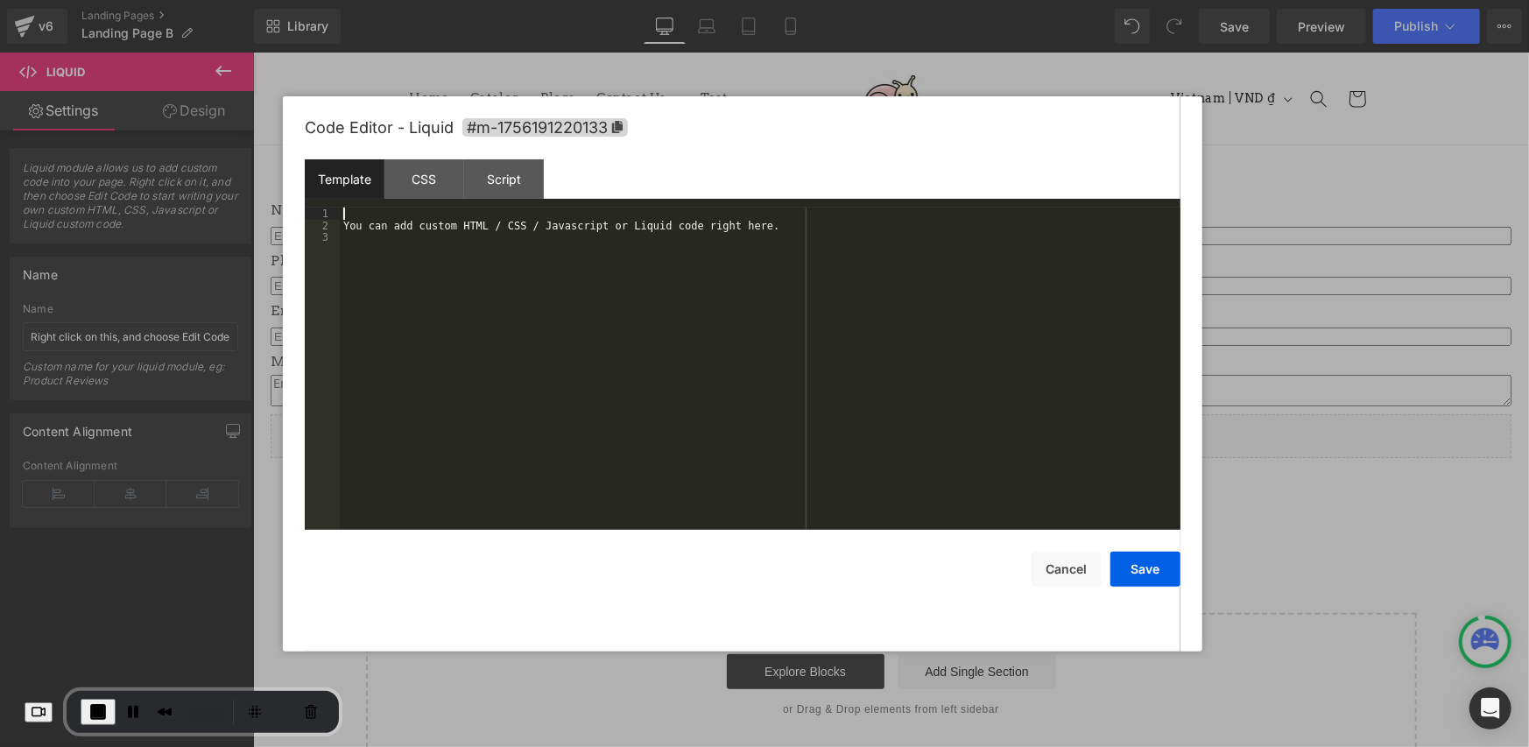
click at [409, 210] on div "You can add custom HTML / CSS / Javascript or Liquid code right here." at bounding box center [760, 380] width 840 height 346
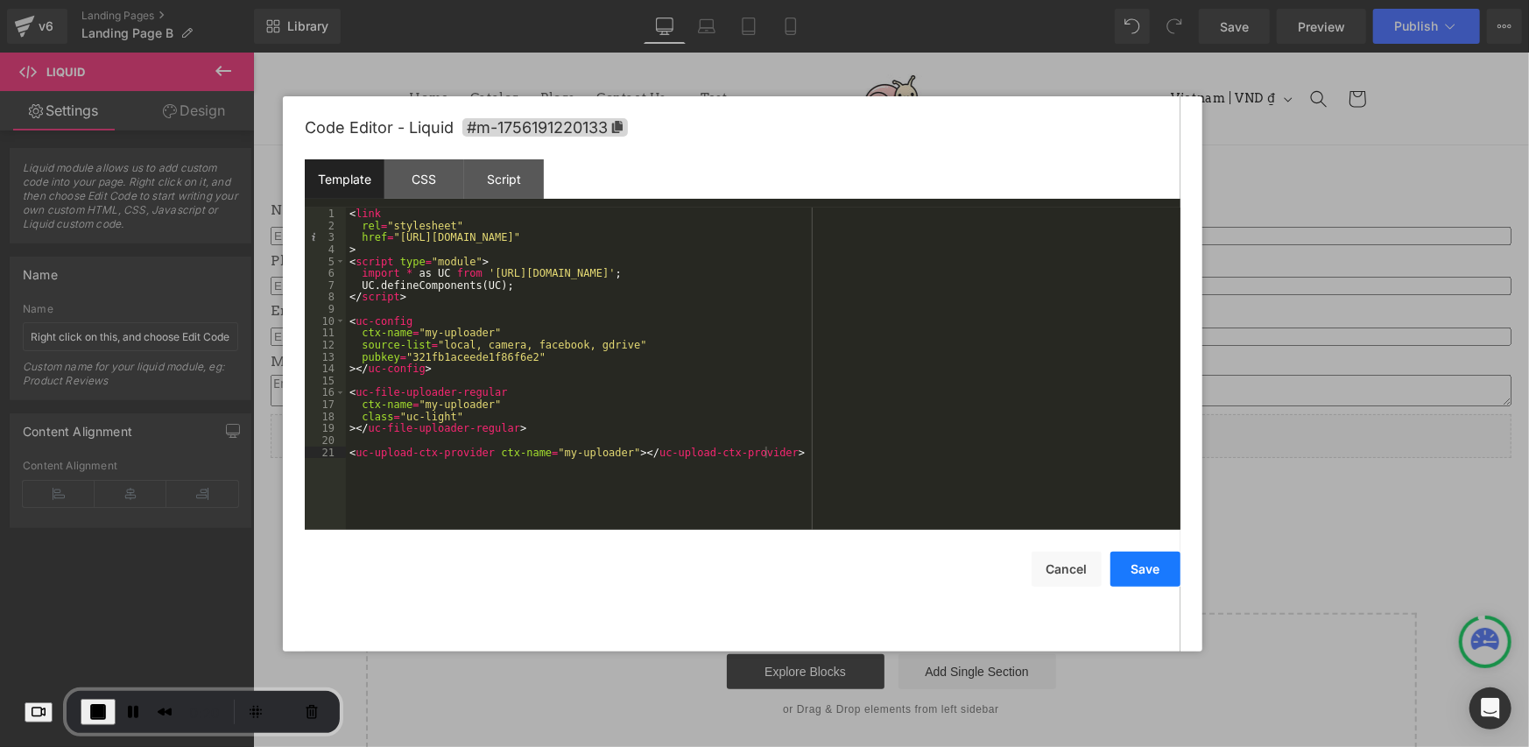
click at [1158, 571] on button "Save" at bounding box center [1145, 569] width 70 height 35
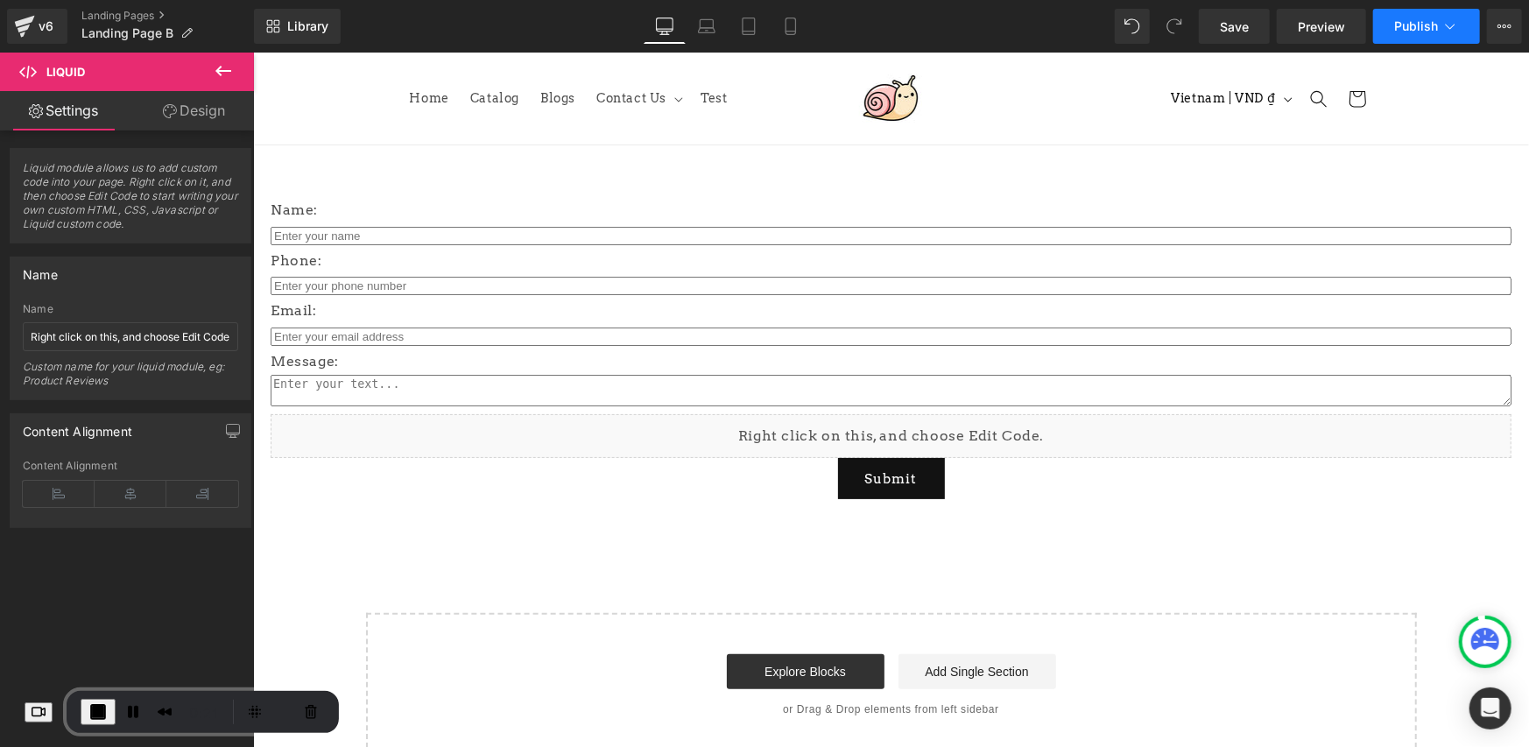
click at [1423, 32] on span "Publish" at bounding box center [1416, 26] width 44 height 14
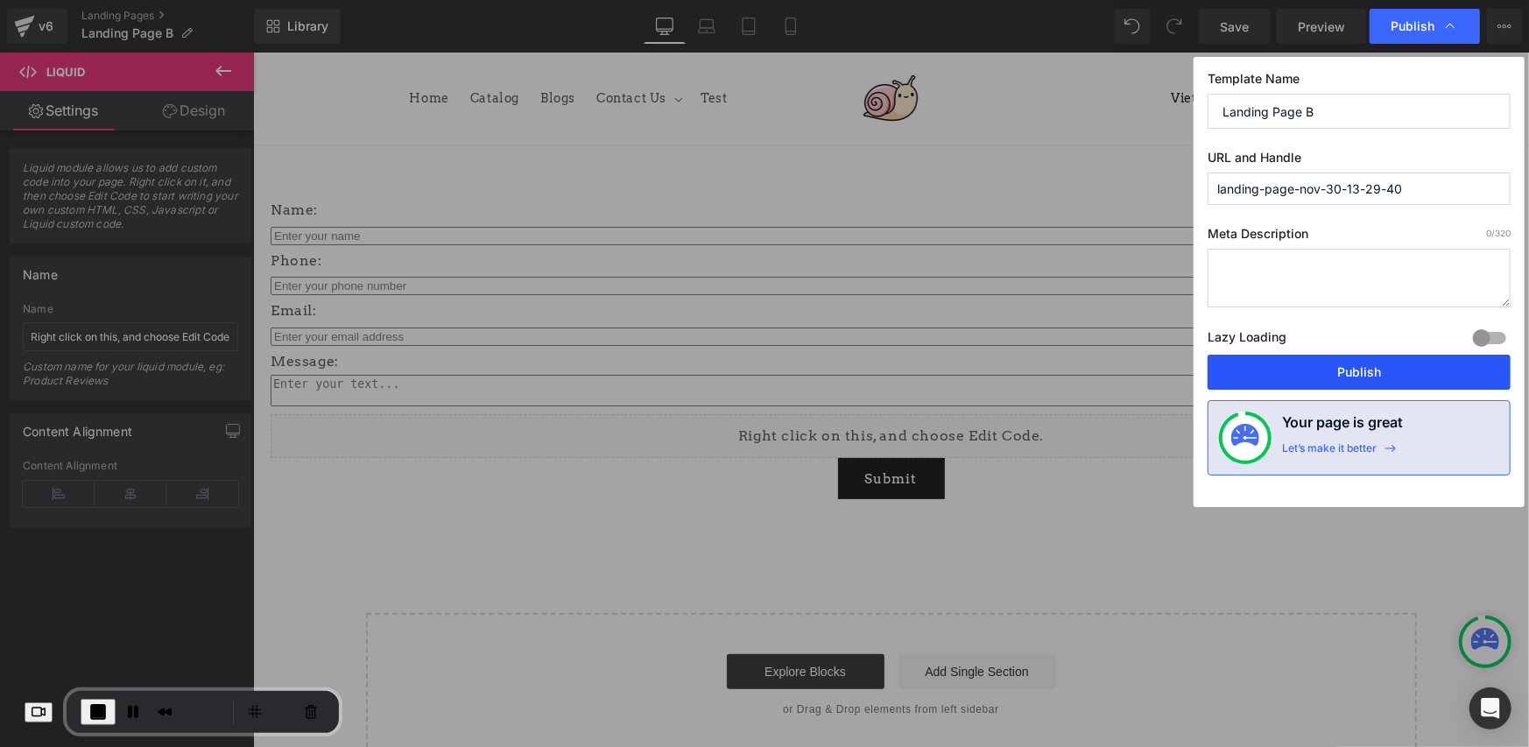
click at [1348, 371] on button "Publish" at bounding box center [1358, 372] width 303 height 35
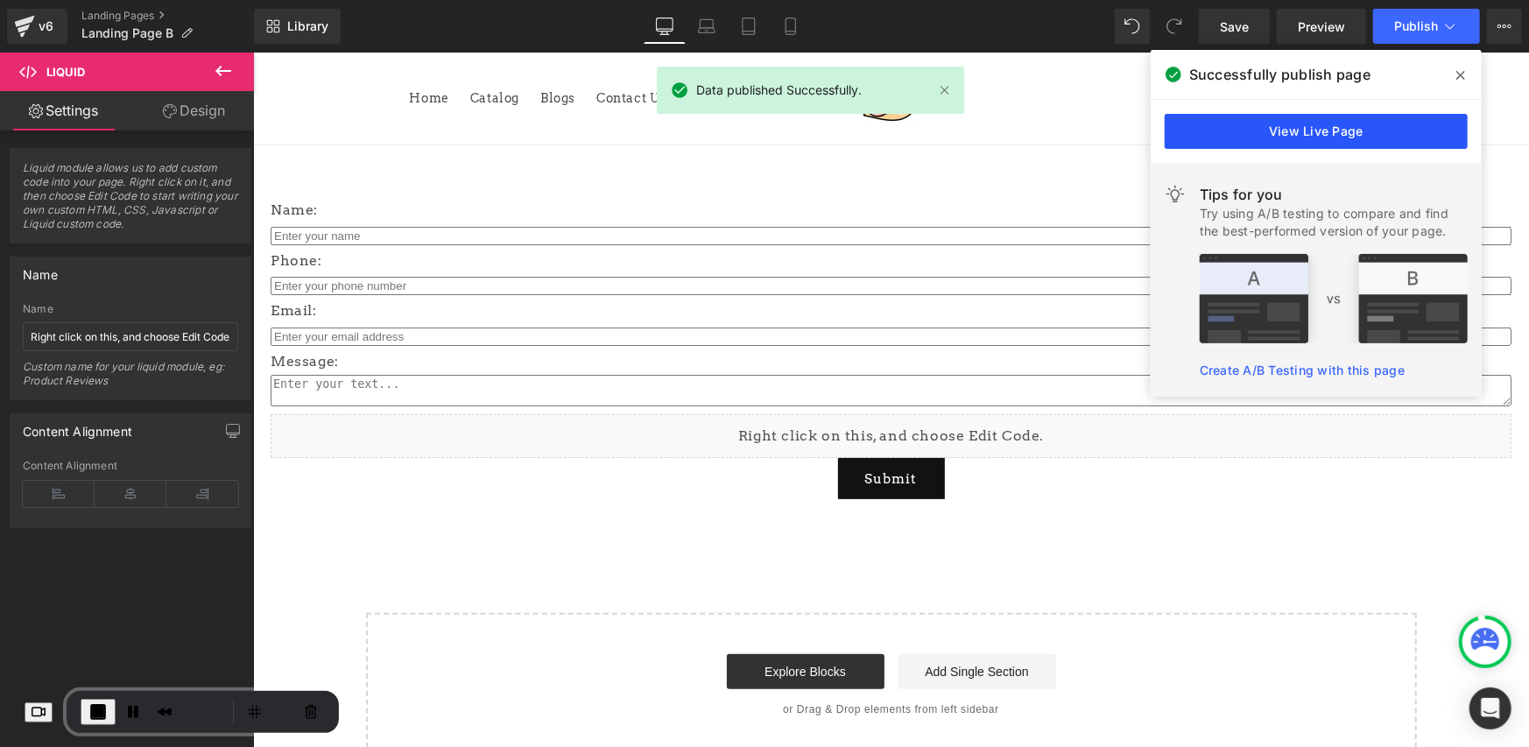
click at [1296, 130] on link "View Live Page" at bounding box center [1315, 131] width 303 height 35
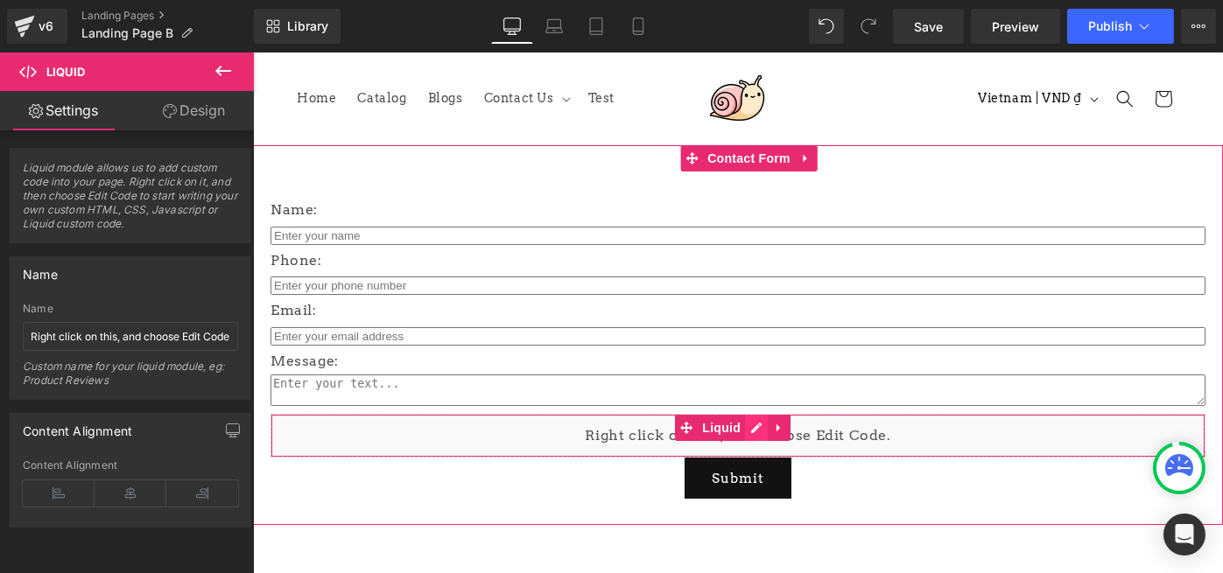
click at [757, 432] on div "Liquid" at bounding box center [737, 436] width 935 height 44
